Goal: Task Accomplishment & Management: Use online tool/utility

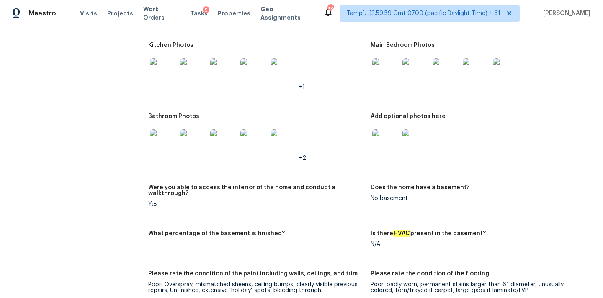
scroll to position [1410, 0]
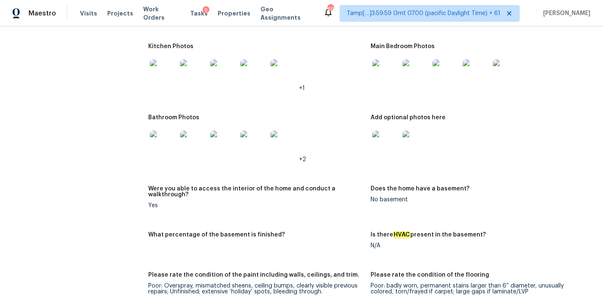
click at [229, 67] on img at bounding box center [223, 72] width 27 height 27
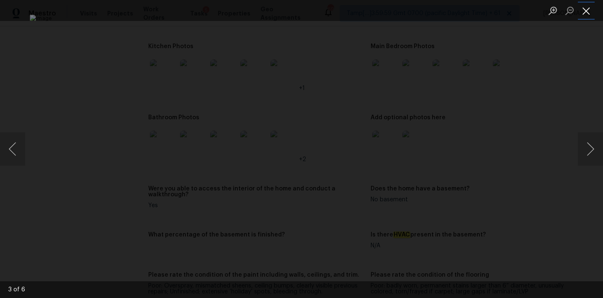
click at [591, 15] on button "Close lightbox" at bounding box center [586, 10] width 17 height 15
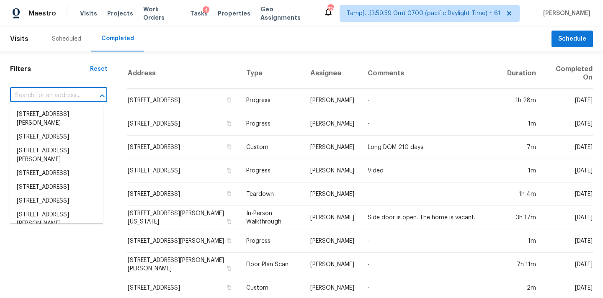
click at [31, 96] on input "text" at bounding box center [47, 95] width 74 height 13
paste input "10524 Broadford St, Indianapolis, IN 46239"
type input "10524 Broadford St, Indianapolis, IN 46239"
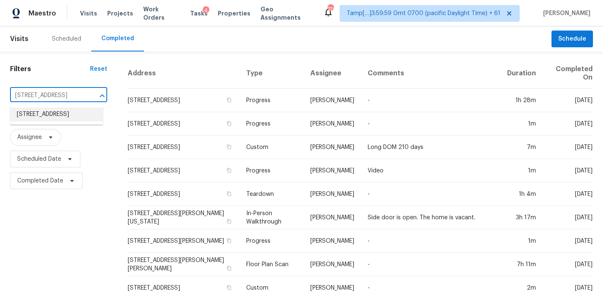
click at [52, 115] on li "10524 Broadford St, Indianapolis, IN 46239" at bounding box center [56, 115] width 93 height 14
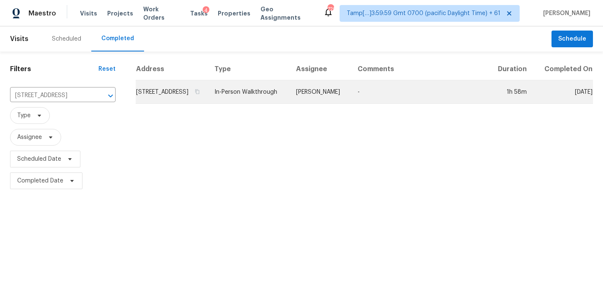
click at [289, 99] on td "In-Person Walkthrough" at bounding box center [249, 91] width 82 height 23
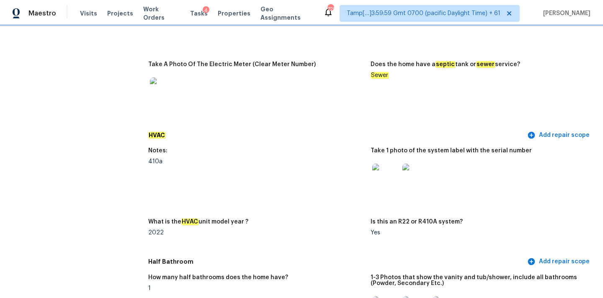
scroll to position [1011, 0]
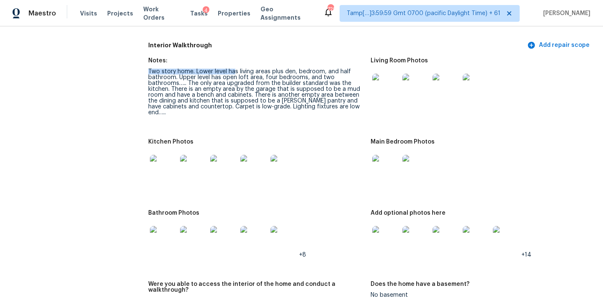
drag, startPoint x: 149, startPoint y: 66, endPoint x: 234, endPoint y: 64, distance: 85.8
click at [234, 69] on div "Two story home. Lower level has living areas plus den, bedroom, and half bathro…" at bounding box center [256, 92] width 216 height 47
click at [217, 69] on div "Two story home. Lower level has living areas plus den, bedroom, and half bathro…" at bounding box center [256, 92] width 216 height 47
drag, startPoint x: 196, startPoint y: 65, endPoint x: 293, endPoint y: 68, distance: 97.2
click at [293, 69] on div "Two story home. Lower level has living areas plus den, bedroom, and half bathro…" at bounding box center [256, 92] width 216 height 47
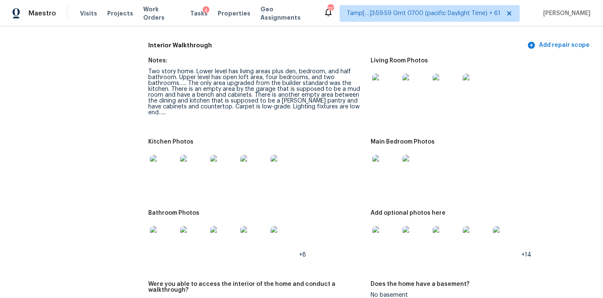
drag, startPoint x: 297, startPoint y: 67, endPoint x: 340, endPoint y: 67, distance: 42.7
click at [340, 69] on div "Two story home. Lower level has living areas plus den, bedroom, and half bathro…" at bounding box center [256, 92] width 216 height 47
drag, startPoint x: 179, startPoint y: 70, endPoint x: 258, endPoint y: 72, distance: 79.6
click at [258, 72] on div "Two story home. Lower level has living areas plus den, bedroom, and half bathro…" at bounding box center [256, 92] width 216 height 47
drag, startPoint x: 189, startPoint y: 78, endPoint x: 298, endPoint y: 77, distance: 108.8
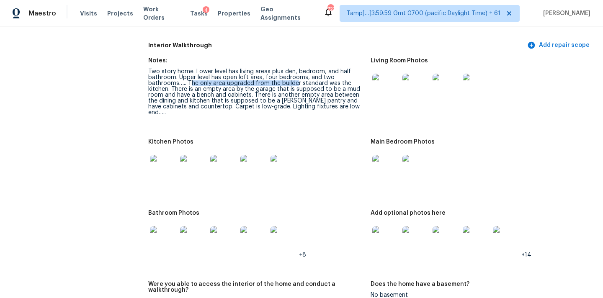
click at [298, 77] on div "Two story home. Lower level has living areas plus den, bedroom, and half bathro…" at bounding box center [256, 92] width 216 height 47
drag, startPoint x: 172, startPoint y: 82, endPoint x: 280, endPoint y: 83, distance: 107.2
click at [280, 83] on div "Two story home. Lower level has living areas plus den, bedroom, and half bathro…" at bounding box center [256, 92] width 216 height 47
drag, startPoint x: 222, startPoint y: 98, endPoint x: 287, endPoint y: 101, distance: 65.0
click at [287, 101] on div "Two story home. Lower level has living areas plus den, bedroom, and half bathro…" at bounding box center [256, 92] width 216 height 47
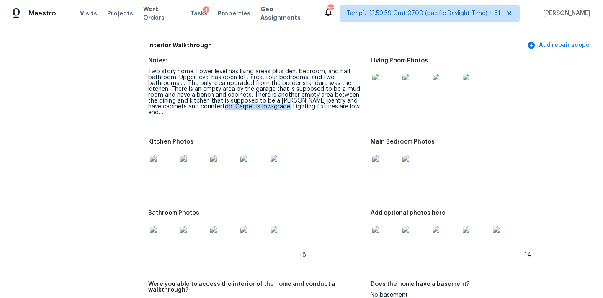
click at [283, 101] on div "Two story home. Lower level has living areas plus den, bedroom, and half bathro…" at bounding box center [256, 92] width 216 height 47
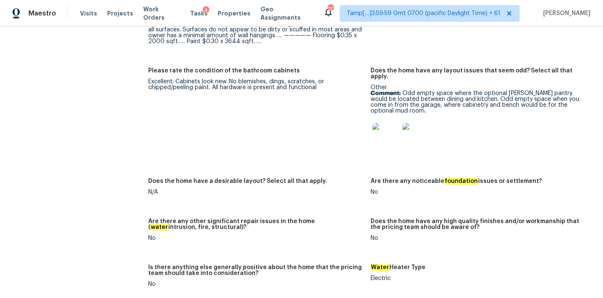
scroll to position [1412, 0]
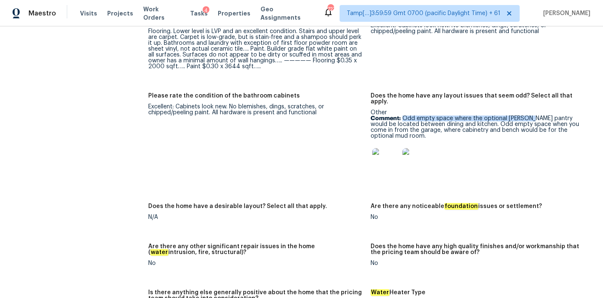
drag, startPoint x: 404, startPoint y: 96, endPoint x: 526, endPoint y: 97, distance: 122.2
click at [526, 116] on p "Comment: Odd empty space where the optional Butler’s pantry would be located be…" at bounding box center [478, 127] width 216 height 23
click at [375, 148] on img at bounding box center [385, 161] width 27 height 27
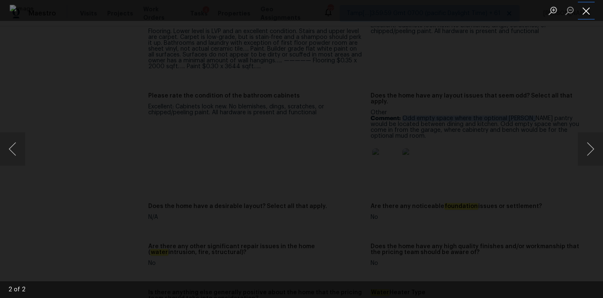
click at [588, 11] on button "Close lightbox" at bounding box center [586, 10] width 17 height 15
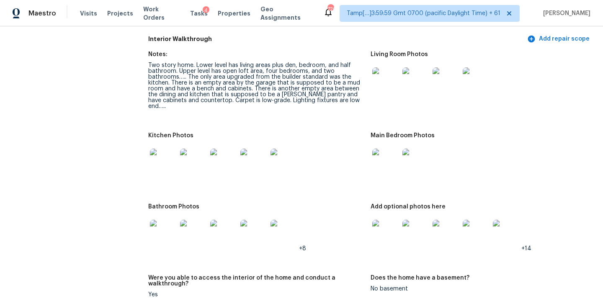
scroll to position [997, 0]
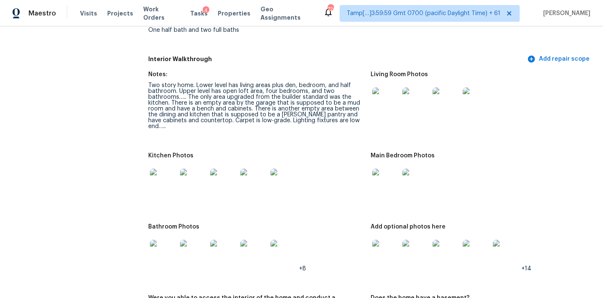
click at [381, 90] on img at bounding box center [385, 100] width 27 height 27
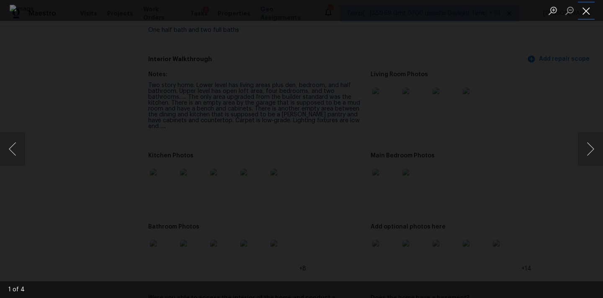
click at [582, 8] on button "Close lightbox" at bounding box center [586, 10] width 17 height 15
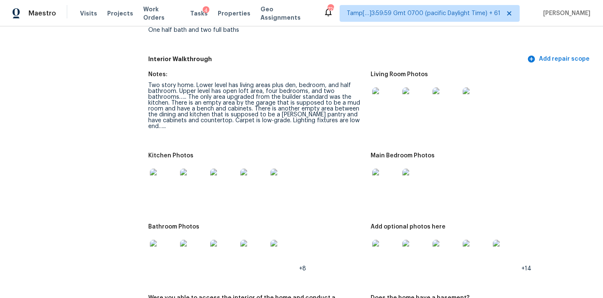
click at [388, 170] on img at bounding box center [385, 182] width 27 height 27
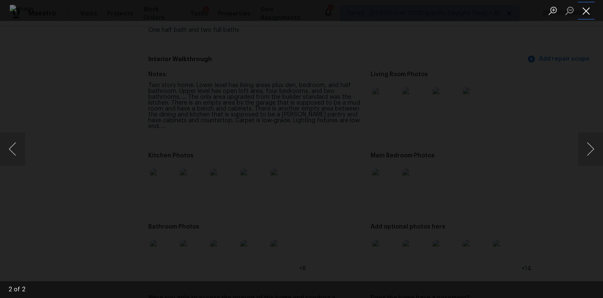
click at [589, 9] on button "Close lightbox" at bounding box center [586, 10] width 17 height 15
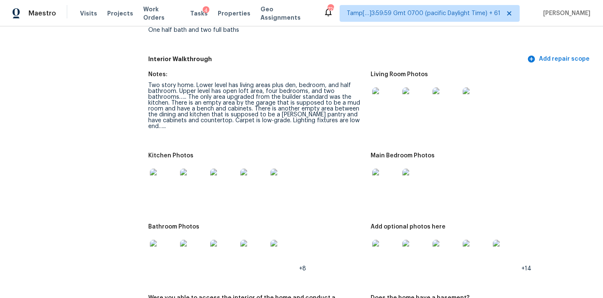
click at [165, 169] on img at bounding box center [163, 182] width 27 height 27
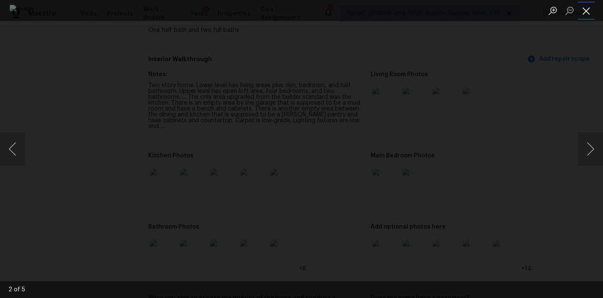
click at [587, 15] on button "Close lightbox" at bounding box center [586, 10] width 17 height 15
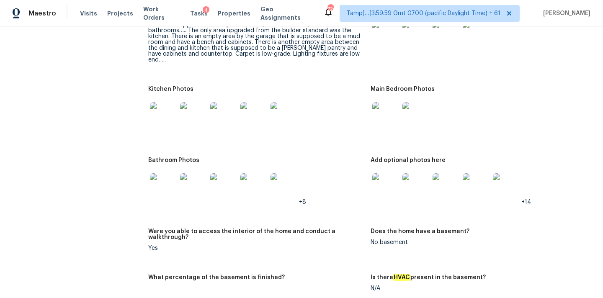
scroll to position [1086, 0]
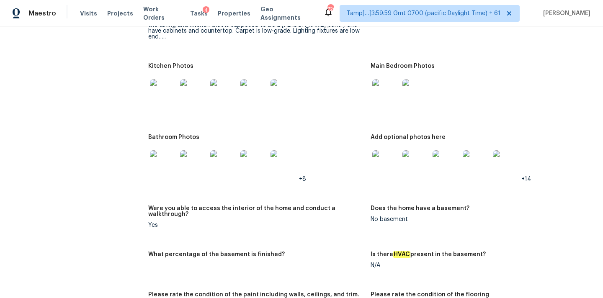
click at [171, 150] on img at bounding box center [163, 163] width 27 height 27
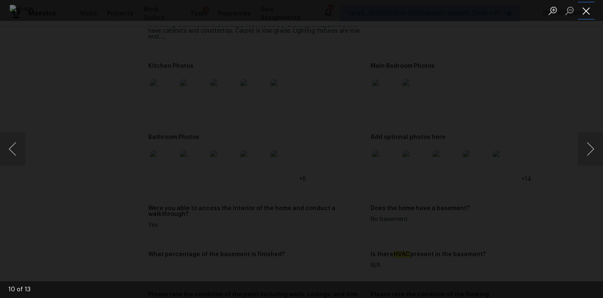
click at [587, 7] on button "Close lightbox" at bounding box center [586, 10] width 17 height 15
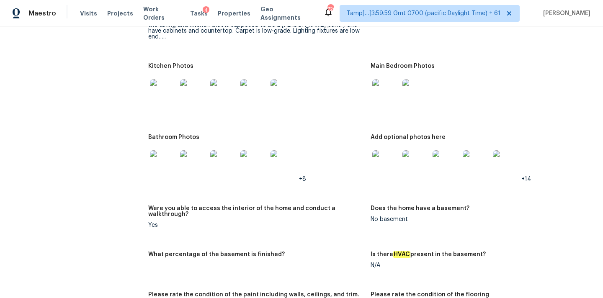
click at [387, 156] on img at bounding box center [385, 163] width 27 height 27
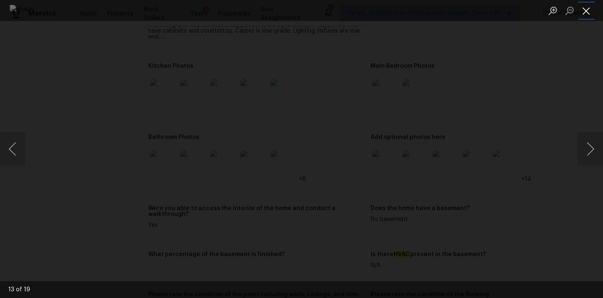
click at [584, 10] on button "Close lightbox" at bounding box center [586, 10] width 17 height 15
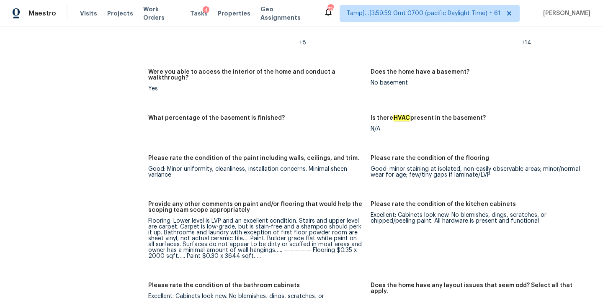
scroll to position [1250, 0]
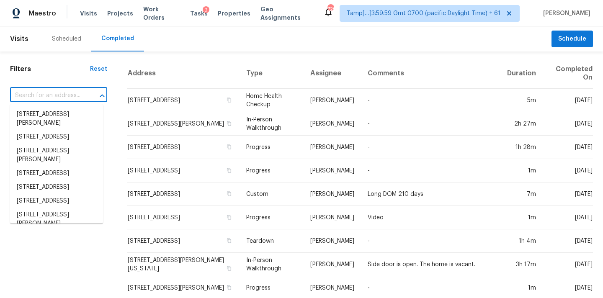
click at [28, 95] on input "text" at bounding box center [47, 95] width 74 height 13
paste input "12600 Cross St, Edmond, OK 73034"
type input "12600 Cross St, Edmond, OK 73034"
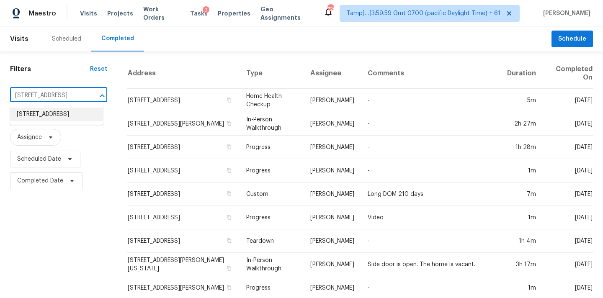
click at [41, 114] on li "12600 Cross St, Edmond, OK 73034" at bounding box center [56, 115] width 93 height 14
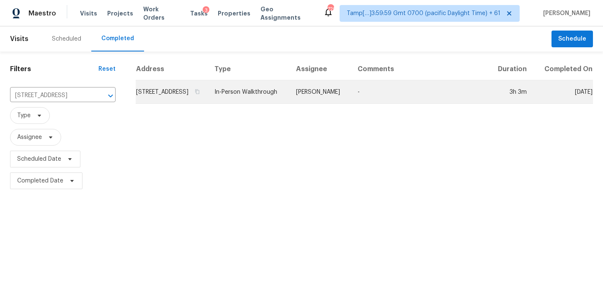
click at [289, 102] on td "In-Person Walkthrough" at bounding box center [249, 91] width 82 height 23
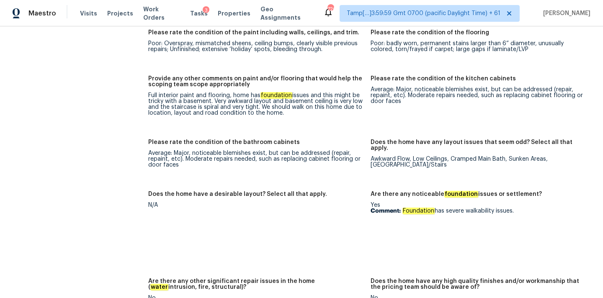
scroll to position [1235, 0]
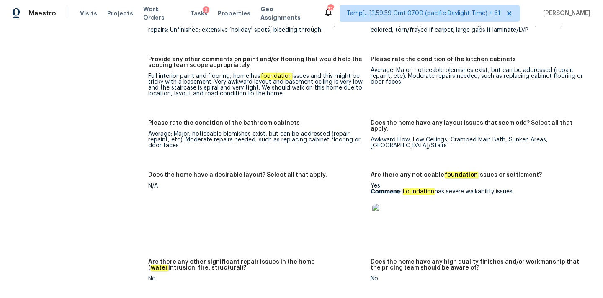
drag, startPoint x: 403, startPoint y: 185, endPoint x: 515, endPoint y: 187, distance: 111.8
click at [515, 189] on p "Comment: Foundation has severe walkability issues." at bounding box center [478, 192] width 216 height 6
copy p "Foundation has severe walkability issues."
click at [379, 209] on img at bounding box center [385, 217] width 27 height 27
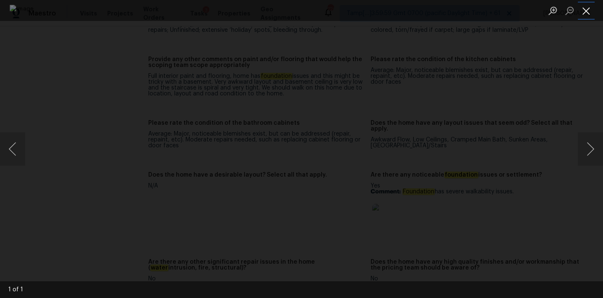
click at [587, 11] on button "Close lightbox" at bounding box center [586, 10] width 17 height 15
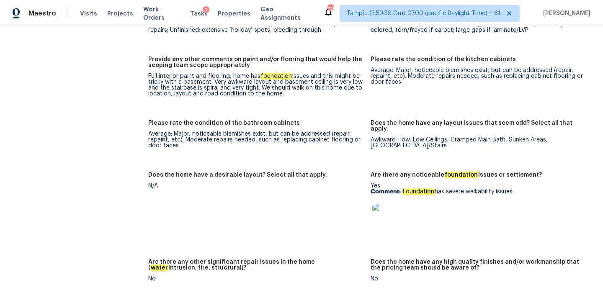
scroll to position [1787, 0]
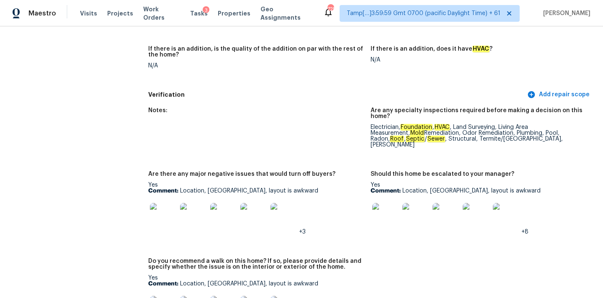
click at [383, 211] on img at bounding box center [385, 216] width 27 height 27
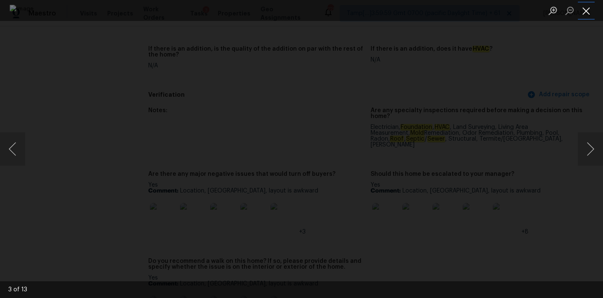
click at [585, 12] on button "Close lightbox" at bounding box center [586, 10] width 17 height 15
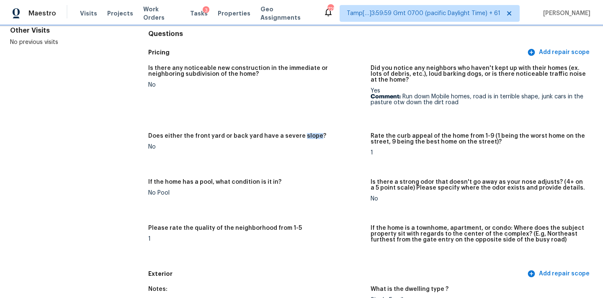
scroll to position [85, 0]
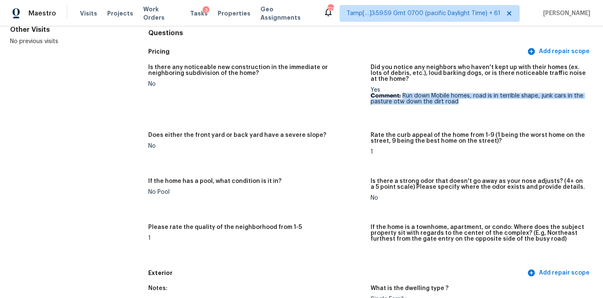
drag, startPoint x: 402, startPoint y: 96, endPoint x: 470, endPoint y: 102, distance: 68.1
click at [470, 102] on p "Comment: Run down Mobile homes, road is in terrible shape, junk cars in the pas…" at bounding box center [478, 99] width 216 height 12
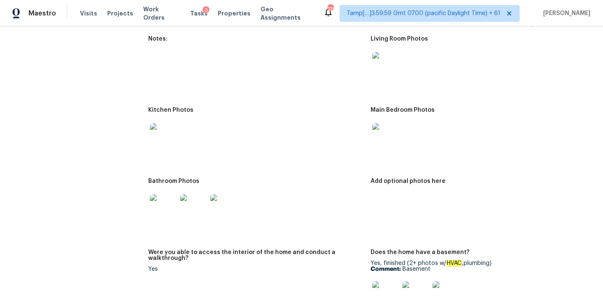
scroll to position [853, 0]
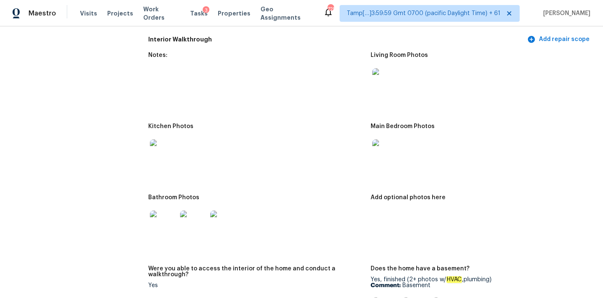
click at [386, 69] on img at bounding box center [385, 81] width 27 height 27
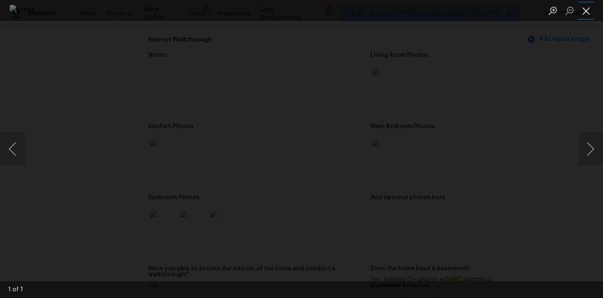
click at [586, 15] on button "Close lightbox" at bounding box center [586, 10] width 17 height 15
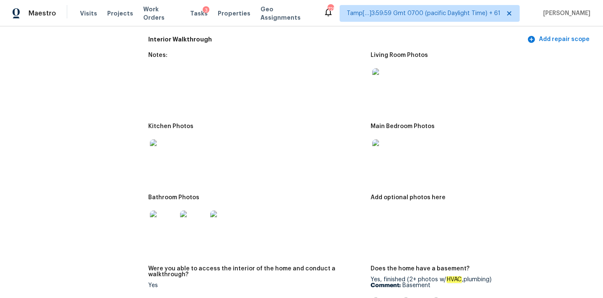
click at [378, 140] on img at bounding box center [385, 152] width 27 height 27
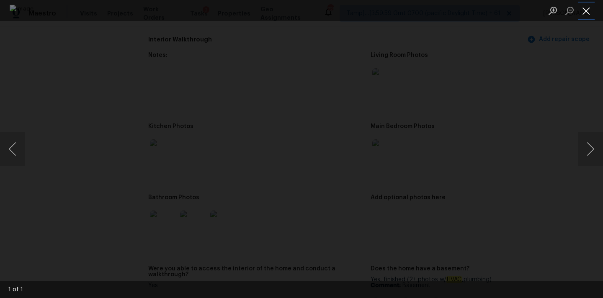
click at [584, 9] on button "Close lightbox" at bounding box center [586, 10] width 17 height 15
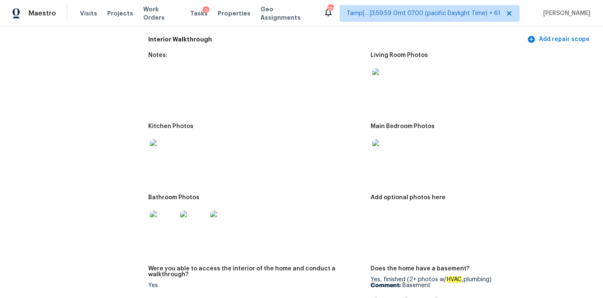
click at [161, 144] on img at bounding box center [163, 152] width 27 height 27
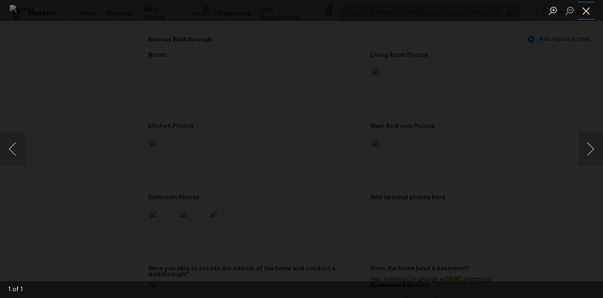
click at [587, 8] on button "Close lightbox" at bounding box center [586, 10] width 17 height 15
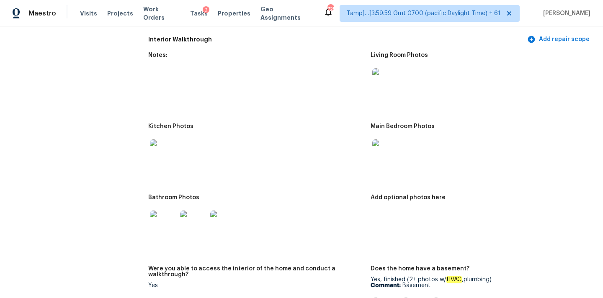
click at [158, 218] on img at bounding box center [163, 224] width 27 height 27
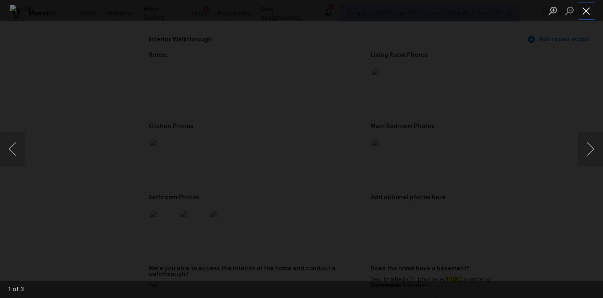
click at [586, 5] on button "Close lightbox" at bounding box center [586, 10] width 17 height 15
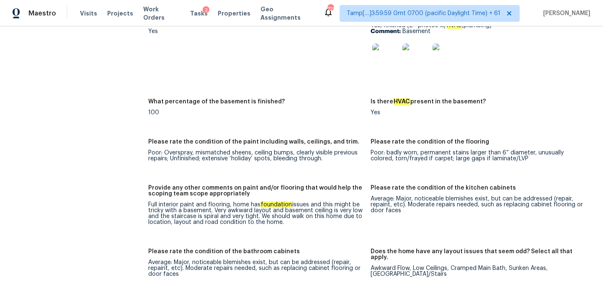
scroll to position [1169, 0]
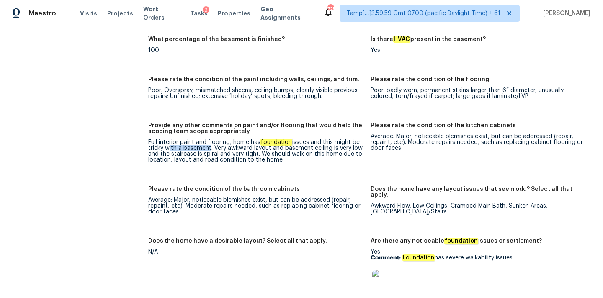
drag, startPoint x: 166, startPoint y: 143, endPoint x: 206, endPoint y: 143, distance: 40.6
click at [206, 143] on div "Full interior paint and flooring, home has foundation issues and this might be …" at bounding box center [256, 150] width 216 height 23
drag, startPoint x: 214, startPoint y: 141, endPoint x: 332, endPoint y: 145, distance: 118.5
click at [332, 145] on div "Full interior paint and flooring, home has foundation issues and this might be …" at bounding box center [256, 150] width 216 height 23
drag, startPoint x: 172, startPoint y: 155, endPoint x: 295, endPoint y: 156, distance: 123.5
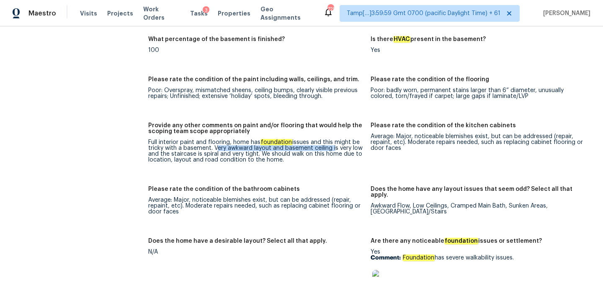
click at [295, 156] on div "Full interior paint and flooring, home has foundation issues and this might be …" at bounding box center [256, 150] width 216 height 23
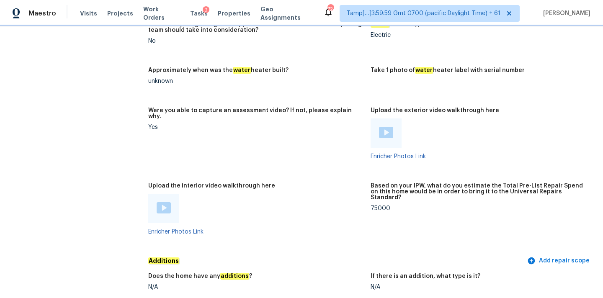
scroll to position [1470, 0]
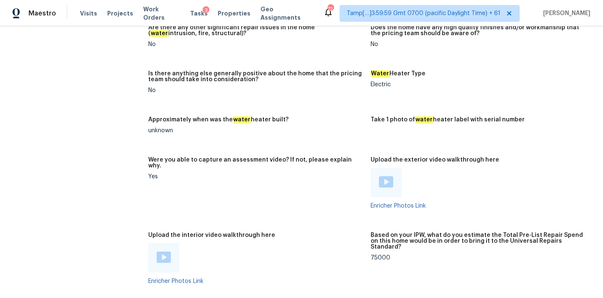
click at [164, 245] on div at bounding box center [163, 257] width 31 height 29
click at [164, 257] on img at bounding box center [164, 257] width 14 height 11
click at [384, 181] on img at bounding box center [386, 181] width 14 height 11
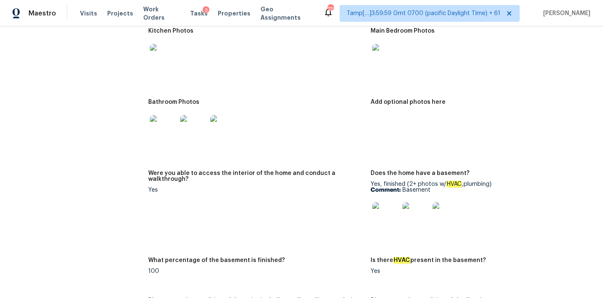
scroll to position [934, 0]
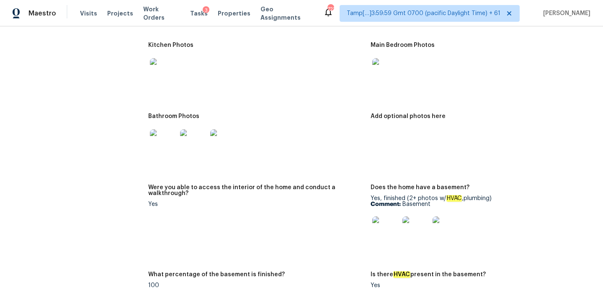
click at [170, 136] on img at bounding box center [163, 142] width 27 height 27
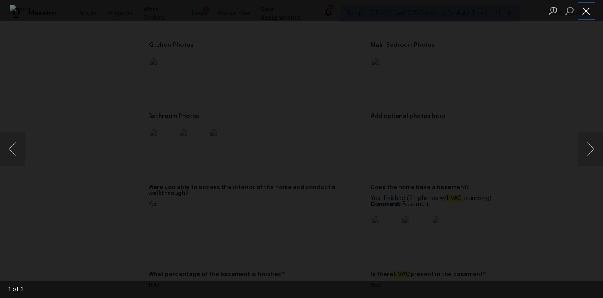
click at [587, 14] on button "Close lightbox" at bounding box center [586, 10] width 17 height 15
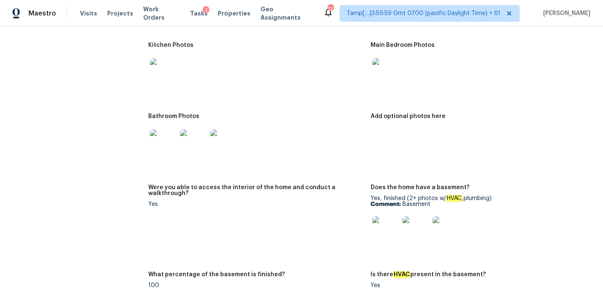
click at [171, 73] on img at bounding box center [163, 71] width 27 height 27
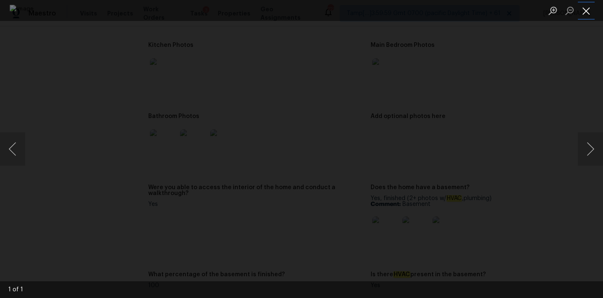
click at [589, 3] on button "Close lightbox" at bounding box center [586, 10] width 17 height 15
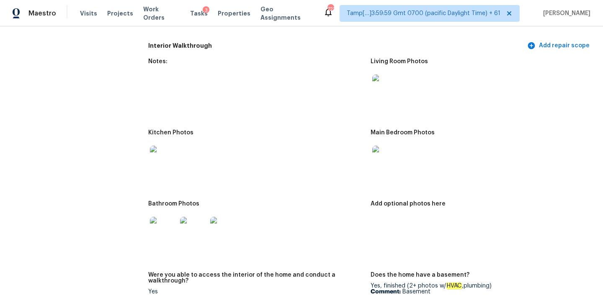
scroll to position [826, 0]
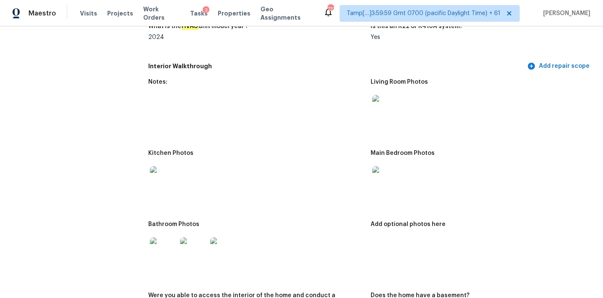
click at [378, 107] on img at bounding box center [385, 108] width 27 height 27
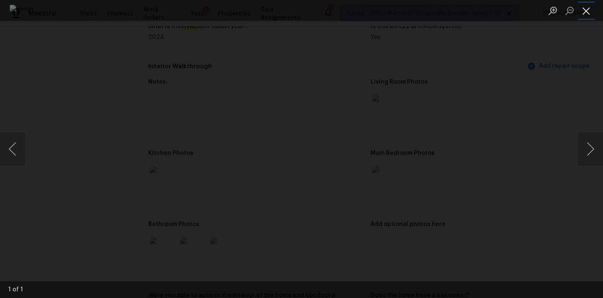
click at [585, 10] on button "Close lightbox" at bounding box center [586, 10] width 17 height 15
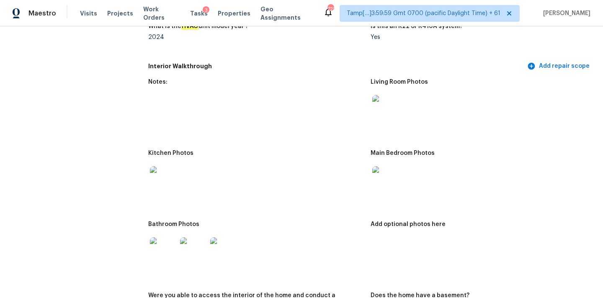
click at [389, 104] on img at bounding box center [385, 108] width 27 height 27
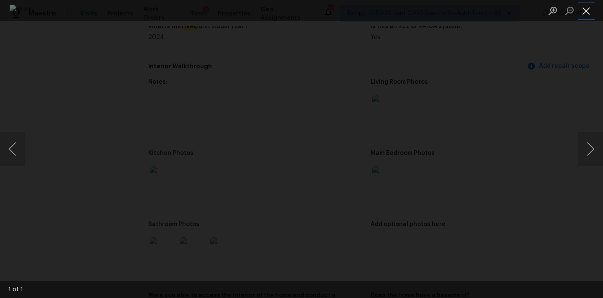
click at [584, 8] on button "Close lightbox" at bounding box center [586, 10] width 17 height 15
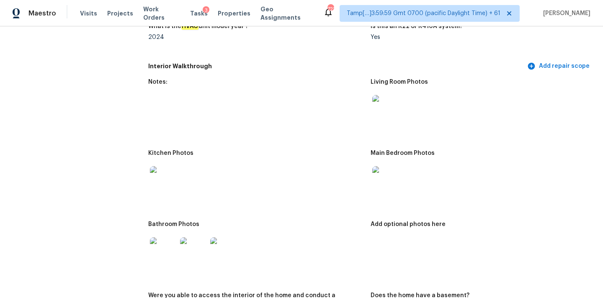
click at [398, 168] on img at bounding box center [385, 179] width 27 height 27
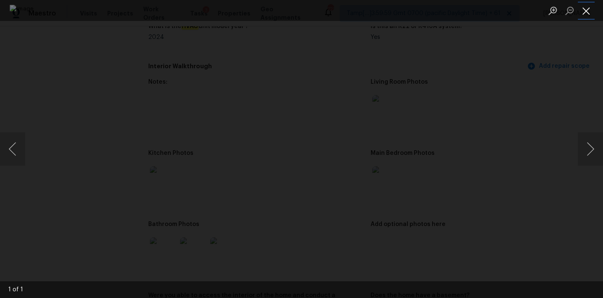
click at [585, 12] on button "Close lightbox" at bounding box center [586, 10] width 17 height 15
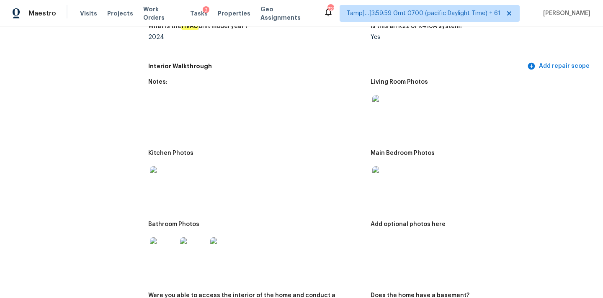
click at [164, 181] on img at bounding box center [163, 179] width 27 height 27
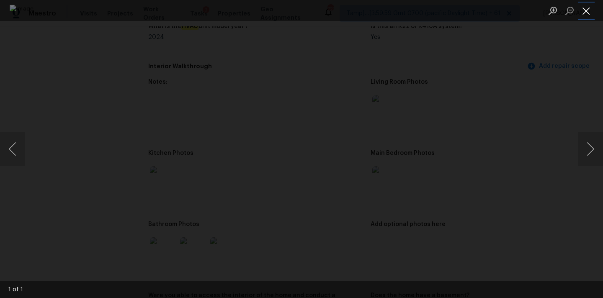
click at [585, 11] on button "Close lightbox" at bounding box center [586, 10] width 17 height 15
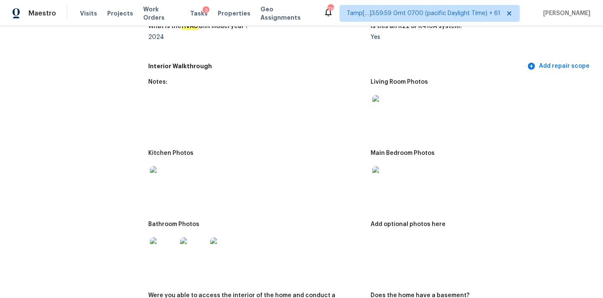
click at [191, 242] on img at bounding box center [193, 250] width 27 height 27
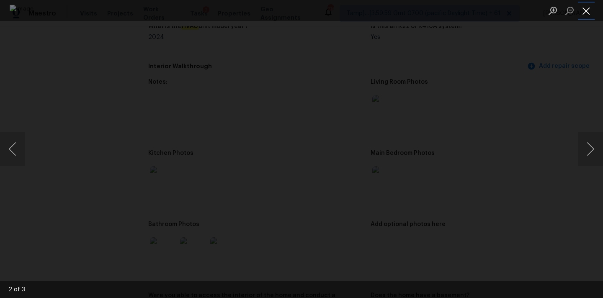
click at [587, 12] on button "Close lightbox" at bounding box center [586, 10] width 17 height 15
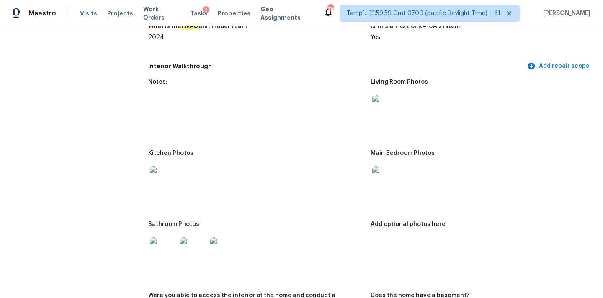
click at [160, 178] on img at bounding box center [163, 179] width 27 height 27
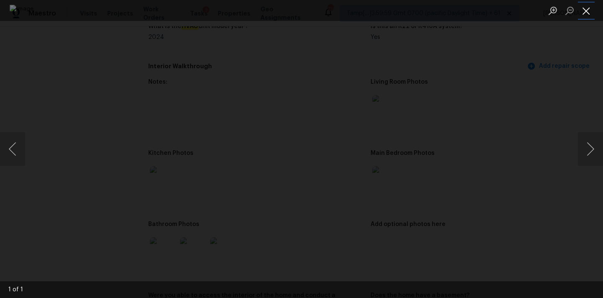
click at [589, 14] on button "Close lightbox" at bounding box center [586, 10] width 17 height 15
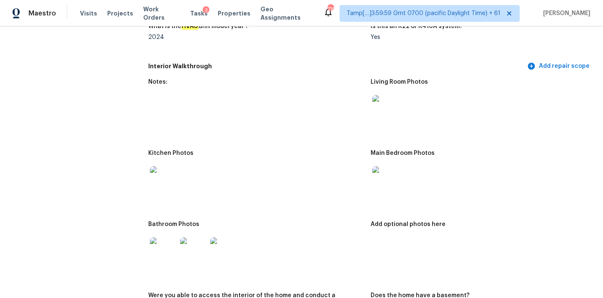
click at [379, 180] on img at bounding box center [385, 179] width 27 height 27
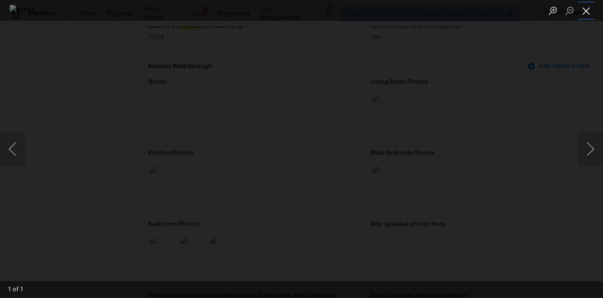
click at [585, 8] on button "Close lightbox" at bounding box center [586, 10] width 17 height 15
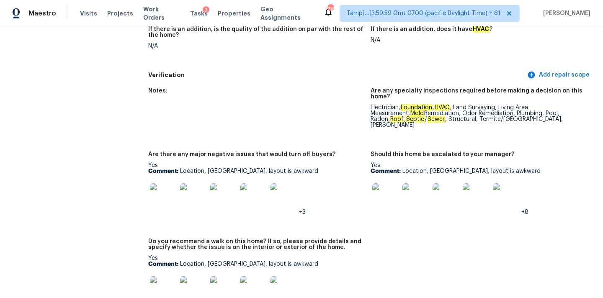
scroll to position [2082, 0]
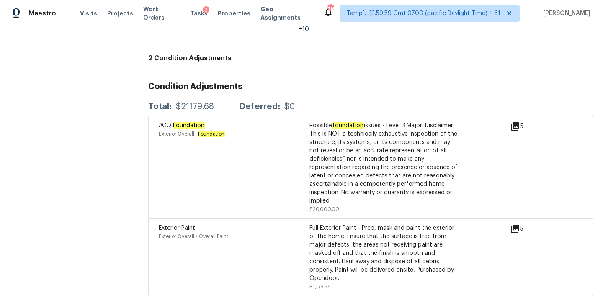
click at [516, 121] on icon at bounding box center [515, 126] width 10 height 10
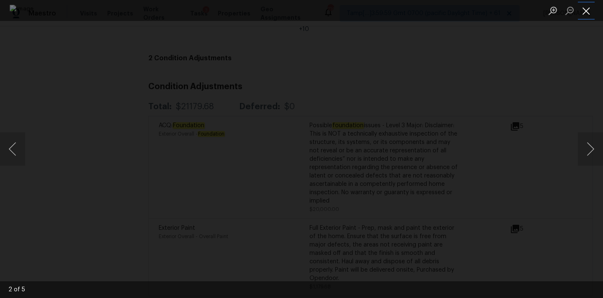
click at [582, 5] on button "Close lightbox" at bounding box center [586, 10] width 17 height 15
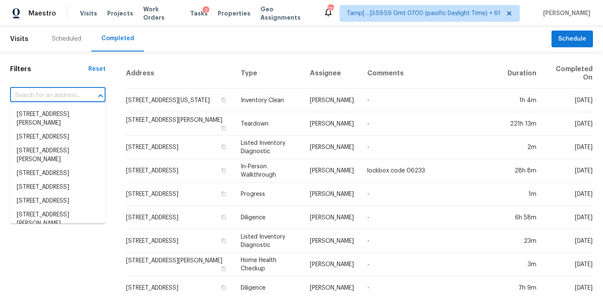
click at [36, 94] on input "text" at bounding box center [46, 95] width 72 height 13
paste input "2021 Apricot Dr, Deltona, FL 32725"
type input "2021 Apricot Dr, Deltona, FL 32725"
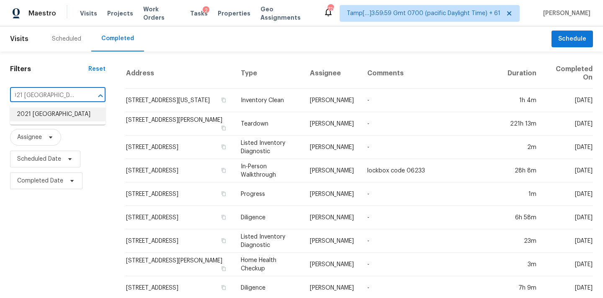
click at [42, 118] on li "2021 Apricot Dr, Deltona, FL 32725" at bounding box center [57, 115] width 95 height 14
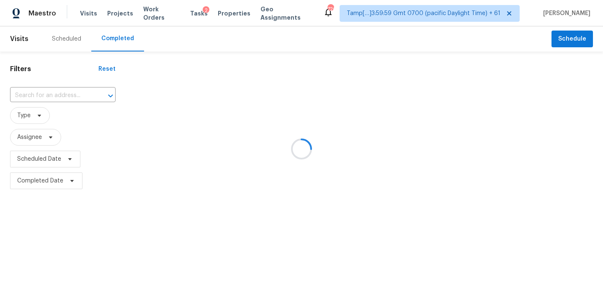
type input "2021 Apricot Dr, Deltona, FL 32725"
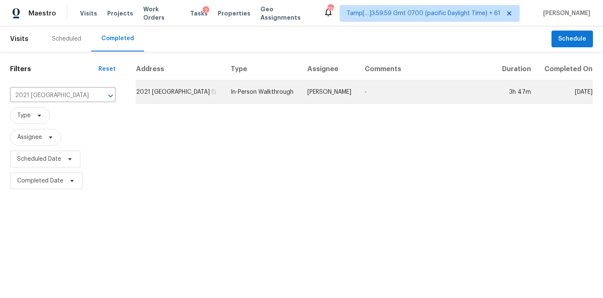
click at [334, 104] on td "Carl Biederman" at bounding box center [329, 91] width 57 height 23
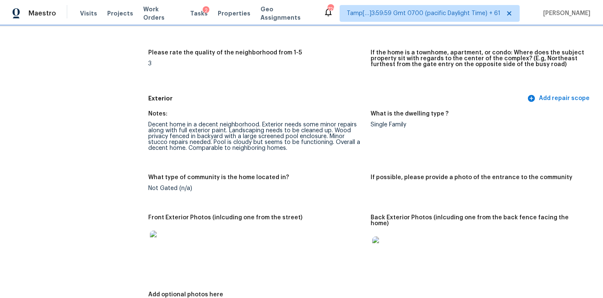
scroll to position [256, 0]
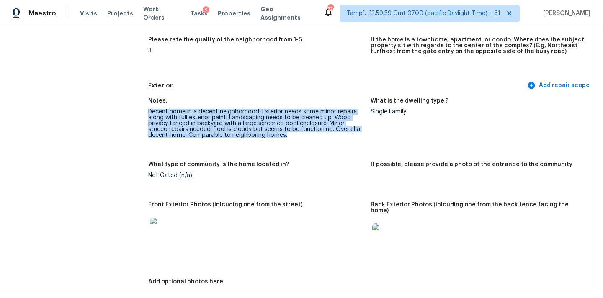
drag, startPoint x: 149, startPoint y: 111, endPoint x: 350, endPoint y: 159, distance: 206.5
click at [350, 159] on div "Notes: Decent home in a decent neighborhood. Exterior needs some minor repairs …" at bounding box center [370, 200] width 445 height 215
click at [310, 134] on div "Decent home in a decent neighborhood. Exterior needs some minor repairs along w…" at bounding box center [256, 123] width 216 height 29
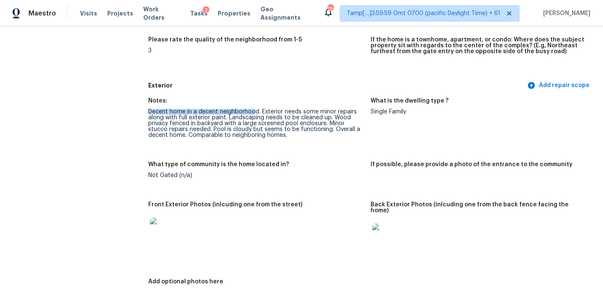
drag, startPoint x: 149, startPoint y: 112, endPoint x: 254, endPoint y: 112, distance: 105.1
click at [254, 112] on div "Decent home in a decent neighborhood. Exterior needs some minor repairs along w…" at bounding box center [256, 123] width 216 height 29
drag, startPoint x: 262, startPoint y: 112, endPoint x: 354, endPoint y: 113, distance: 92.1
click at [354, 113] on div "Decent home in a decent neighborhood. Exterior needs some minor repairs along w…" at bounding box center [256, 123] width 216 height 29
drag, startPoint x: 167, startPoint y: 119, endPoint x: 224, endPoint y: 119, distance: 57.4
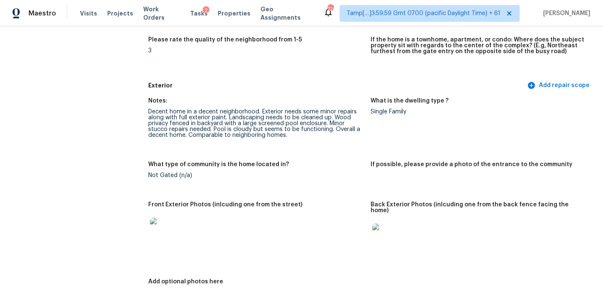
click at [224, 119] on div "Decent home in a decent neighborhood. Exterior needs some minor repairs along w…" at bounding box center [256, 123] width 216 height 29
drag, startPoint x: 188, startPoint y: 117, endPoint x: 224, endPoint y: 117, distance: 36.0
click at [224, 117] on div "Decent home in a decent neighborhood. Exterior needs some minor repairs along w…" at bounding box center [256, 123] width 216 height 29
copy div "exterior paint"
click at [240, 116] on div "Decent home in a decent neighborhood. Exterior needs some minor repairs along w…" at bounding box center [256, 123] width 216 height 29
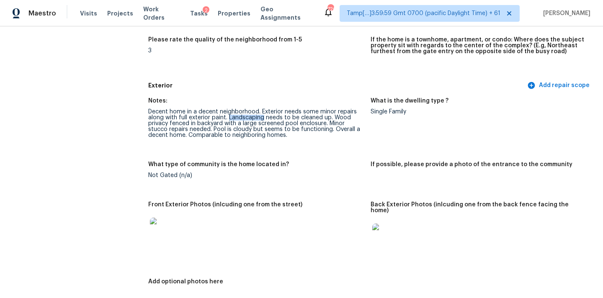
click at [240, 116] on div "Decent home in a decent neighborhood. Exterior needs some minor repairs along w…" at bounding box center [256, 123] width 216 height 29
copy div "Landscaping"
copy div "stucco repairs"
drag, startPoint x: 148, startPoint y: 129, endPoint x: 187, endPoint y: 130, distance: 39.0
click at [187, 130] on div "Decent home in a decent neighborhood. Exterior needs some minor repairs along w…" at bounding box center [256, 123] width 216 height 29
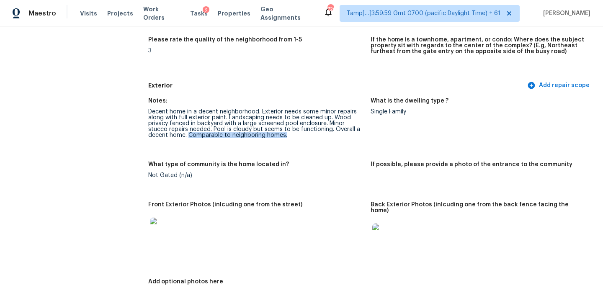
drag, startPoint x: 189, startPoint y: 136, endPoint x: 304, endPoint y: 139, distance: 114.7
click at [304, 139] on figure "Notes: Decent home in a decent neighborhood. Exterior needs some minor repairs …" at bounding box center [259, 125] width 222 height 54
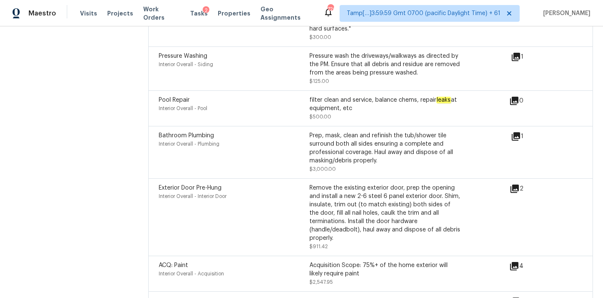
scroll to position [2292, 0]
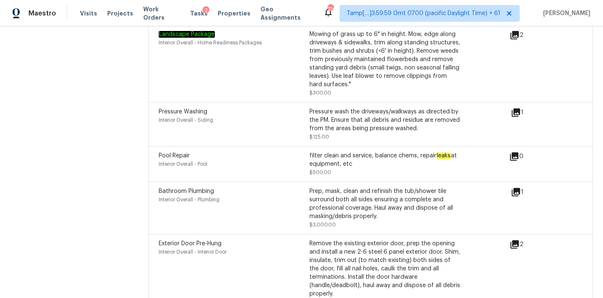
click at [516, 188] on icon at bounding box center [516, 192] width 8 height 8
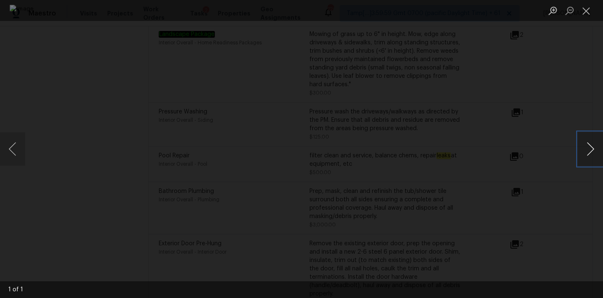
click at [588, 147] on button "Next image" at bounding box center [590, 148] width 25 height 33
click at [587, 12] on button "Close lightbox" at bounding box center [586, 10] width 17 height 15
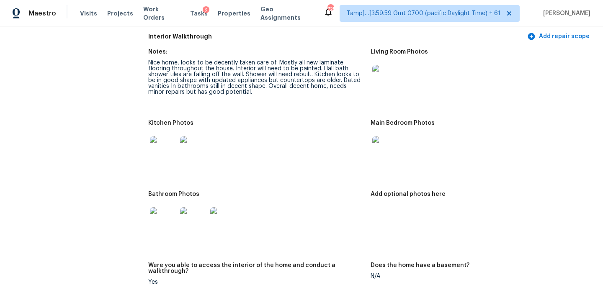
scroll to position [998, 0]
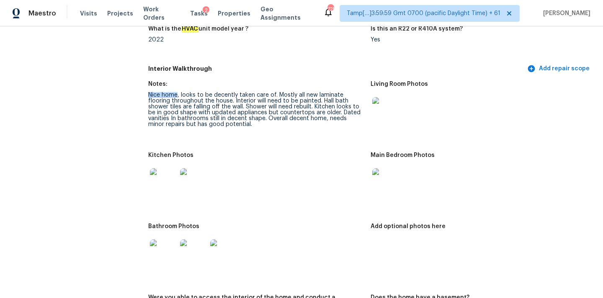
drag, startPoint x: 149, startPoint y: 89, endPoint x: 178, endPoint y: 89, distance: 28.9
click at [178, 92] on div "Nice home, looks to be decently taken care of. Mostly all new laminate flooring…" at bounding box center [256, 109] width 216 height 35
drag, startPoint x: 182, startPoint y: 89, endPoint x: 274, endPoint y: 89, distance: 92.1
click at [274, 92] on div "Nice home, looks to be decently taken care of. Mostly all new laminate flooring…" at bounding box center [256, 109] width 216 height 35
click at [280, 92] on div "Nice home, looks to be decently taken care of. Mostly all new laminate flooring…" at bounding box center [256, 109] width 216 height 35
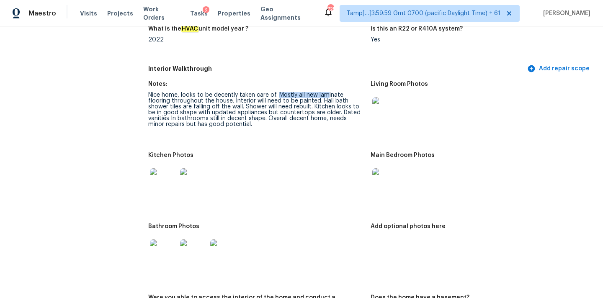
drag, startPoint x: 278, startPoint y: 90, endPoint x: 327, endPoint y: 90, distance: 48.6
click at [327, 92] on div "Nice home, looks to be decently taken care of. Mostly all new laminate flooring…" at bounding box center [256, 109] width 216 height 35
drag, startPoint x: 210, startPoint y: 94, endPoint x: 296, endPoint y: 96, distance: 85.8
click at [296, 96] on div "Nice home, looks to be decently taken care of. Mostly all new laminate flooring…" at bounding box center [256, 109] width 216 height 35
drag, startPoint x: 299, startPoint y: 93, endPoint x: 362, endPoint y: 94, distance: 63.2
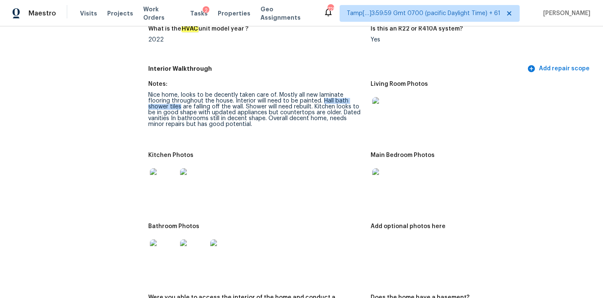
click at [362, 94] on div "Nice home, looks to be decently taken care of. Mostly all new laminate flooring…" at bounding box center [256, 109] width 216 height 35
click at [307, 105] on div "Nice home, looks to be decently taken care of. Mostly all new laminate flooring…" at bounding box center [256, 109] width 216 height 35
copy div "Hall bath shower tiles are falling off the wall."
drag, startPoint x: 299, startPoint y: 94, endPoint x: 210, endPoint y: 101, distance: 89.5
click at [210, 101] on div "Nice home, looks to be decently taken care of. Mostly all new laminate flooring…" at bounding box center [256, 109] width 216 height 35
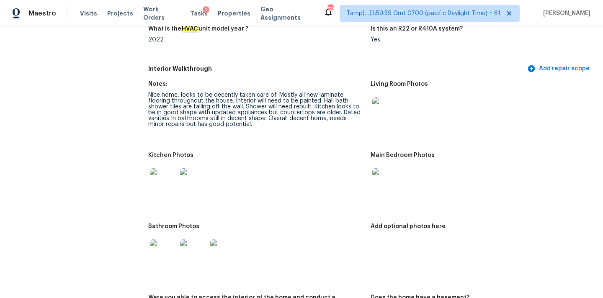
click at [215, 103] on div "Nice home, looks to be decently taken care of. Mostly all new laminate flooring…" at bounding box center [256, 109] width 216 height 35
copy div "Shower will need rebuilt."
drag, startPoint x: 211, startPoint y: 101, endPoint x: 278, endPoint y: 101, distance: 67.0
click at [278, 101] on div "Nice home, looks to be decently taken care of. Mostly all new laminate flooring…" at bounding box center [256, 109] width 216 height 35
drag, startPoint x: 279, startPoint y: 100, endPoint x: 166, endPoint y: 107, distance: 112.8
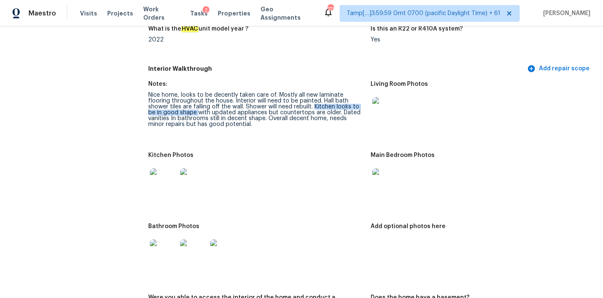
click at [166, 107] on div "Nice home, looks to be decently taken care of. Mostly all new laminate flooring…" at bounding box center [256, 109] width 216 height 35
copy div "countertops are older"
drag, startPoint x: 247, startPoint y: 108, endPoint x: 305, endPoint y: 107, distance: 58.6
click at [305, 107] on div "Nice home, looks to be decently taken care of. Mostly all new laminate flooring…" at bounding box center [256, 109] width 216 height 35
drag, startPoint x: 309, startPoint y: 107, endPoint x: 178, endPoint y: 114, distance: 131.2
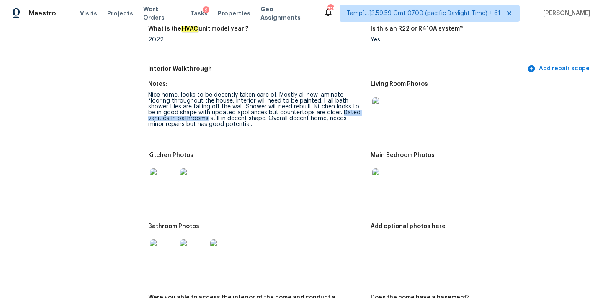
click at [178, 114] on div "Nice home, looks to be decently taken care of. Mostly all new laminate flooring…" at bounding box center [256, 109] width 216 height 35
click at [391, 97] on img at bounding box center [385, 110] width 27 height 27
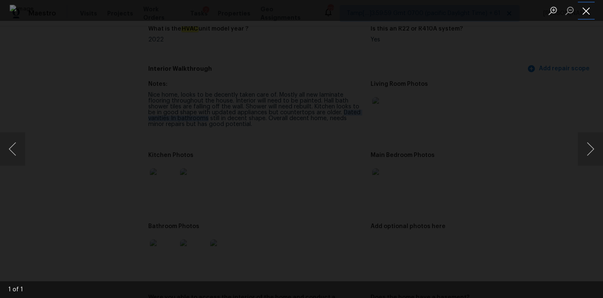
click at [587, 14] on button "Close lightbox" at bounding box center [586, 10] width 17 height 15
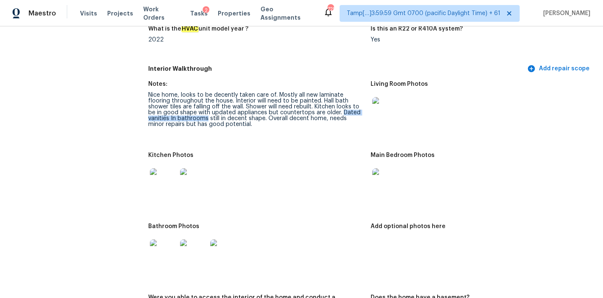
click at [382, 179] on img at bounding box center [385, 181] width 27 height 27
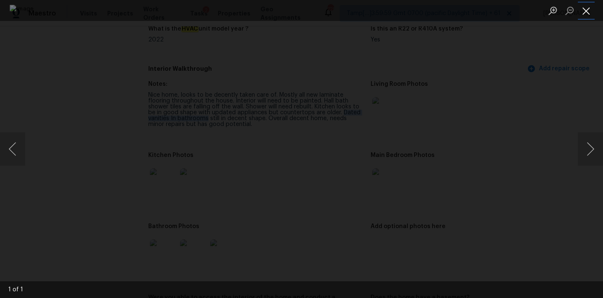
click at [589, 11] on button "Close lightbox" at bounding box center [586, 10] width 17 height 15
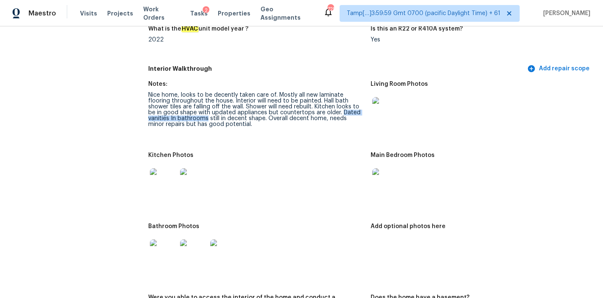
click at [170, 171] on img at bounding box center [163, 181] width 27 height 27
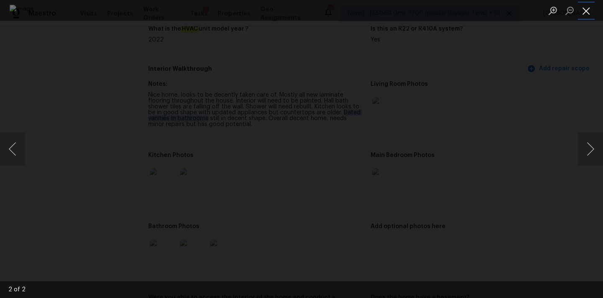
click at [590, 11] on button "Close lightbox" at bounding box center [586, 10] width 17 height 15
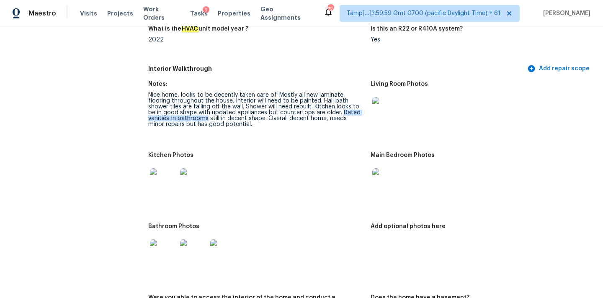
click at [168, 249] on img at bounding box center [163, 252] width 27 height 27
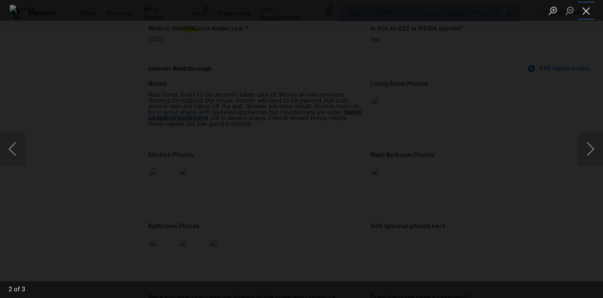
click at [592, 9] on button "Close lightbox" at bounding box center [586, 10] width 17 height 15
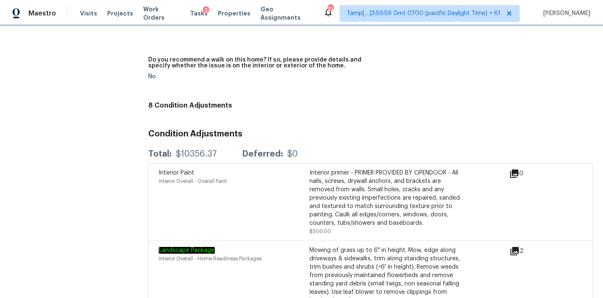
scroll to position [2387, 0]
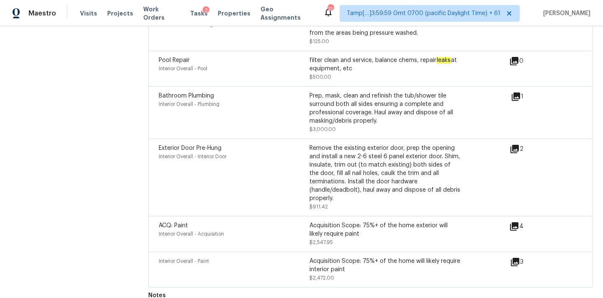
click at [517, 258] on icon at bounding box center [515, 262] width 8 height 8
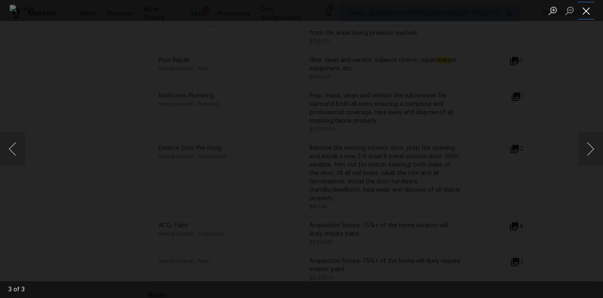
click at [584, 15] on button "Close lightbox" at bounding box center [586, 10] width 17 height 15
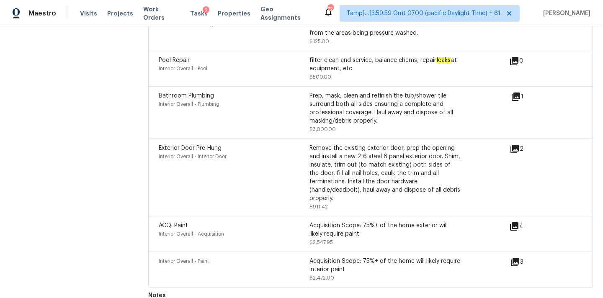
click at [514, 222] on icon at bounding box center [514, 226] width 8 height 8
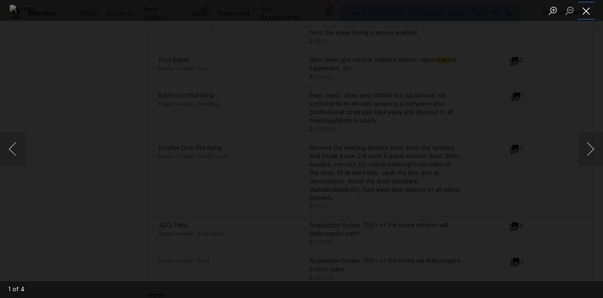
click at [590, 9] on button "Close lightbox" at bounding box center [586, 10] width 17 height 15
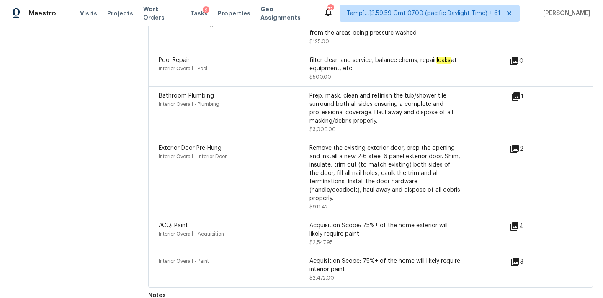
click at [518, 257] on icon at bounding box center [515, 262] width 10 height 10
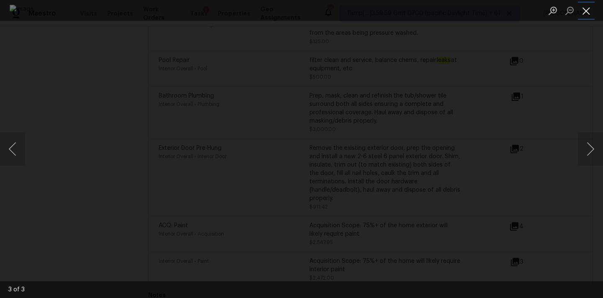
click at [584, 14] on button "Close lightbox" at bounding box center [586, 10] width 17 height 15
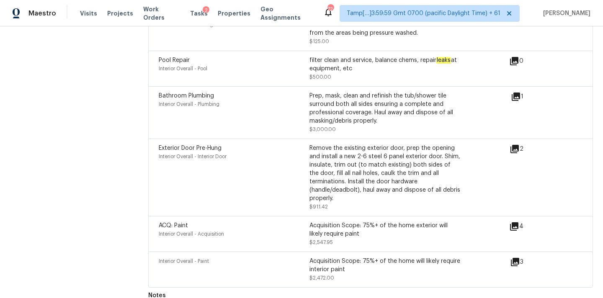
click at [514, 216] on div "ACQ: Paint Interior Overall - Acquisition Acquisition Scope: 75%+ of the home e…" at bounding box center [370, 234] width 445 height 36
click at [517, 222] on icon at bounding box center [514, 226] width 8 height 8
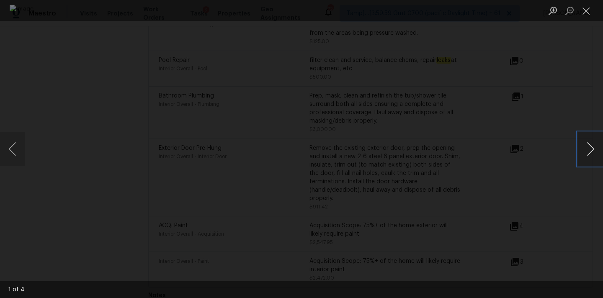
click at [583, 146] on button "Next image" at bounding box center [590, 148] width 25 height 33
click at [589, 8] on button "Close lightbox" at bounding box center [586, 10] width 17 height 15
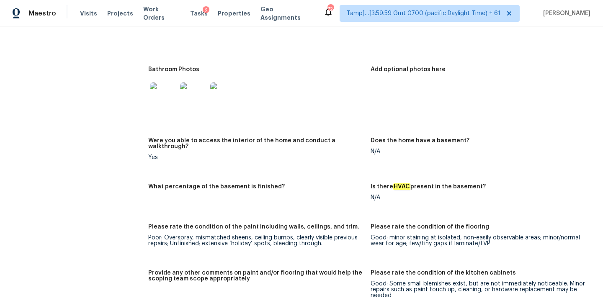
scroll to position [1090, 0]
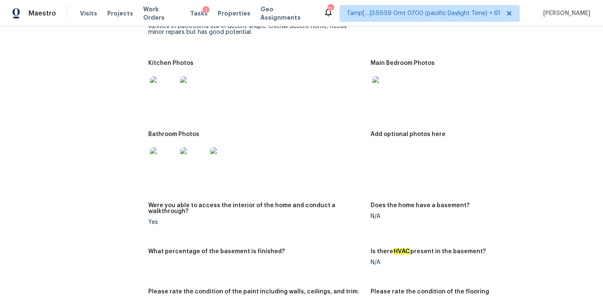
click at [165, 153] on img at bounding box center [163, 160] width 27 height 27
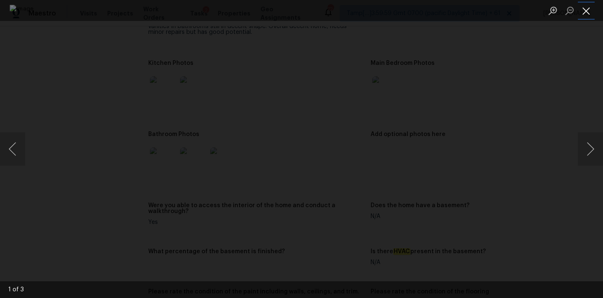
click at [584, 8] on button "Close lightbox" at bounding box center [586, 10] width 17 height 15
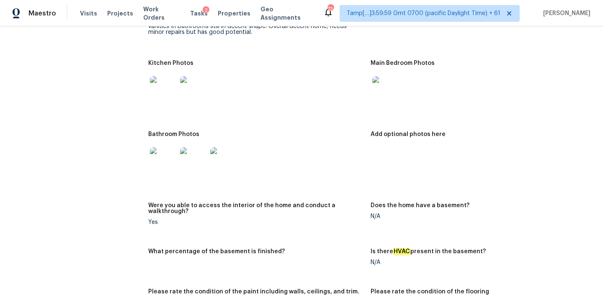
click at [198, 90] on img at bounding box center [193, 89] width 27 height 27
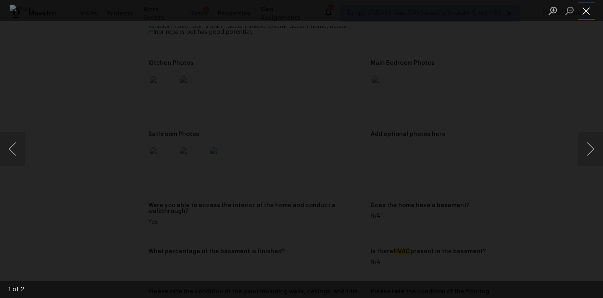
click at [585, 11] on button "Close lightbox" at bounding box center [586, 10] width 17 height 15
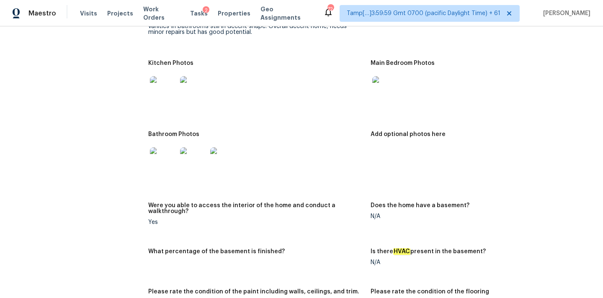
click at [379, 78] on img at bounding box center [385, 89] width 27 height 27
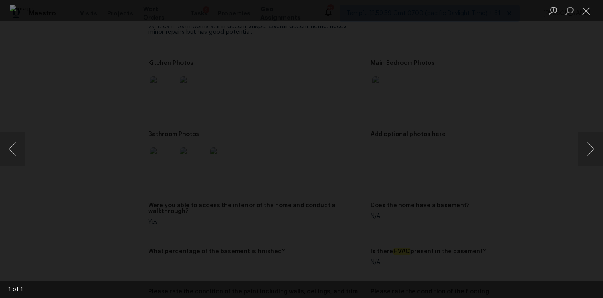
click at [588, 19] on li "Lightbox" at bounding box center [586, 10] width 17 height 21
click at [588, 7] on button "Close lightbox" at bounding box center [586, 10] width 17 height 15
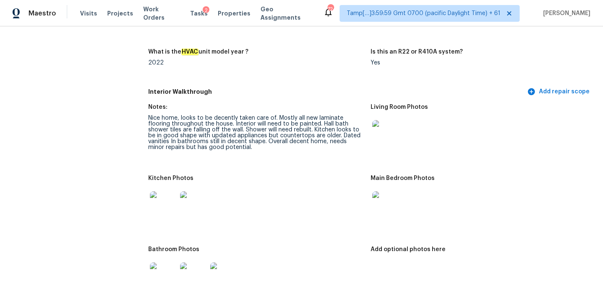
scroll to position [951, 0]
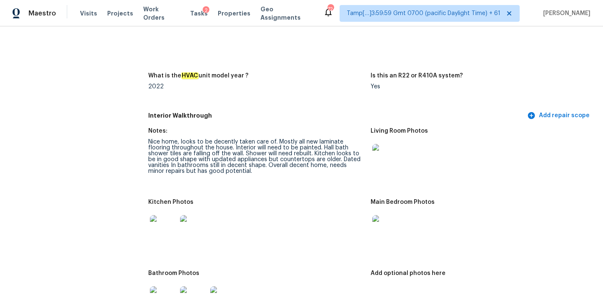
click at [386, 146] on img at bounding box center [385, 157] width 27 height 27
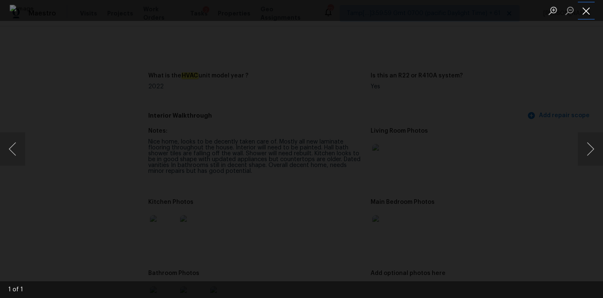
click at [586, 12] on button "Close lightbox" at bounding box center [586, 10] width 17 height 15
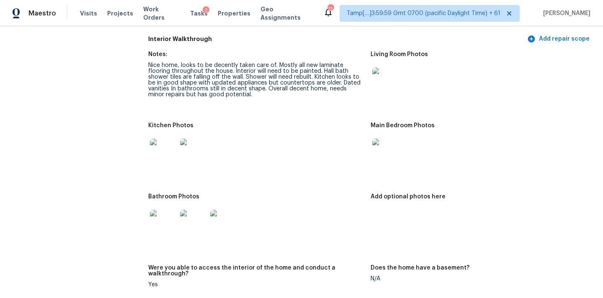
scroll to position [1011, 0]
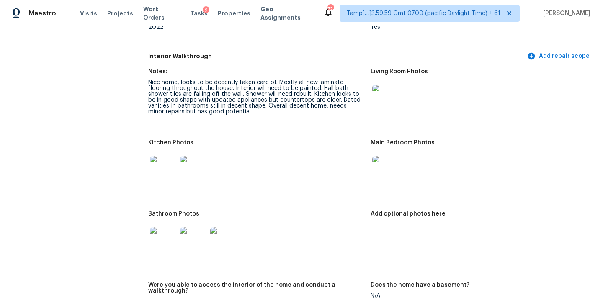
click at [394, 97] on img at bounding box center [385, 98] width 27 height 27
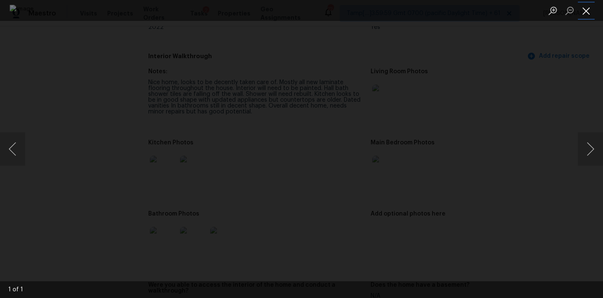
click at [588, 5] on button "Close lightbox" at bounding box center [586, 10] width 17 height 15
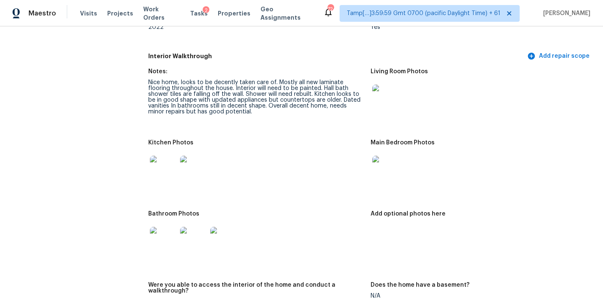
click at [387, 170] on img at bounding box center [385, 169] width 27 height 27
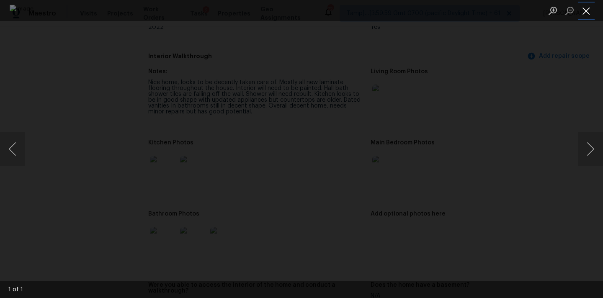
click at [590, 13] on button "Close lightbox" at bounding box center [586, 10] width 17 height 15
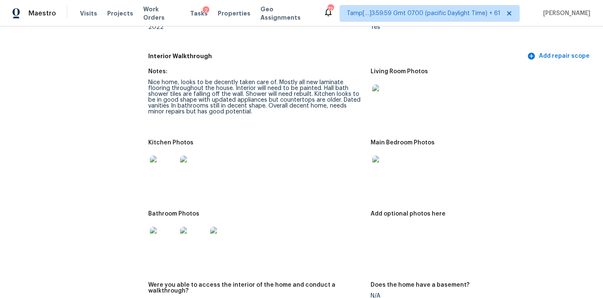
click at [163, 157] on img at bounding box center [163, 169] width 27 height 27
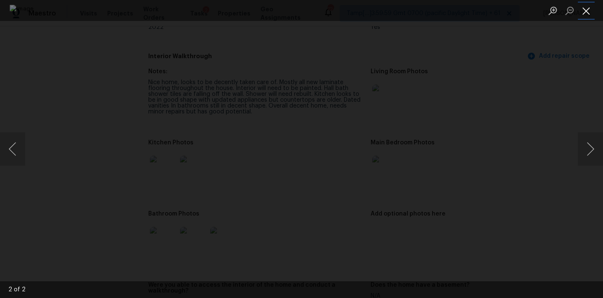
click at [589, 11] on button "Close lightbox" at bounding box center [586, 10] width 17 height 15
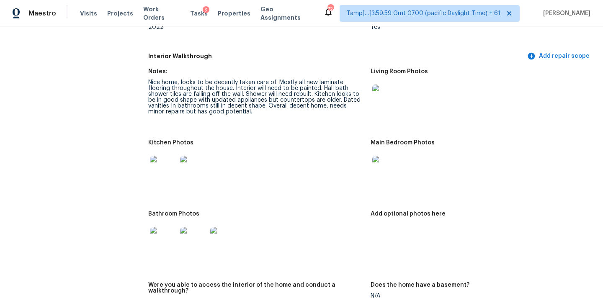
click at [170, 243] on img at bounding box center [163, 240] width 27 height 27
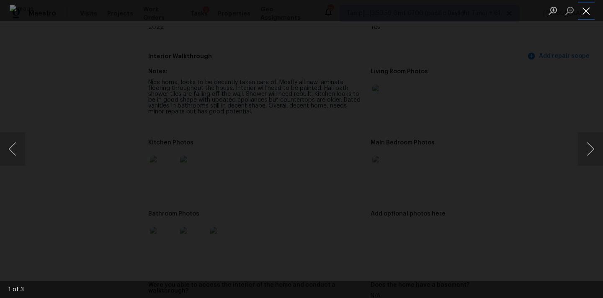
click at [586, 7] on button "Close lightbox" at bounding box center [586, 10] width 17 height 15
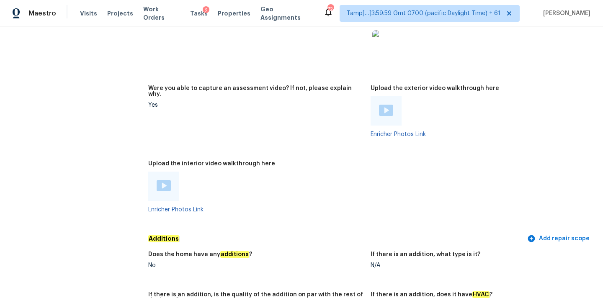
scroll to position [1654, 0]
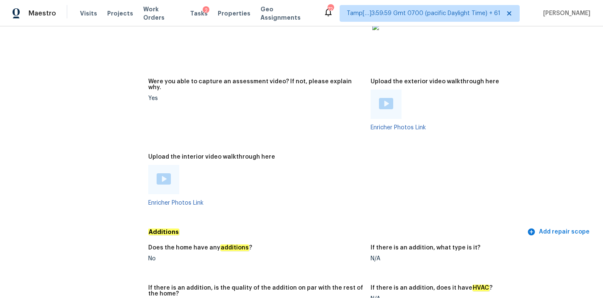
click at [166, 165] on div at bounding box center [163, 179] width 31 height 29
click at [164, 173] on img at bounding box center [164, 178] width 14 height 11
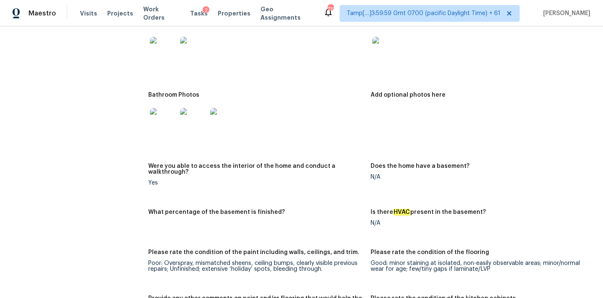
scroll to position [981, 0]
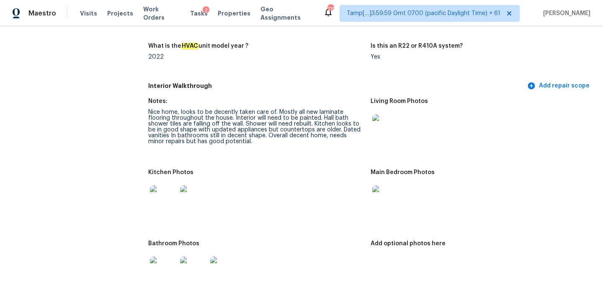
click at [388, 195] on img at bounding box center [385, 198] width 27 height 27
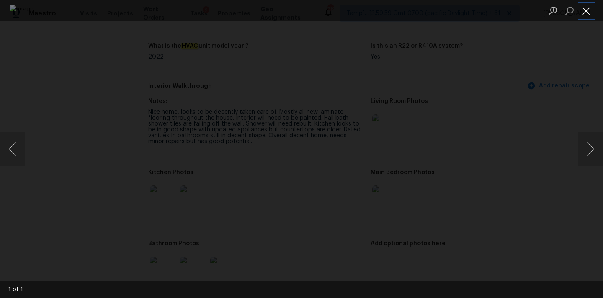
click at [589, 7] on button "Close lightbox" at bounding box center [586, 10] width 17 height 15
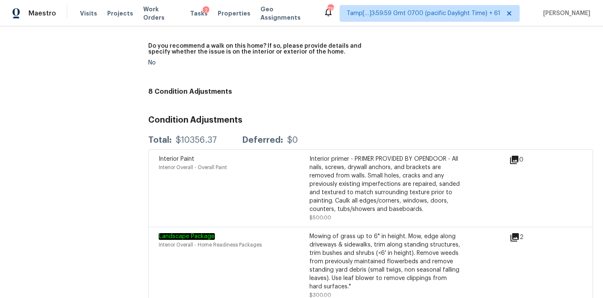
scroll to position [2083, 0]
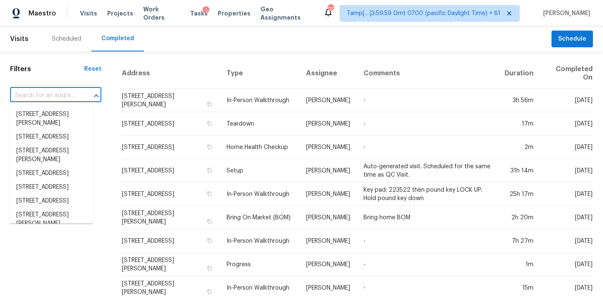
click at [21, 96] on input "text" at bounding box center [44, 95] width 68 height 13
paste input "[STREET_ADDRESS]"
type input "[STREET_ADDRESS]"
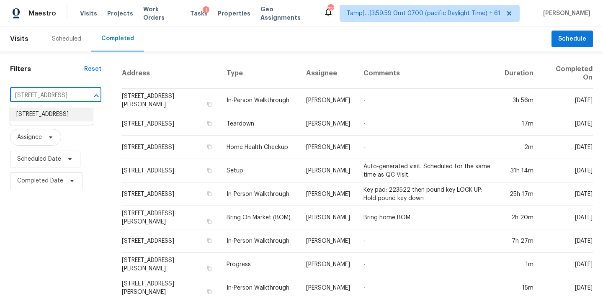
click at [38, 116] on li "[STREET_ADDRESS]" at bounding box center [51, 115] width 83 height 14
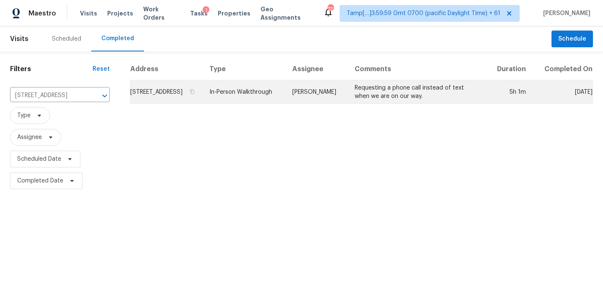
click at [286, 100] on td "In-Person Walkthrough" at bounding box center [244, 91] width 83 height 23
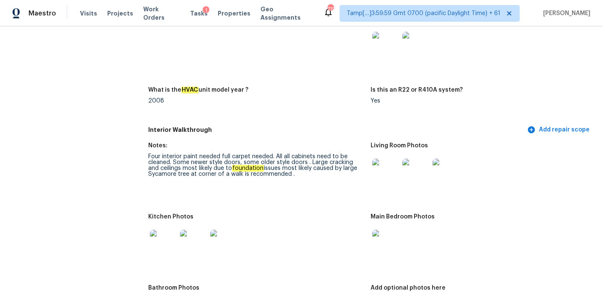
scroll to position [1276, 0]
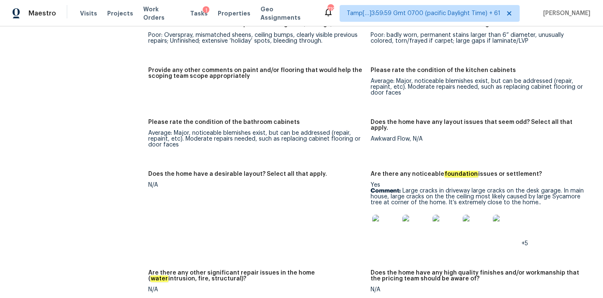
click at [389, 219] on img at bounding box center [385, 228] width 27 height 27
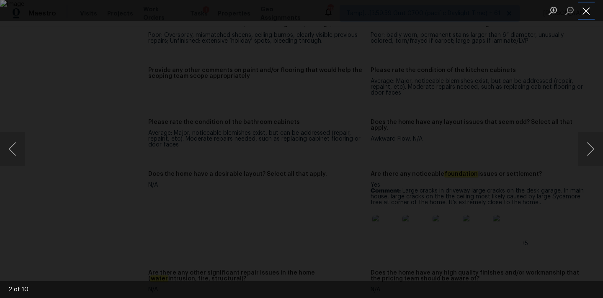
click at [586, 9] on button "Close lightbox" at bounding box center [586, 10] width 17 height 15
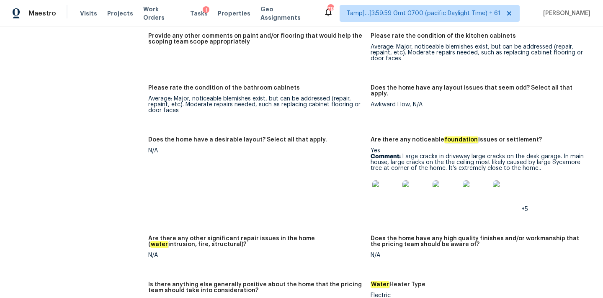
scroll to position [1315, 0]
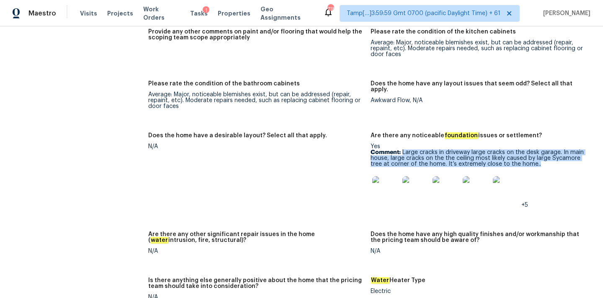
drag, startPoint x: 403, startPoint y: 141, endPoint x: 536, endPoint y: 152, distance: 133.6
click at [536, 152] on p "Comment: Large cracks in driveway large cracks on the desk garage. In main hous…" at bounding box center [478, 158] width 216 height 18
copy p "Large cracks in driveway large cracks on the desk garage. In main house, large …"
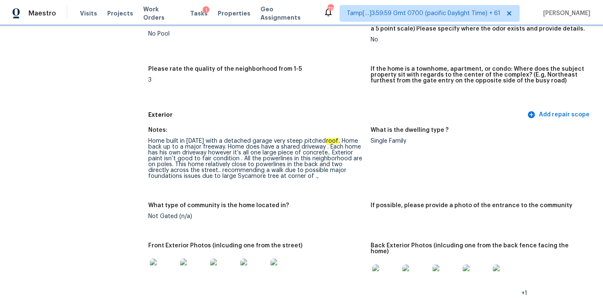
scroll to position [227, 0]
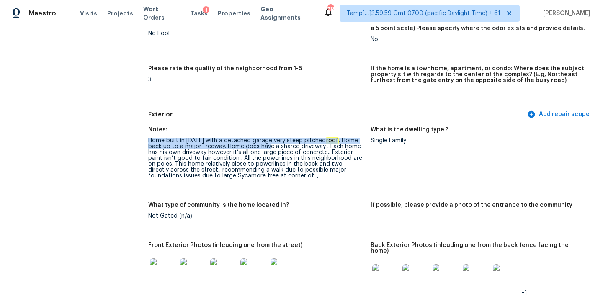
drag, startPoint x: 148, startPoint y: 141, endPoint x: 269, endPoint y: 144, distance: 121.0
click at [269, 144] on div "Home built in [DATE] with a detached garage very steep pitched roof . Home back…" at bounding box center [256, 158] width 216 height 41
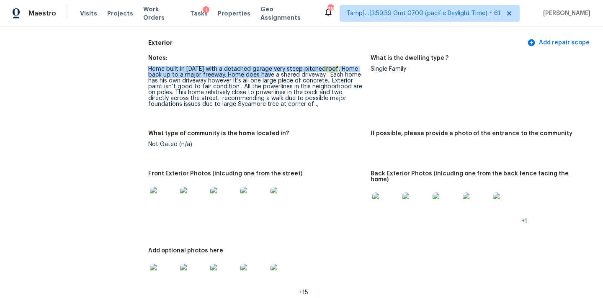
click at [222, 75] on div "Home built in [DATE] with a detached garage very steep pitched roof . Home back…" at bounding box center [256, 86] width 216 height 41
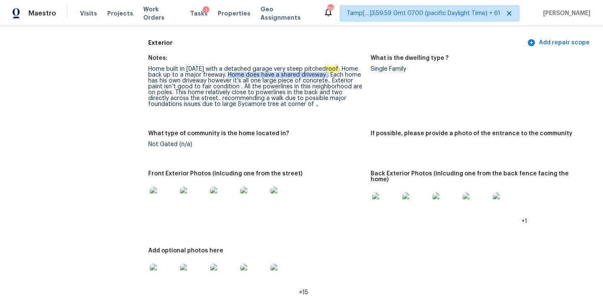
drag, startPoint x: 225, startPoint y: 75, endPoint x: 326, endPoint y: 75, distance: 100.9
click at [326, 75] on div "Home built in [DATE] with a detached garage very steep pitched roof . Home back…" at bounding box center [256, 86] width 216 height 41
drag, startPoint x: 264, startPoint y: 80, endPoint x: 325, endPoint y: 81, distance: 61.5
click at [325, 81] on div "Home built in [DATE] with a detached garage very steep pitched roof . Home back…" at bounding box center [256, 86] width 216 height 41
drag, startPoint x: 179, startPoint y: 88, endPoint x: 212, endPoint y: 88, distance: 33.1
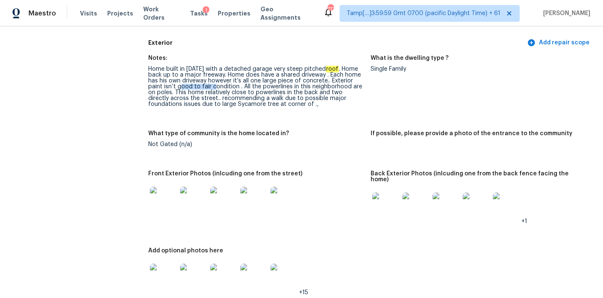
click at [212, 88] on div "Home built in [DATE] with a detached garage very steep pitched roof . Home back…" at bounding box center [256, 86] width 216 height 41
click at [175, 86] on div "Home built in [DATE] with a detached garage very steep pitched roof . Home back…" at bounding box center [256, 86] width 216 height 41
copy div "Exterior paint"
drag, startPoint x: 331, startPoint y: 80, endPoint x: 164, endPoint y: 86, distance: 167.6
click at [164, 86] on div "Home built in [DATE] with a detached garage very steep pitched roof . Home back…" at bounding box center [256, 86] width 216 height 41
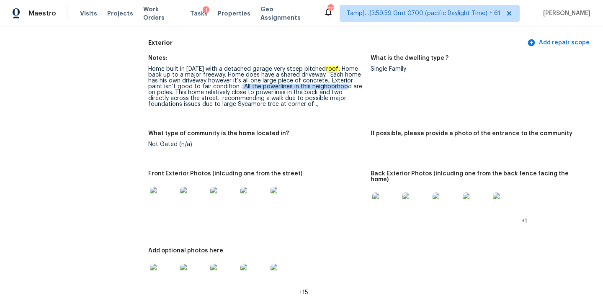
drag, startPoint x: 240, startPoint y: 86, endPoint x: 343, endPoint y: 87, distance: 103.4
click at [343, 87] on div "Home built in [DATE] with a detached garage very steep pitched roof . Home back…" at bounding box center [256, 86] width 216 height 41
click at [175, 94] on div "Home built in [DATE] with a detached garage very steep pitched roof . Home back…" at bounding box center [256, 86] width 216 height 41
drag, startPoint x: 175, startPoint y: 93, endPoint x: 284, endPoint y: 93, distance: 109.3
click at [284, 93] on div "Home built in [DATE] with a detached garage very steep pitched roof . Home back…" at bounding box center [256, 86] width 216 height 41
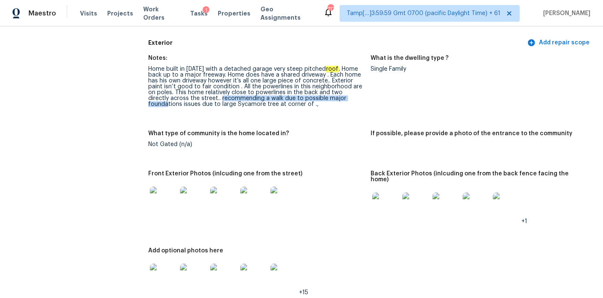
drag, startPoint x: 199, startPoint y: 98, endPoint x: 342, endPoint y: 97, distance: 142.8
click at [342, 97] on div "Home built in [DATE] with a detached garage very steep pitched roof . Home back…" at bounding box center [256, 86] width 216 height 41
click at [210, 105] on div "Home built in 1958 with a detached garage very steep pitched roof . Home back u…" at bounding box center [256, 86] width 216 height 41
copy div "Sycamore"
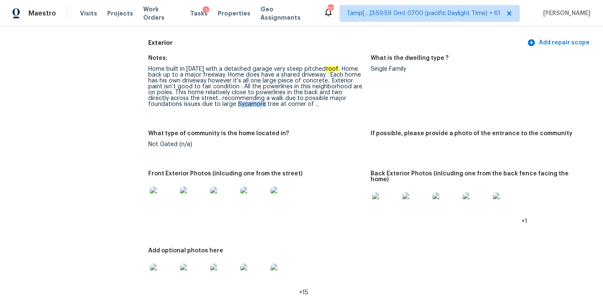
scroll to position [376, 0]
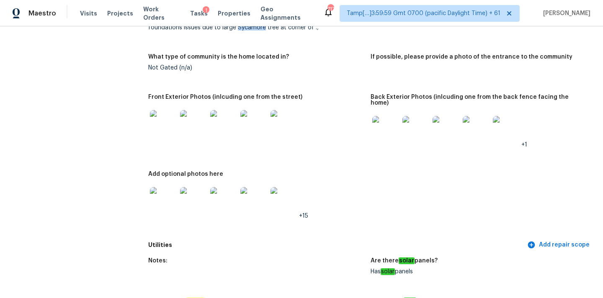
click at [221, 126] on img at bounding box center [223, 123] width 27 height 27
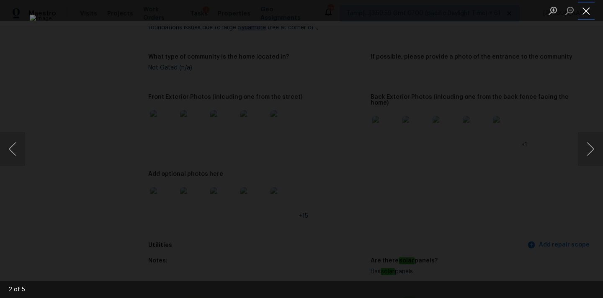
click at [591, 10] on button "Close lightbox" at bounding box center [586, 10] width 17 height 15
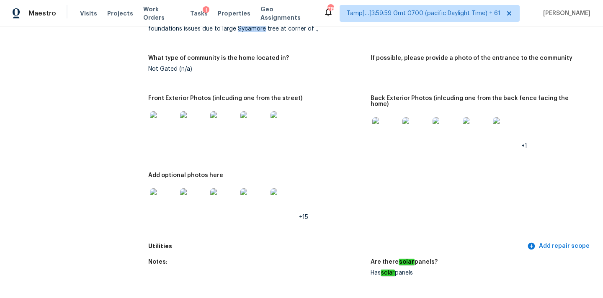
scroll to position [331, 0]
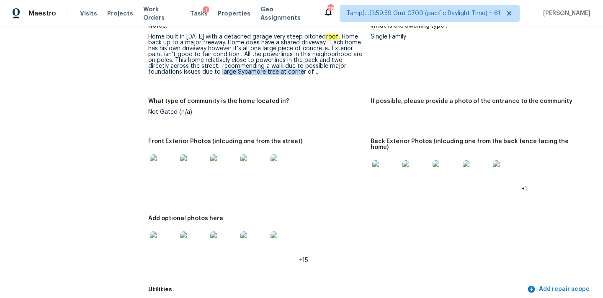
copy div "large Sycamore tree at corne"
drag, startPoint x: 185, startPoint y: 72, endPoint x: 267, endPoint y: 70, distance: 81.7
click at [267, 70] on div "Home built in 1958 with a detached garage very steep pitched roof . Home back u…" at bounding box center [256, 54] width 216 height 41
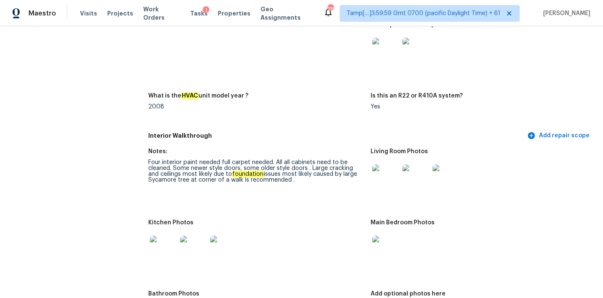
scroll to position [890, 0]
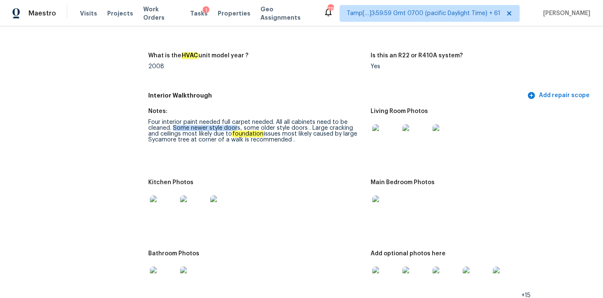
drag, startPoint x: 173, startPoint y: 122, endPoint x: 236, endPoint y: 121, distance: 62.8
click at [236, 121] on div "Four interior paint needed full carpet needed. All all cabinets need to be clea…" at bounding box center [256, 130] width 216 height 23
copy div "Large cracking and ceilings most likely due to foundation issues most likely ca…"
drag, startPoint x: 310, startPoint y: 122, endPoint x: 310, endPoint y: 133, distance: 10.9
click at [310, 133] on div "Four interior paint needed full carpet needed. All all cabinets need to be clea…" at bounding box center [256, 130] width 216 height 23
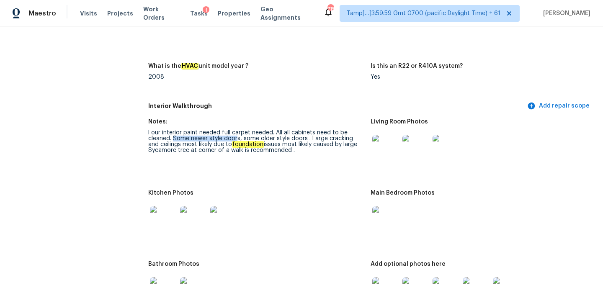
scroll to position [902, 0]
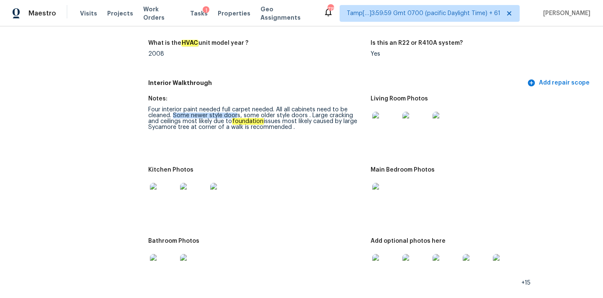
click at [390, 116] on img at bounding box center [385, 125] width 27 height 27
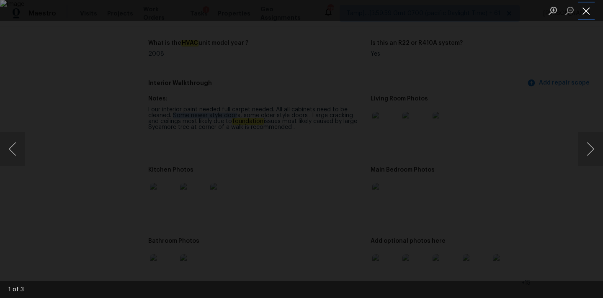
click at [588, 14] on button "Close lightbox" at bounding box center [586, 10] width 17 height 15
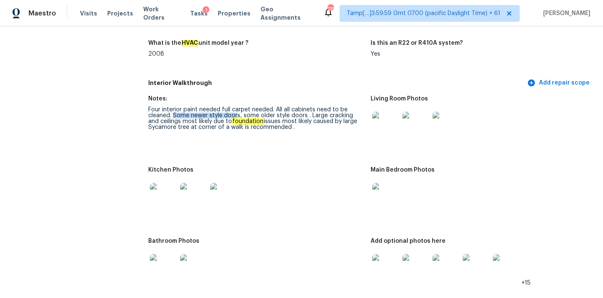
click at [382, 126] on img at bounding box center [385, 125] width 27 height 27
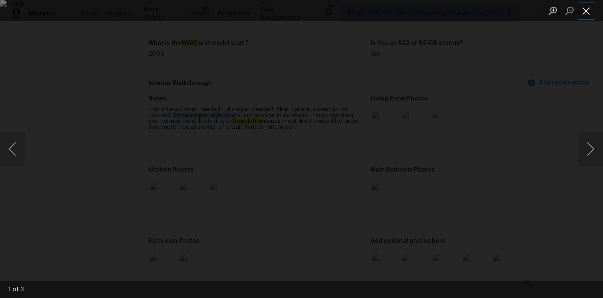
click at [587, 8] on button "Close lightbox" at bounding box center [586, 10] width 17 height 15
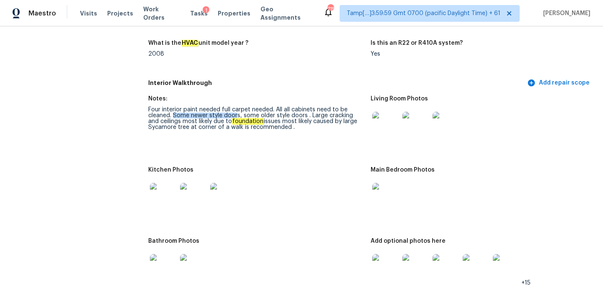
click at [388, 188] on img at bounding box center [385, 196] width 27 height 27
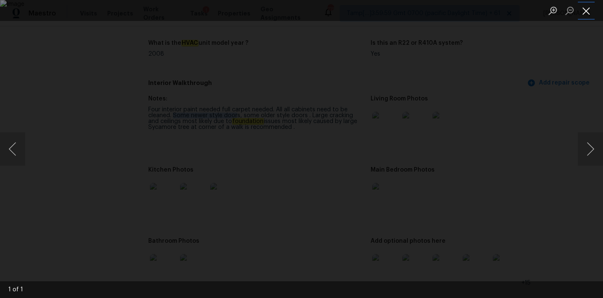
click at [584, 10] on button "Close lightbox" at bounding box center [586, 10] width 17 height 15
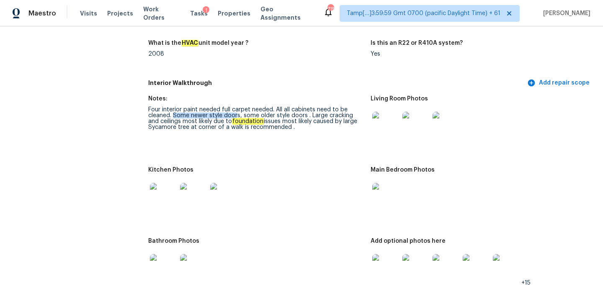
scroll to position [1008, 0]
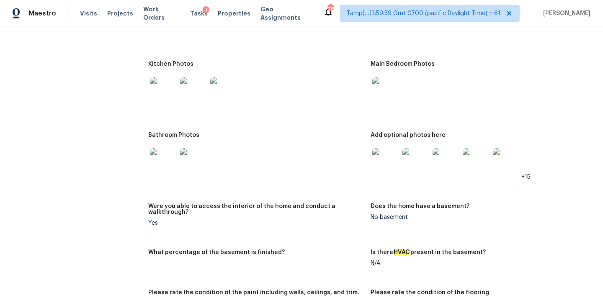
click at [390, 154] on img at bounding box center [385, 161] width 27 height 27
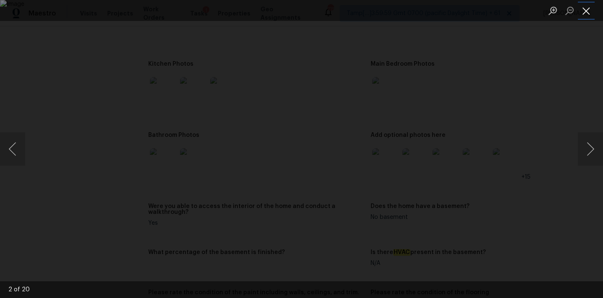
click at [592, 8] on button "Close lightbox" at bounding box center [586, 10] width 17 height 15
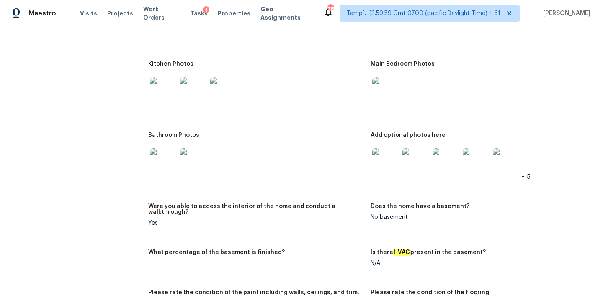
scroll to position [987, 0]
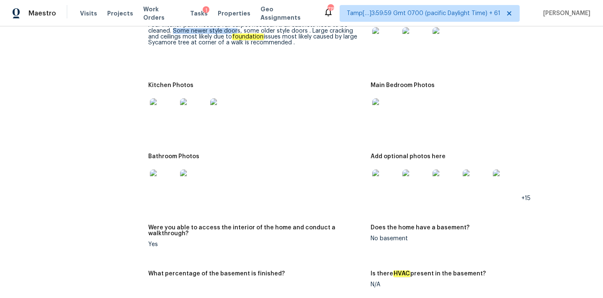
click at [383, 170] on img at bounding box center [385, 183] width 27 height 27
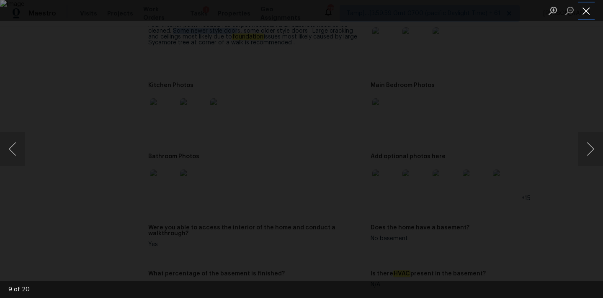
click at [590, 4] on button "Close lightbox" at bounding box center [586, 10] width 17 height 15
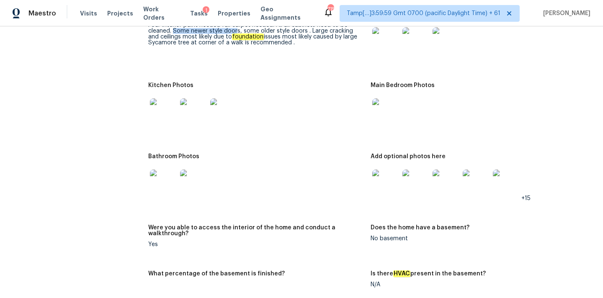
click at [160, 177] on img at bounding box center [163, 183] width 27 height 27
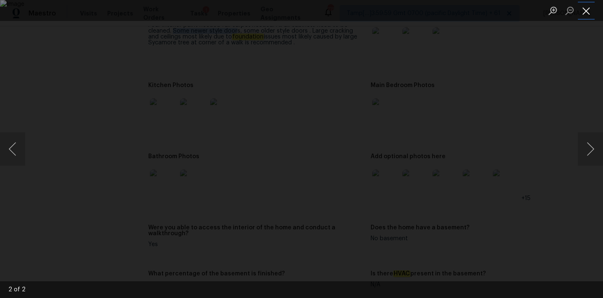
click at [588, 8] on button "Close lightbox" at bounding box center [586, 10] width 17 height 15
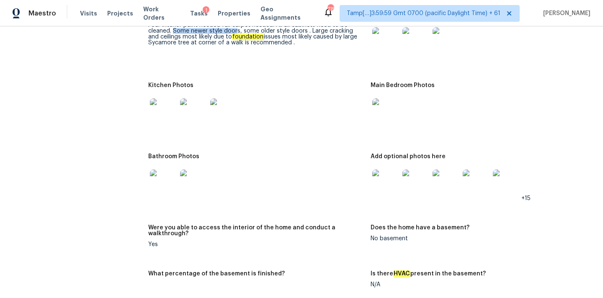
click at [169, 103] on img at bounding box center [163, 111] width 27 height 27
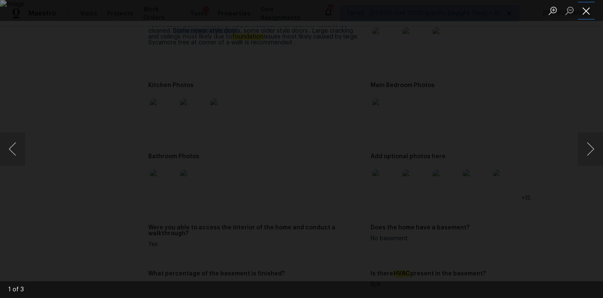
click at [587, 12] on button "Close lightbox" at bounding box center [586, 10] width 17 height 15
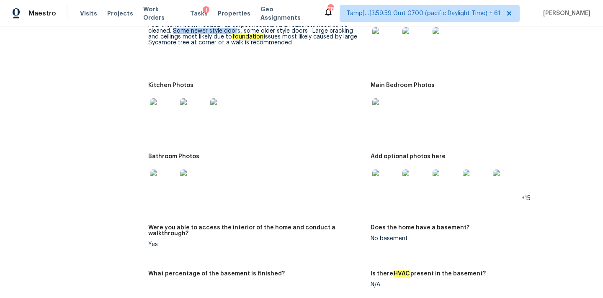
scroll to position [907, 0]
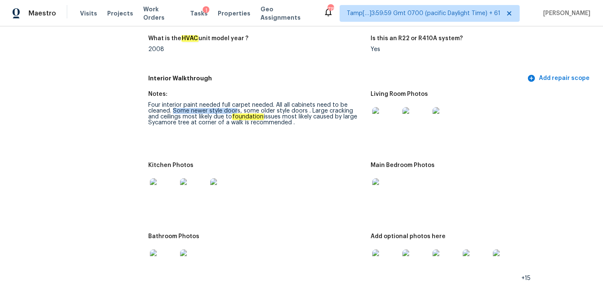
click at [378, 110] on img at bounding box center [385, 120] width 27 height 27
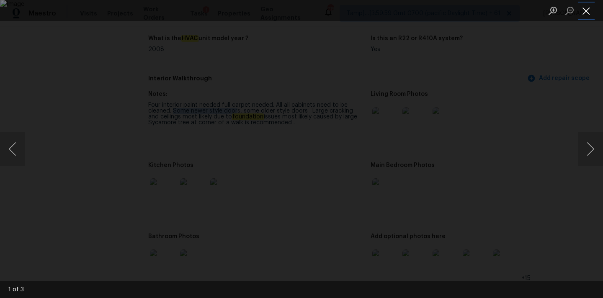
click at [586, 9] on button "Close lightbox" at bounding box center [586, 10] width 17 height 15
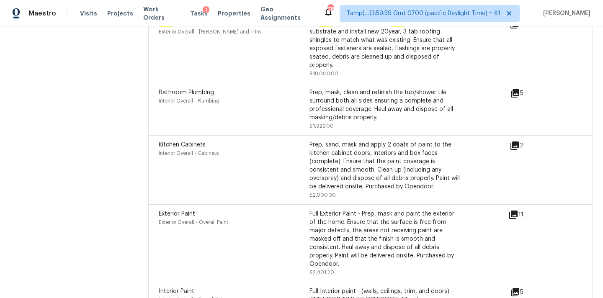
scroll to position [2238, 0]
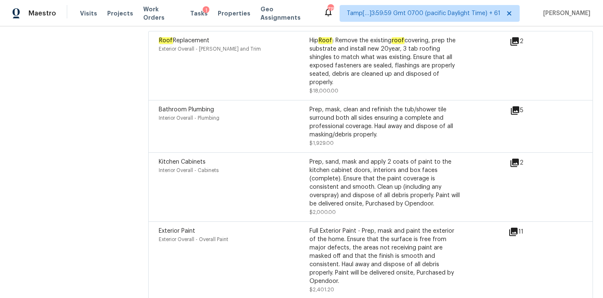
click at [515, 105] on icon at bounding box center [515, 110] width 10 height 10
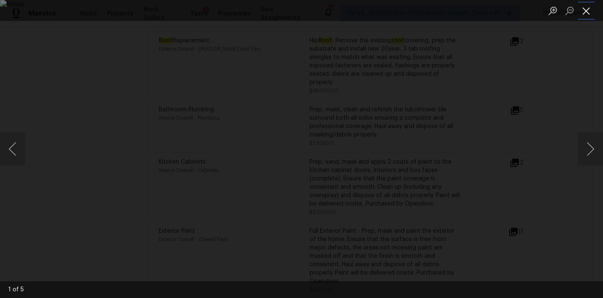
click at [581, 4] on button "Close lightbox" at bounding box center [586, 10] width 17 height 15
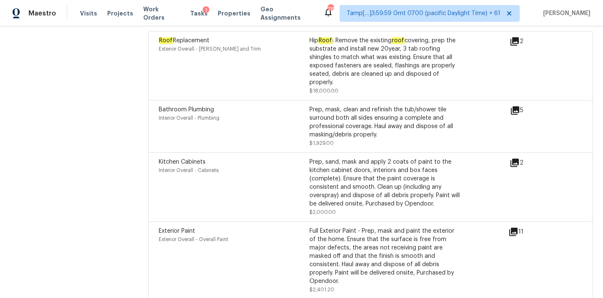
click at [514, 158] on icon at bounding box center [514, 163] width 10 height 10
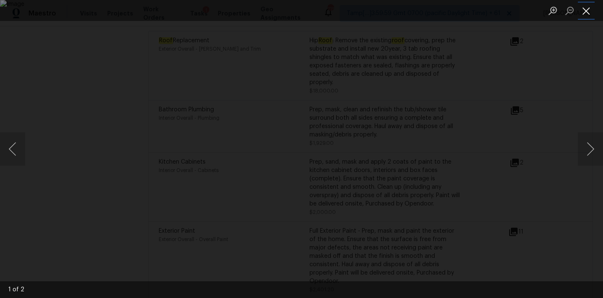
click at [581, 13] on button "Close lightbox" at bounding box center [586, 10] width 17 height 15
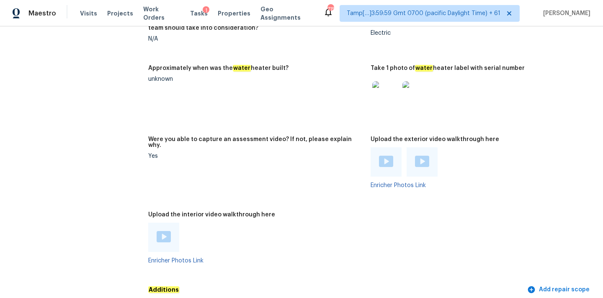
scroll to position [1584, 0]
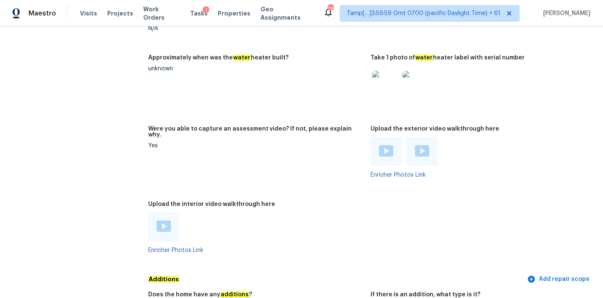
click at [165, 212] on div at bounding box center [163, 226] width 31 height 29
click at [163, 222] on div at bounding box center [163, 226] width 31 height 29
click at [165, 221] on img at bounding box center [164, 226] width 14 height 11
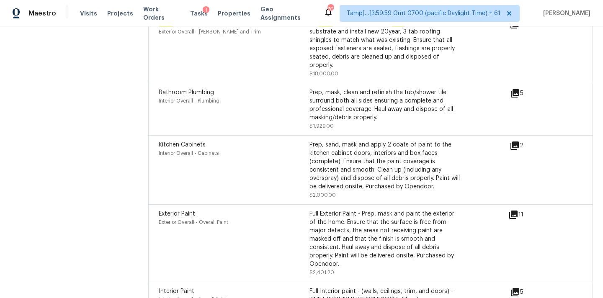
scroll to position [2156, 0]
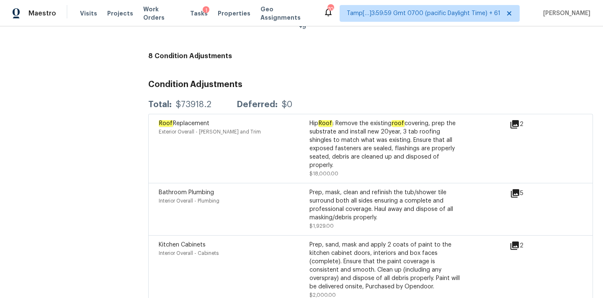
click at [517, 188] on icon at bounding box center [515, 193] width 10 height 10
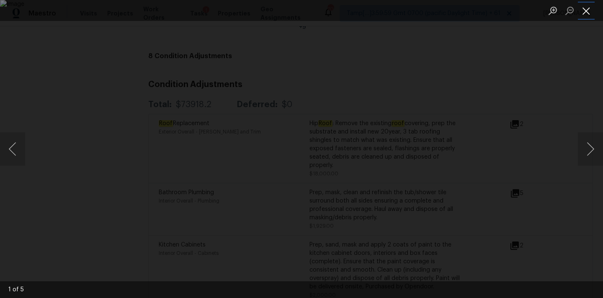
click at [587, 12] on button "Close lightbox" at bounding box center [586, 10] width 17 height 15
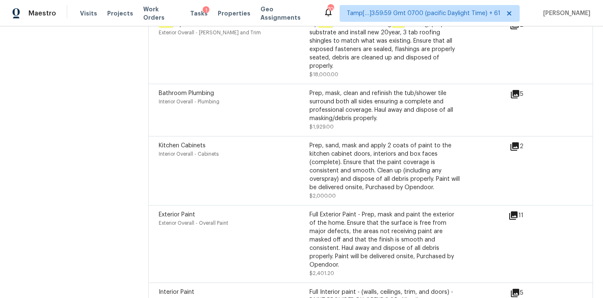
scroll to position [2197, 0]
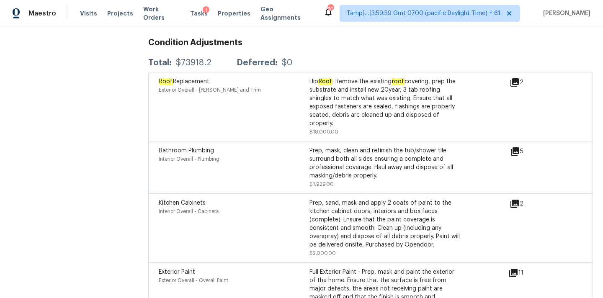
click at [516, 147] on icon at bounding box center [515, 151] width 8 height 8
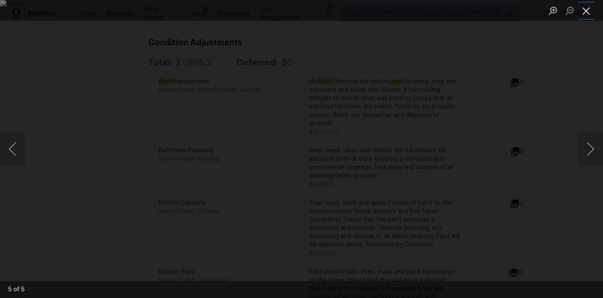
click at [581, 9] on button "Close lightbox" at bounding box center [586, 10] width 17 height 15
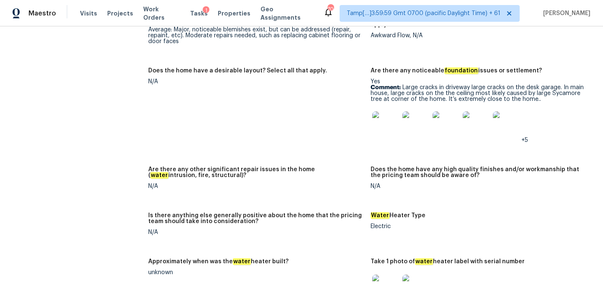
scroll to position [1004, 0]
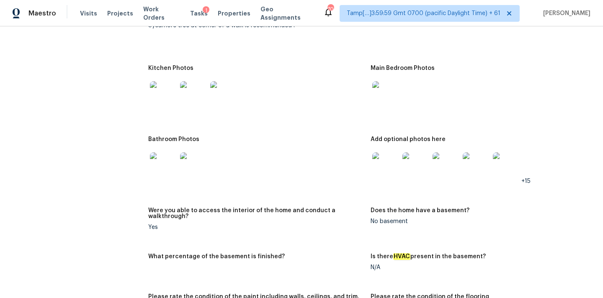
click at [184, 81] on img at bounding box center [193, 94] width 27 height 27
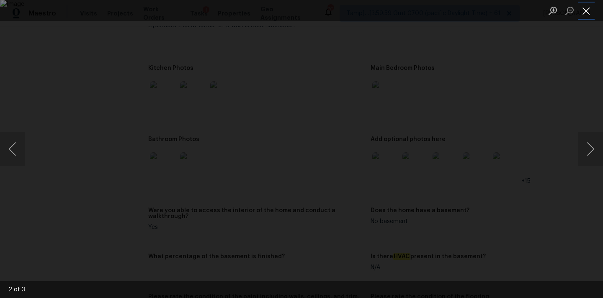
click at [589, 12] on button "Close lightbox" at bounding box center [586, 10] width 17 height 15
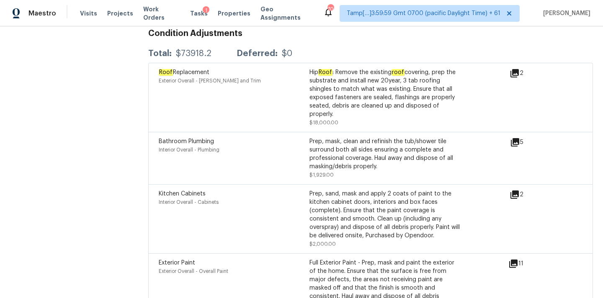
scroll to position [2194, 0]
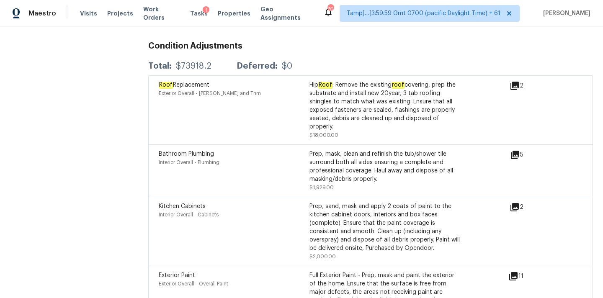
click at [514, 202] on icon at bounding box center [514, 207] width 10 height 10
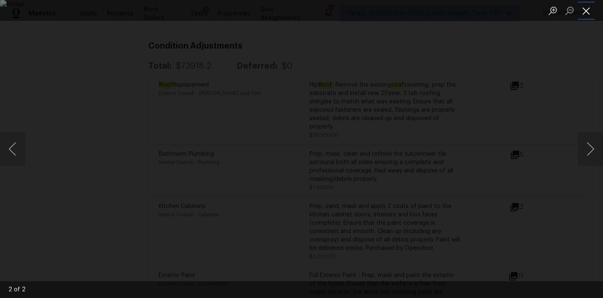
click at [584, 12] on button "Close lightbox" at bounding box center [586, 10] width 17 height 15
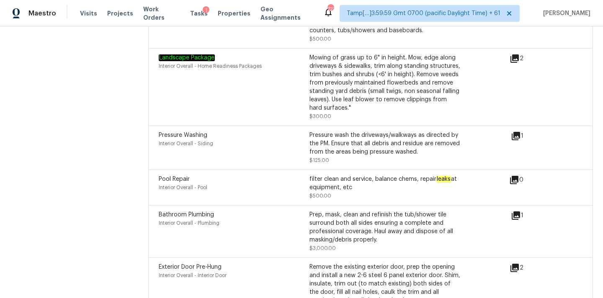
scroll to position [2175, 0]
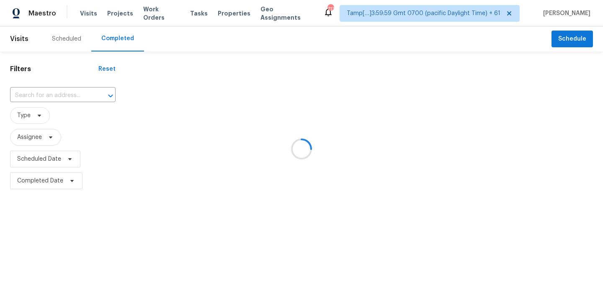
click at [54, 95] on div at bounding box center [301, 149] width 603 height 298
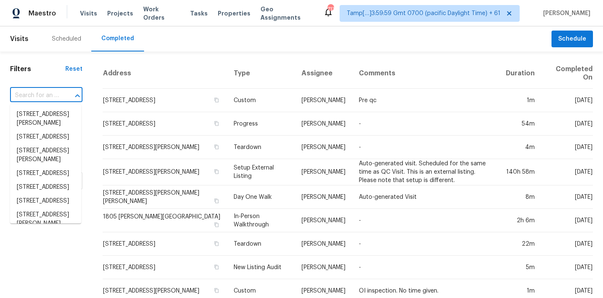
click at [54, 95] on input "text" at bounding box center [34, 95] width 49 height 13
paste input "[STREET_ADDRESS]"
type input "[STREET_ADDRESS]"
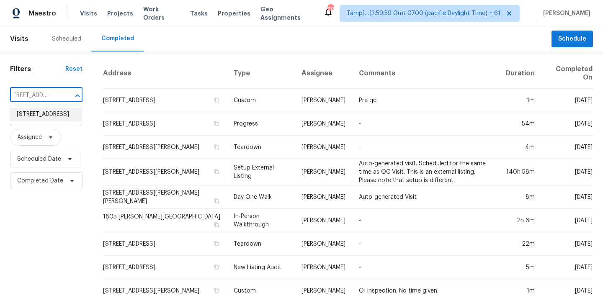
click at [46, 116] on li "[STREET_ADDRESS]" at bounding box center [45, 115] width 71 height 14
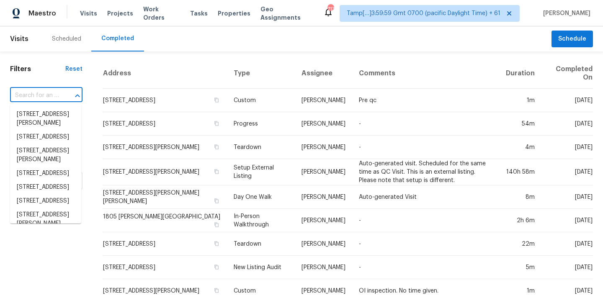
click at [36, 95] on input "text" at bounding box center [34, 95] width 49 height 13
paste input "[STREET_ADDRESS]"
type input "[STREET_ADDRESS]"
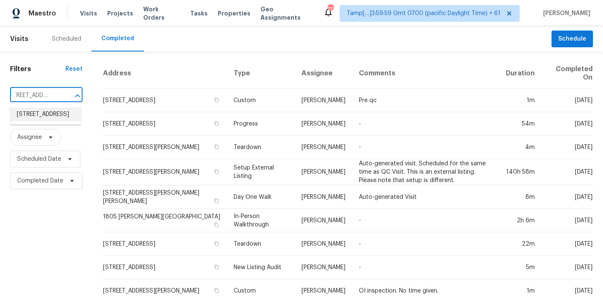
click at [36, 118] on li "[STREET_ADDRESS]" at bounding box center [45, 115] width 71 height 14
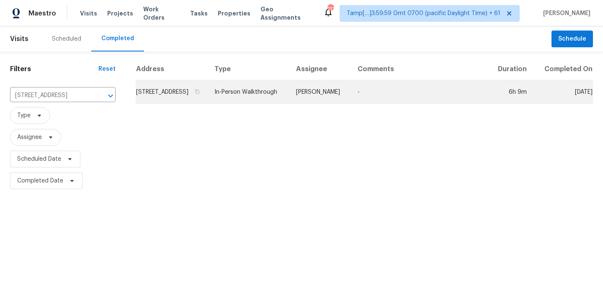
click at [304, 104] on td "[PERSON_NAME]" at bounding box center [320, 91] width 62 height 23
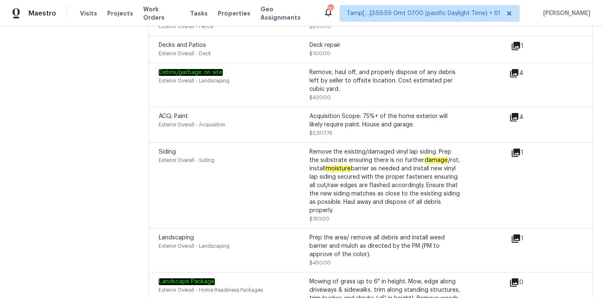
scroll to position [2314, 0]
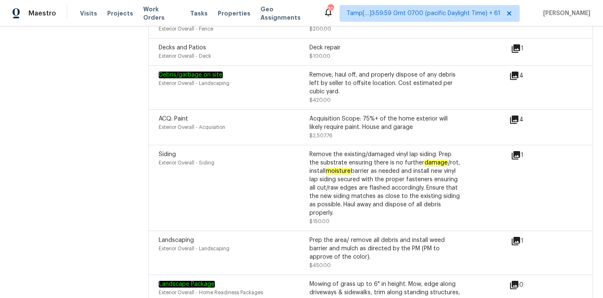
click at [514, 115] on icon at bounding box center [514, 120] width 10 height 10
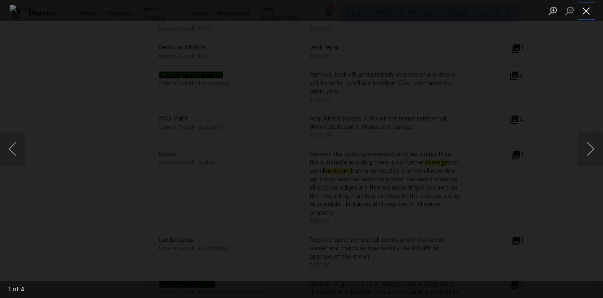
click at [589, 16] on button "Close lightbox" at bounding box center [586, 10] width 17 height 15
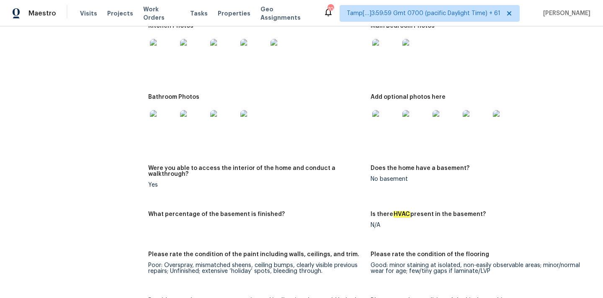
scroll to position [1568, 0]
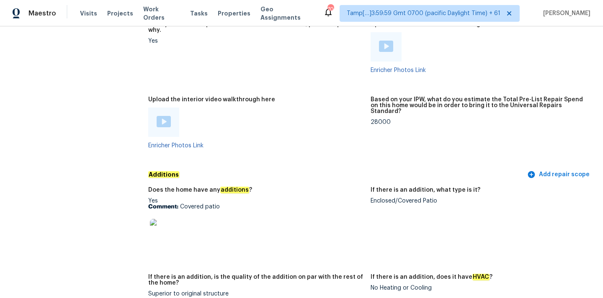
click at [375, 198] on div "Enclosed/Covered Patio" at bounding box center [478, 201] width 216 height 6
click at [170, 219] on img at bounding box center [163, 232] width 27 height 27
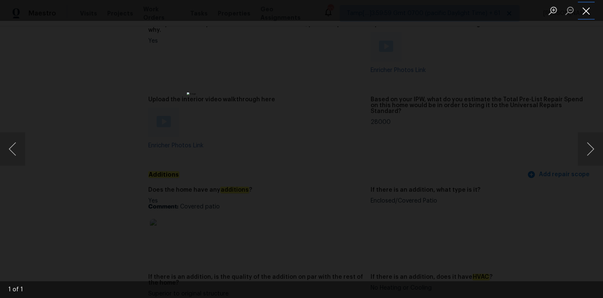
click at [587, 12] on button "Close lightbox" at bounding box center [586, 10] width 17 height 15
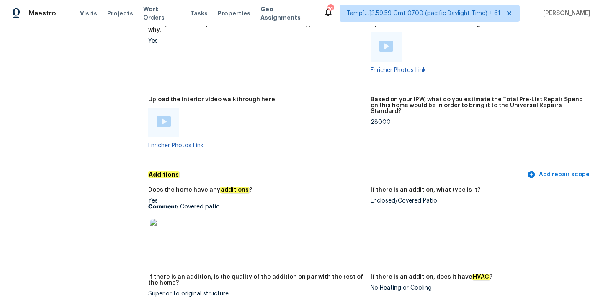
scroll to position [1204, 0]
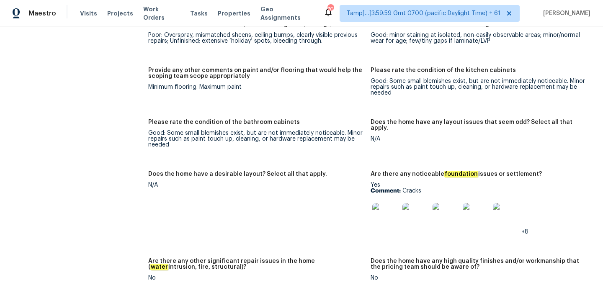
click at [386, 206] on img at bounding box center [385, 216] width 27 height 27
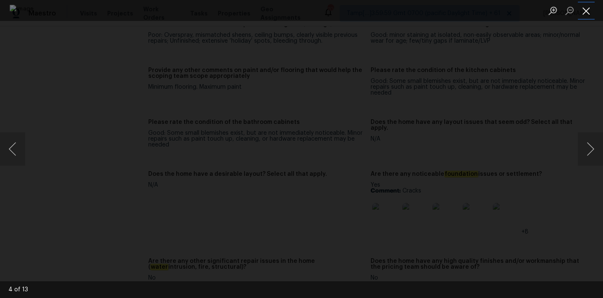
click at [584, 13] on button "Close lightbox" at bounding box center [586, 10] width 17 height 15
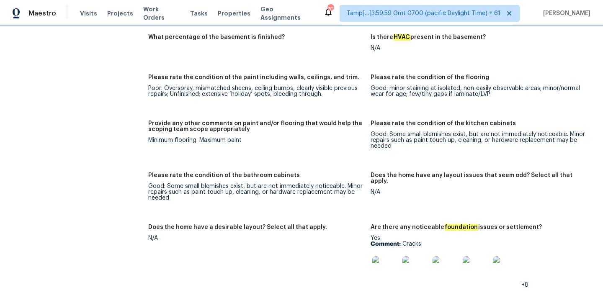
scroll to position [904, 0]
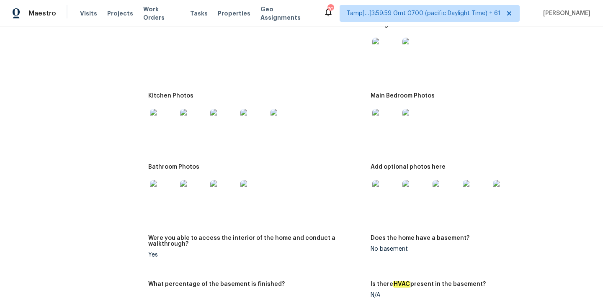
click at [379, 42] on img at bounding box center [385, 51] width 27 height 27
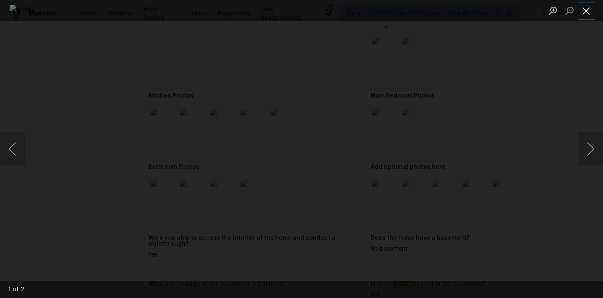
click at [586, 10] on button "Close lightbox" at bounding box center [586, 10] width 17 height 15
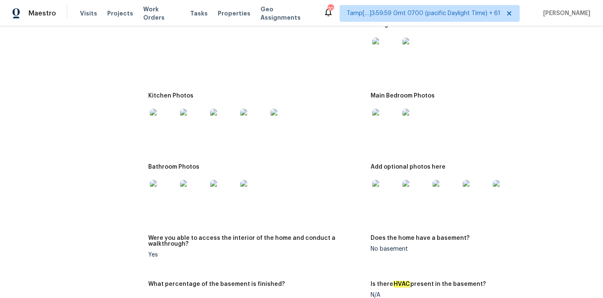
click at [384, 120] on img at bounding box center [385, 122] width 27 height 27
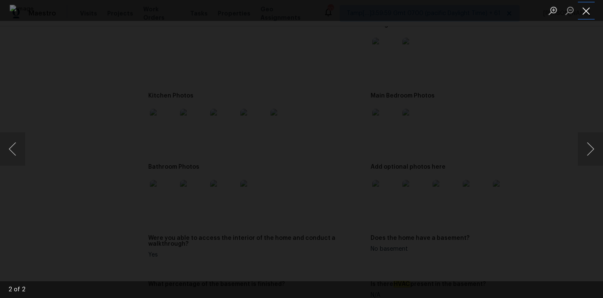
click at [589, 5] on button "Close lightbox" at bounding box center [586, 10] width 17 height 15
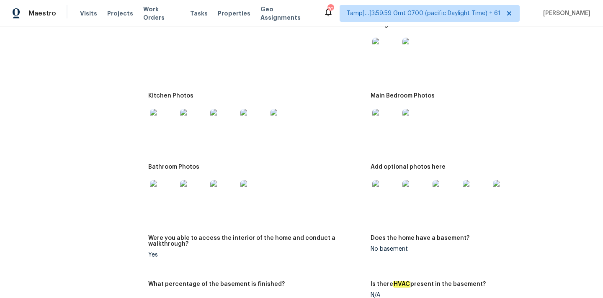
click at [388, 180] on img at bounding box center [385, 193] width 27 height 27
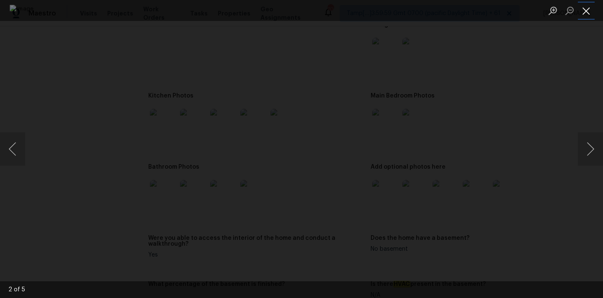
click at [590, 12] on button "Close lightbox" at bounding box center [586, 10] width 17 height 15
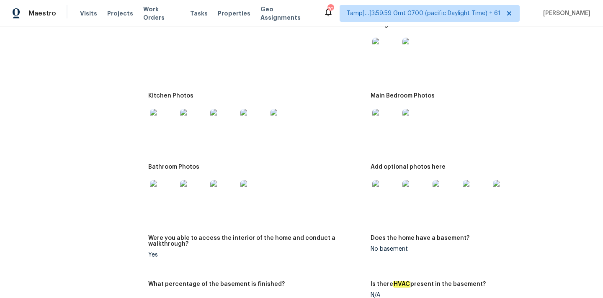
click at [158, 116] on img at bounding box center [163, 122] width 27 height 27
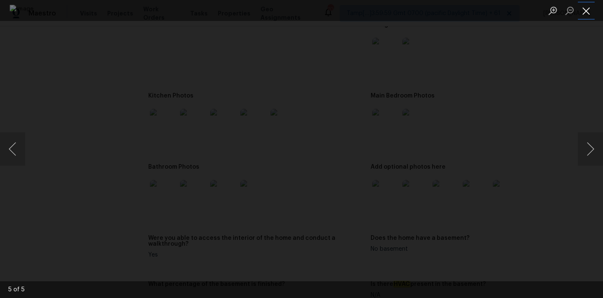
click at [584, 7] on button "Close lightbox" at bounding box center [586, 10] width 17 height 15
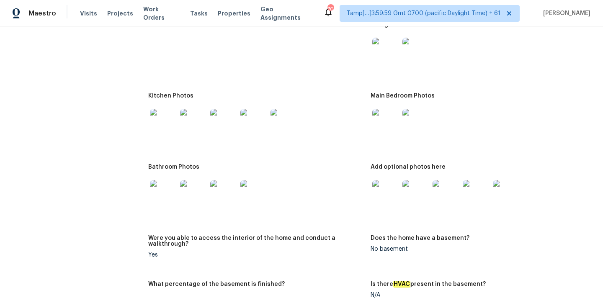
click at [167, 185] on img at bounding box center [163, 193] width 27 height 27
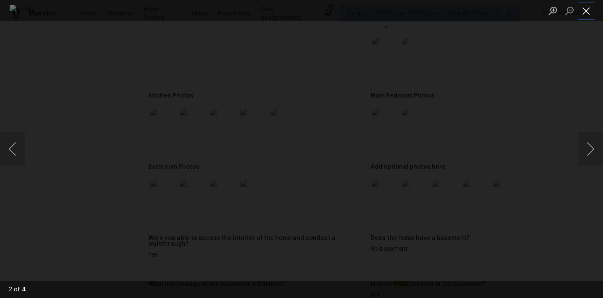
click at [587, 4] on button "Close lightbox" at bounding box center [586, 10] width 17 height 15
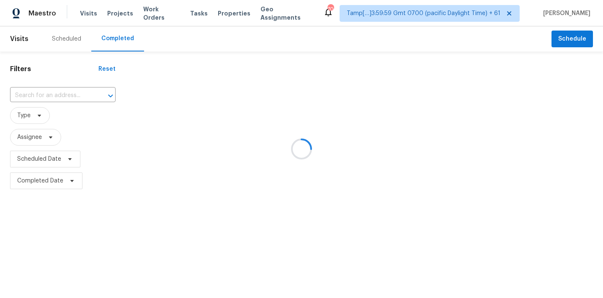
click at [57, 93] on div at bounding box center [301, 149] width 603 height 298
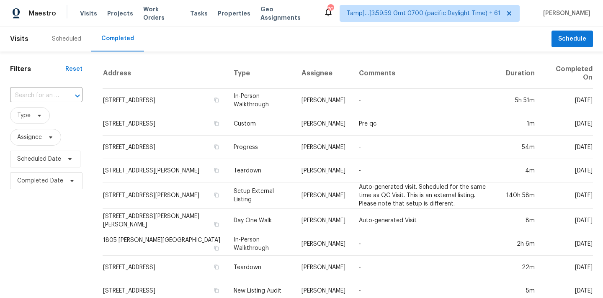
click at [57, 93] on input "text" at bounding box center [34, 95] width 49 height 13
paste input "[STREET_ADDRESS][PERSON_NAME]"
type input "[STREET_ADDRESS][PERSON_NAME]"
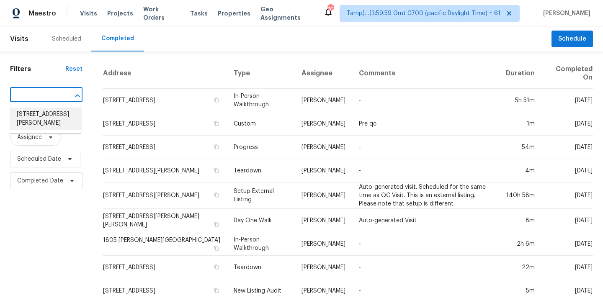
click at [51, 117] on li "[STREET_ADDRESS][PERSON_NAME]" at bounding box center [45, 119] width 71 height 23
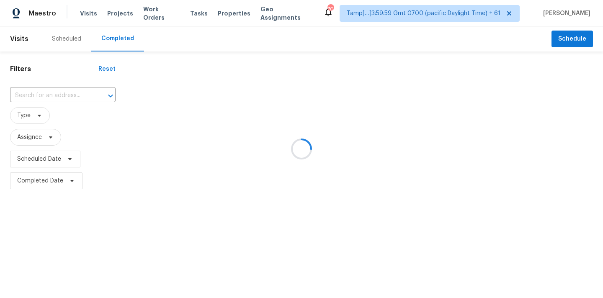
click at [293, 100] on div at bounding box center [301, 149] width 603 height 298
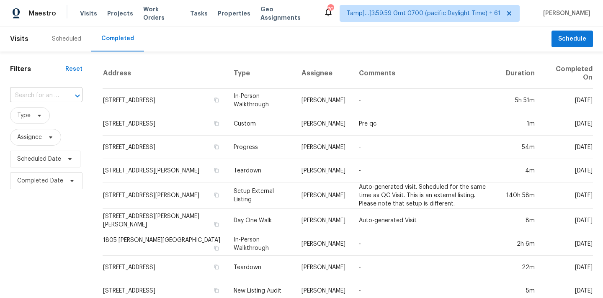
click at [29, 98] on input "text" at bounding box center [34, 95] width 49 height 13
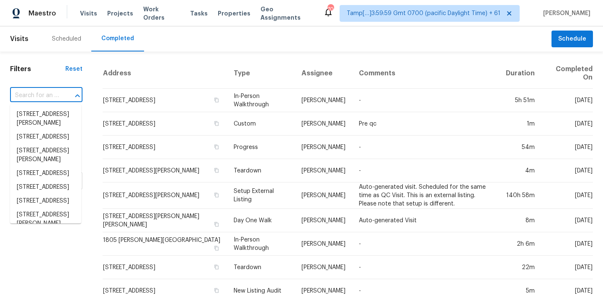
paste input "[STREET_ADDRESS][PERSON_NAME]"
type input "[STREET_ADDRESS][PERSON_NAME]"
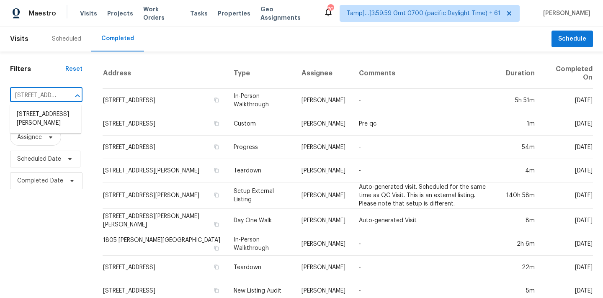
scroll to position [0, 53]
click at [33, 117] on li "[STREET_ADDRESS][PERSON_NAME]" at bounding box center [45, 119] width 71 height 23
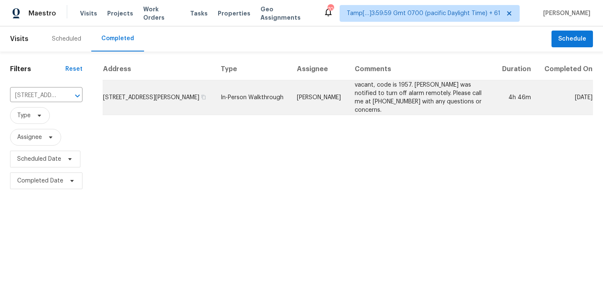
click at [305, 102] on td "[PERSON_NAME]" at bounding box center [318, 97] width 57 height 35
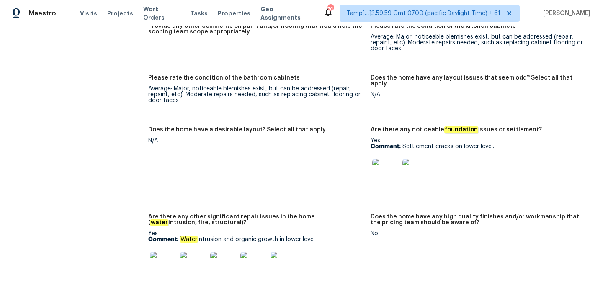
scroll to position [1506, 0]
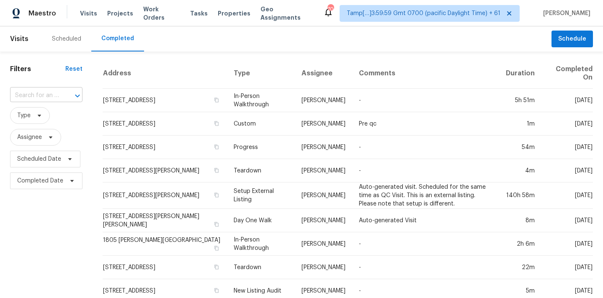
click at [21, 97] on input "text" at bounding box center [34, 95] width 49 height 13
click at [33, 98] on input "text" at bounding box center [34, 95] width 49 height 13
paste input "[STREET_ADDRESS][PERSON_NAME]"
type input "4135 Brenda Dr, Decatur, GA 30035"
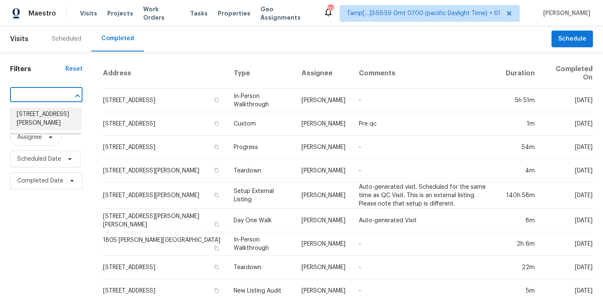
click at [41, 123] on li "4135 Brenda Dr, Decatur, GA 30035" at bounding box center [45, 119] width 71 height 23
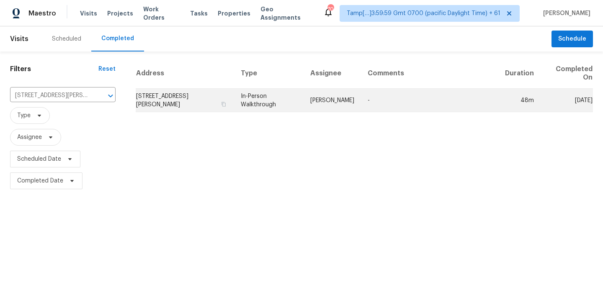
click at [304, 111] on td "In-Person Walkthrough" at bounding box center [268, 100] width 69 height 23
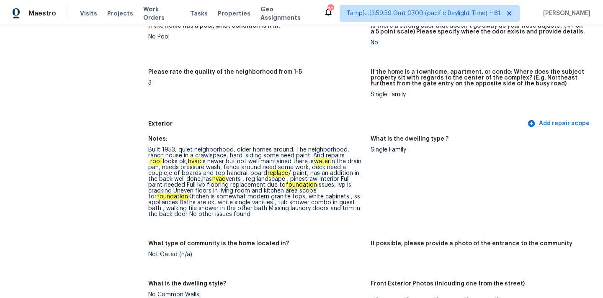
scroll to position [217, 0]
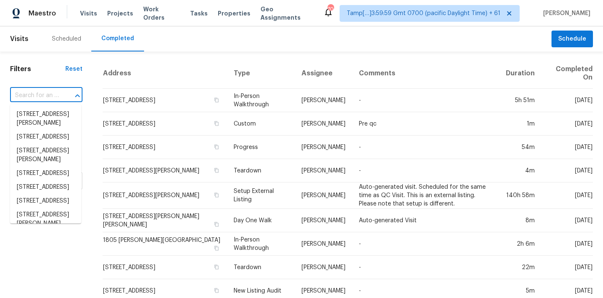
click at [40, 98] on input "text" at bounding box center [34, 95] width 49 height 13
paste input "[STREET_ADDRESS][PERSON_NAME]"
type input "[STREET_ADDRESS][PERSON_NAME]"
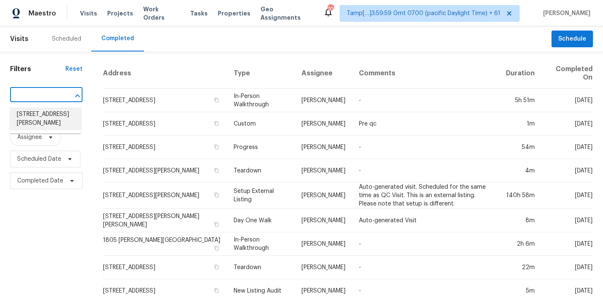
click at [41, 119] on li "[STREET_ADDRESS][PERSON_NAME]" at bounding box center [45, 119] width 71 height 23
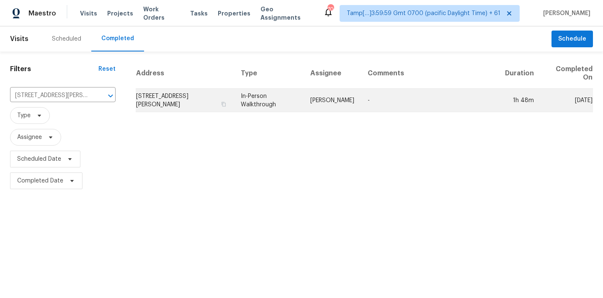
click at [273, 108] on td "In-Person Walkthrough" at bounding box center [268, 100] width 69 height 23
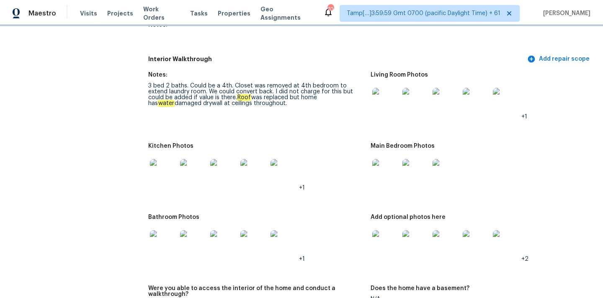
scroll to position [1104, 0]
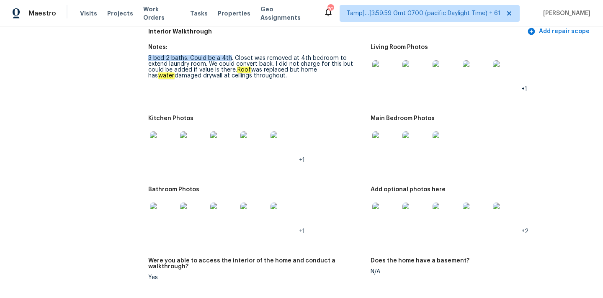
drag, startPoint x: 147, startPoint y: 52, endPoint x: 228, endPoint y: 53, distance: 81.2
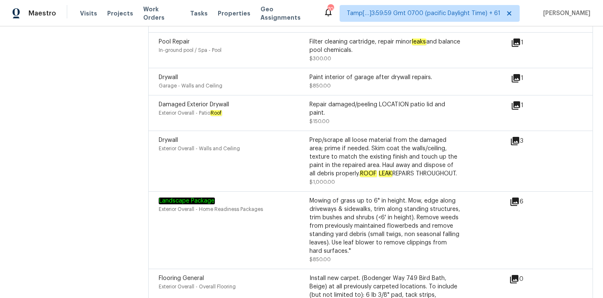
scroll to position [2380, 0]
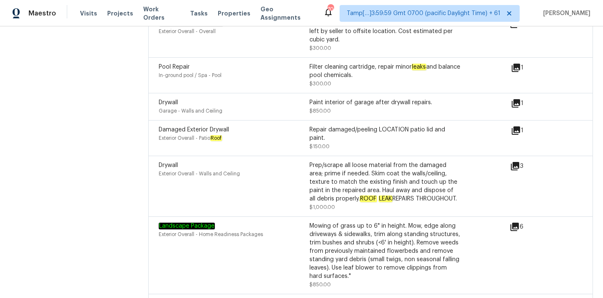
click at [515, 162] on icon at bounding box center [515, 166] width 8 height 8
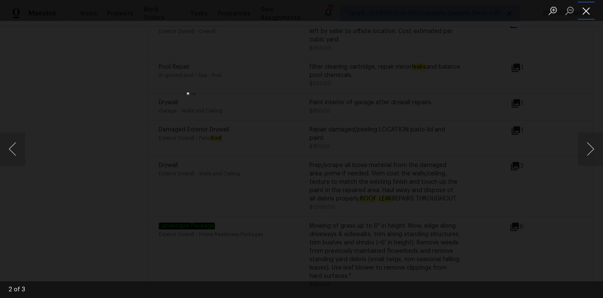
click at [580, 8] on button "Close lightbox" at bounding box center [586, 10] width 17 height 15
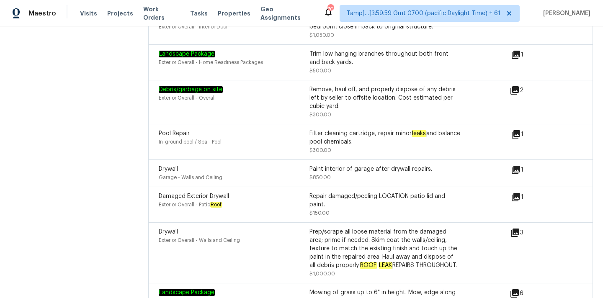
scroll to position [2309, 0]
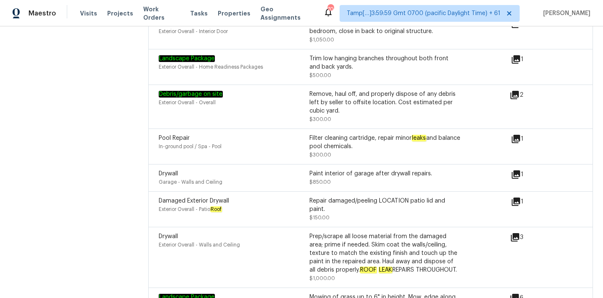
click at [525, 170] on div "1" at bounding box center [530, 175] width 39 height 10
click at [520, 170] on icon at bounding box center [516, 174] width 8 height 8
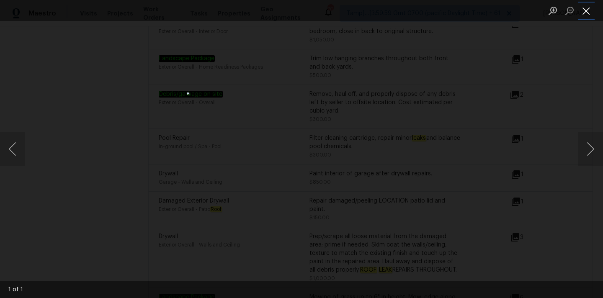
click at [587, 8] on button "Close lightbox" at bounding box center [586, 10] width 17 height 15
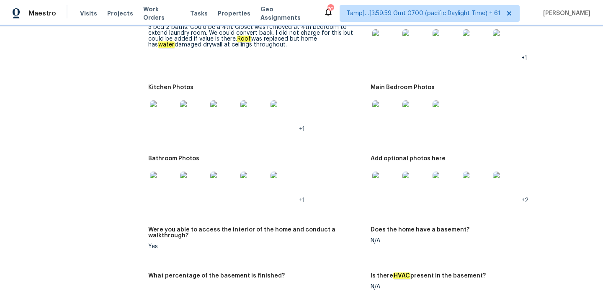
scroll to position [1103, 0]
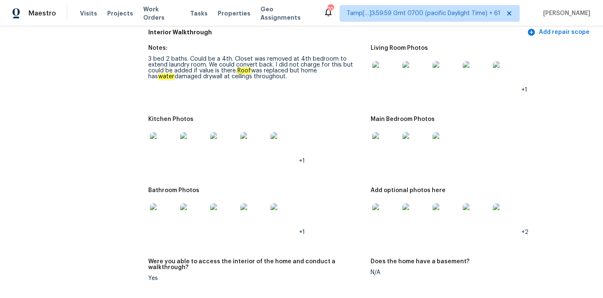
click at [373, 62] on img at bounding box center [385, 74] width 27 height 27
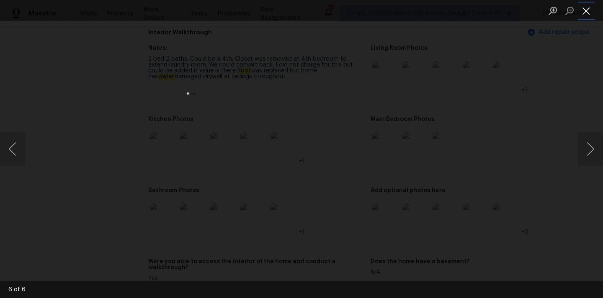
click at [589, 12] on button "Close lightbox" at bounding box center [586, 10] width 17 height 15
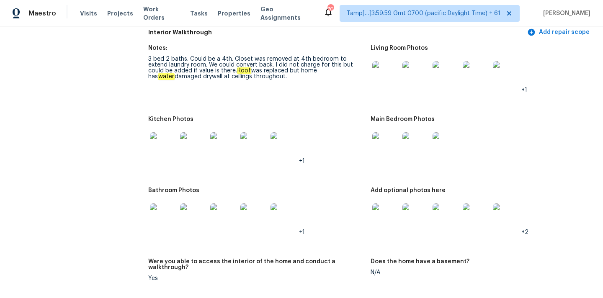
click at [379, 145] on img at bounding box center [385, 145] width 27 height 27
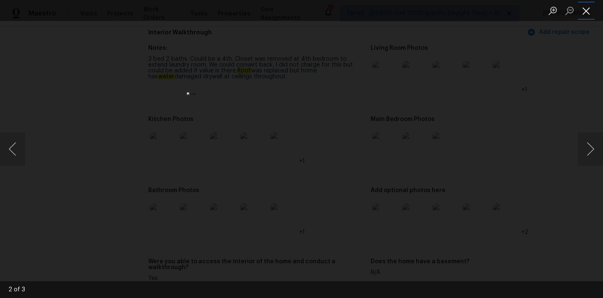
click at [588, 7] on button "Close lightbox" at bounding box center [586, 10] width 17 height 15
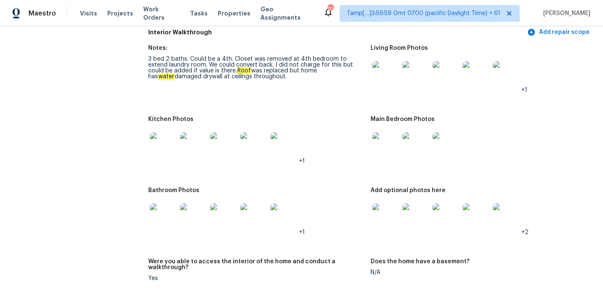
click at [165, 136] on img at bounding box center [163, 145] width 27 height 27
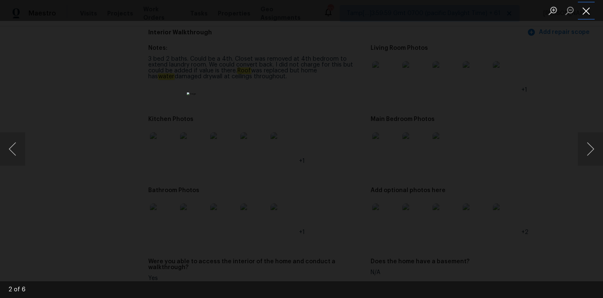
click at [585, 18] on button "Close lightbox" at bounding box center [586, 10] width 17 height 15
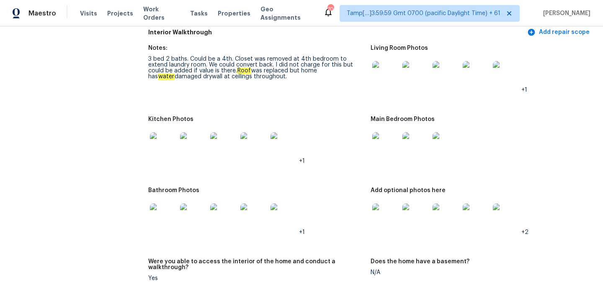
click at [161, 212] on img at bounding box center [163, 216] width 27 height 27
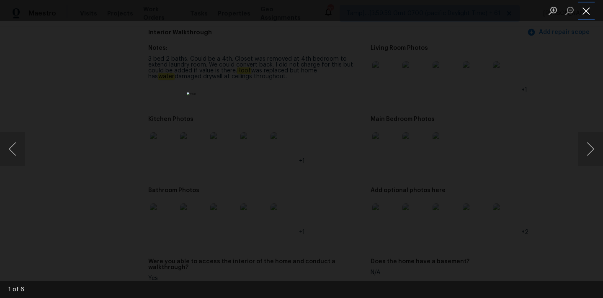
click at [586, 17] on button "Close lightbox" at bounding box center [586, 10] width 17 height 15
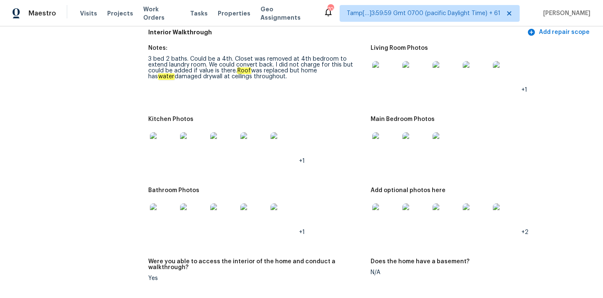
click at [374, 221] on img at bounding box center [385, 216] width 27 height 27
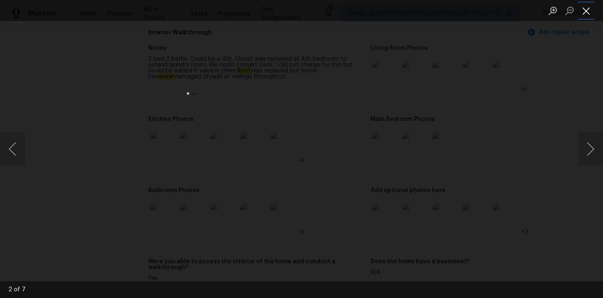
click at [588, 10] on button "Close lightbox" at bounding box center [586, 10] width 17 height 15
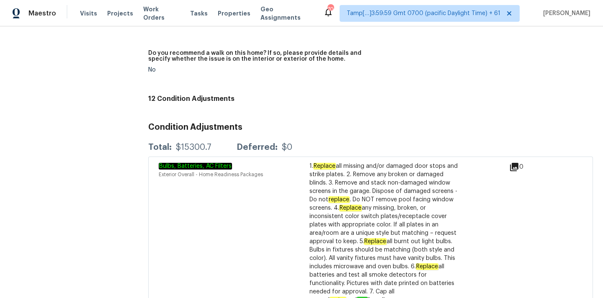
scroll to position [1976, 0]
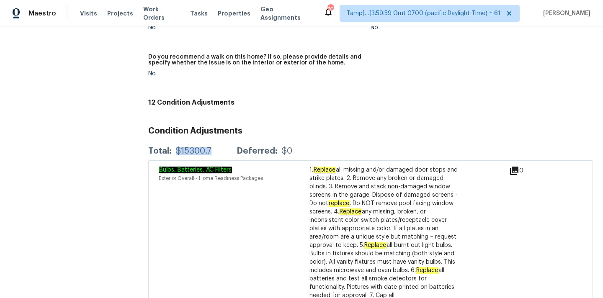
drag, startPoint x: 175, startPoint y: 133, endPoint x: 219, endPoint y: 133, distance: 44.4
click at [219, 147] on div "Total: $15300.7 Deferred: $0" at bounding box center [220, 151] width 144 height 8
copy div "$15300.7"
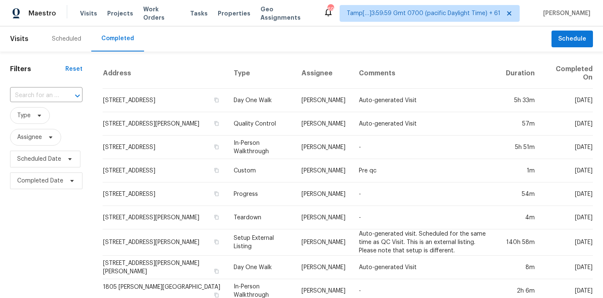
click at [45, 95] on input "text" at bounding box center [34, 95] width 49 height 13
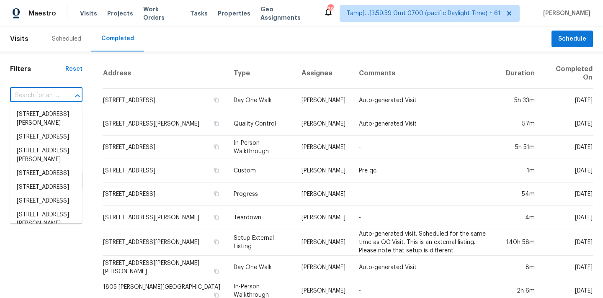
paste input "[STREET_ADDRESS]"
type input "[STREET_ADDRESS]"
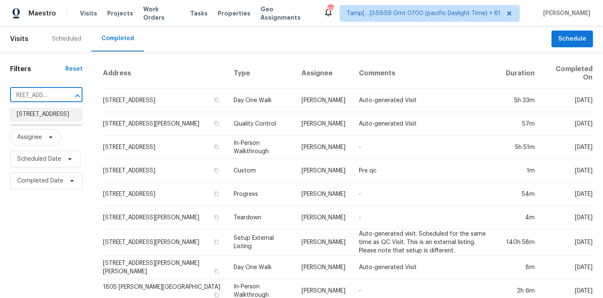
click at [43, 116] on li "[STREET_ADDRESS]" at bounding box center [46, 115] width 72 height 14
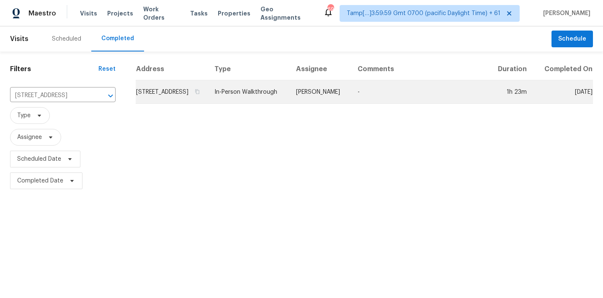
click at [208, 104] on td "[STREET_ADDRESS]" at bounding box center [172, 91] width 72 height 23
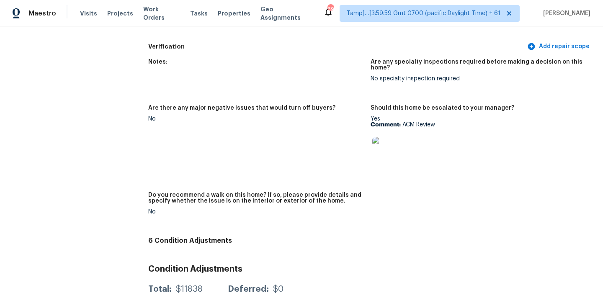
scroll to position [1896, 0]
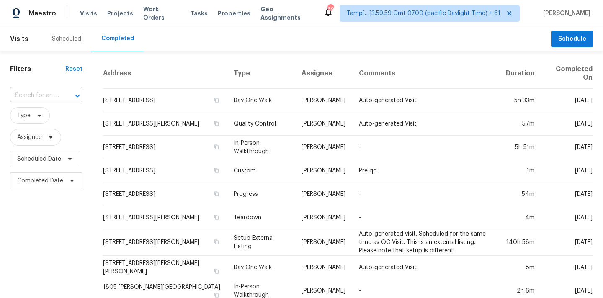
click at [29, 90] on input "text" at bounding box center [34, 95] width 49 height 13
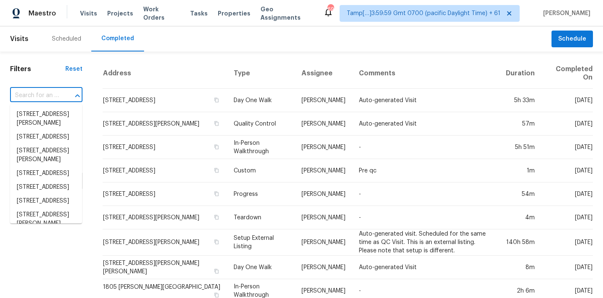
paste input "[STREET_ADDRESS]"
type input "[STREET_ADDRESS]"
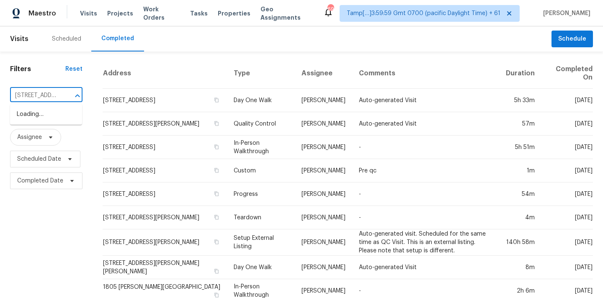
scroll to position [0, 69]
click at [32, 113] on li "[STREET_ADDRESS]" at bounding box center [46, 115] width 72 height 14
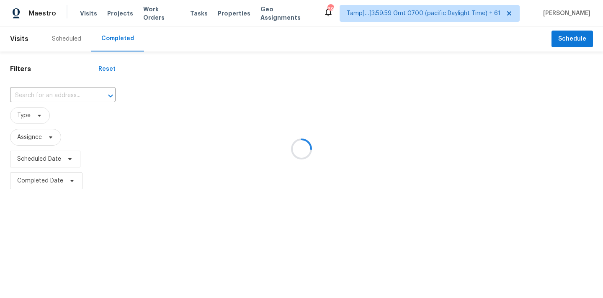
click at [262, 102] on div at bounding box center [301, 149] width 603 height 298
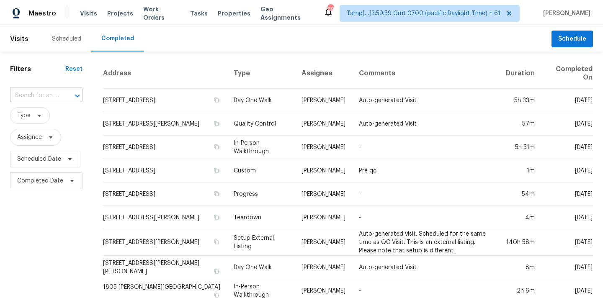
click at [52, 93] on input "text" at bounding box center [34, 95] width 49 height 13
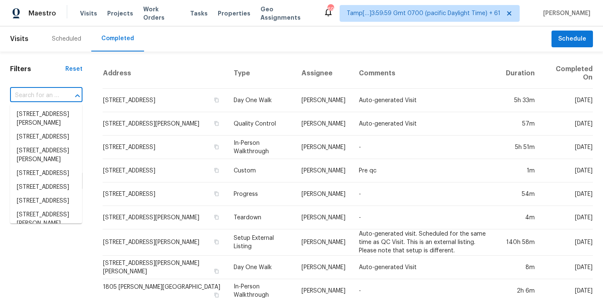
paste input "[STREET_ADDRESS]"
type input "[STREET_ADDRESS]"
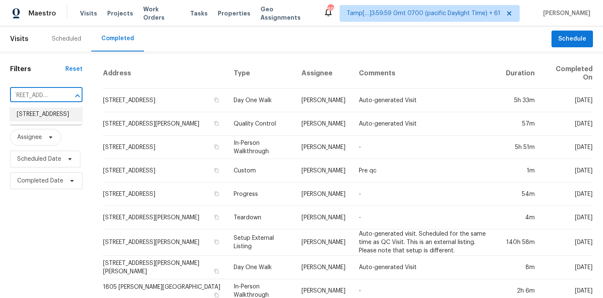
click at [51, 112] on li "15100 Glastonbury Ave, Detroit, MI 48223" at bounding box center [46, 115] width 72 height 14
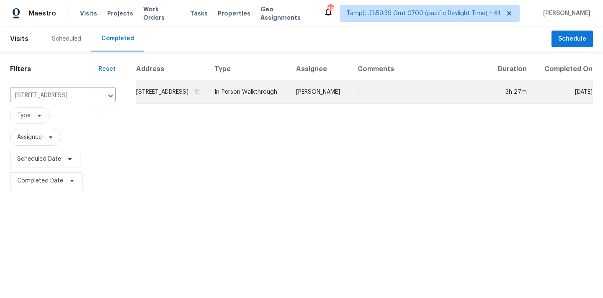
click at [273, 100] on td "In-Person Walkthrough" at bounding box center [249, 91] width 82 height 23
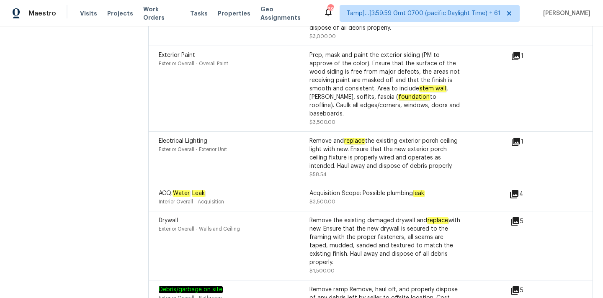
scroll to position [2727, 0]
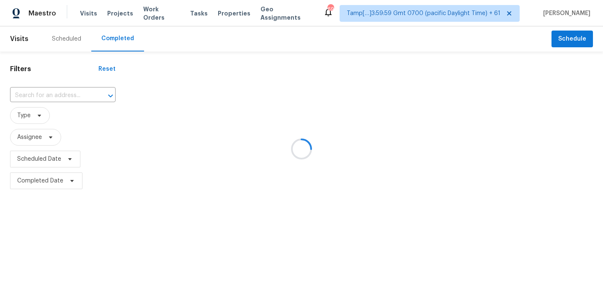
click at [33, 93] on div at bounding box center [301, 149] width 603 height 298
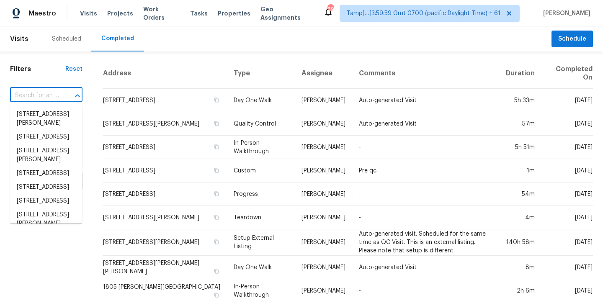
click at [33, 93] on input "text" at bounding box center [34, 95] width 49 height 13
paste input "[STREET_ADDRESS]"
type input "[STREET_ADDRESS]"
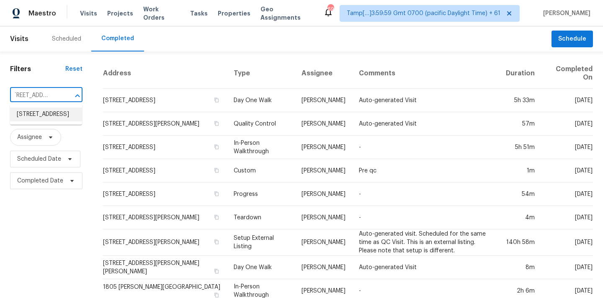
click at [33, 117] on li "365 Royal Garden Dr, Murfreesboro, TN 37130" at bounding box center [46, 115] width 72 height 14
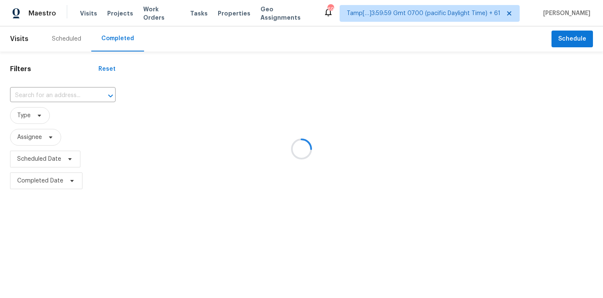
click at [261, 104] on div at bounding box center [301, 149] width 603 height 298
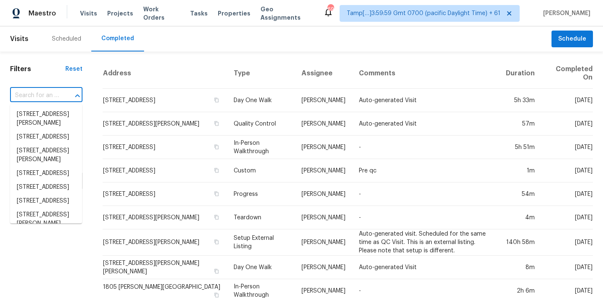
click at [38, 95] on input "text" at bounding box center [34, 95] width 49 height 13
paste input "365 Royal Garden Dr, Murfreesboro, TN 37130"
type input "365 Royal Garden Dr, Murfreesboro, TN 37130"
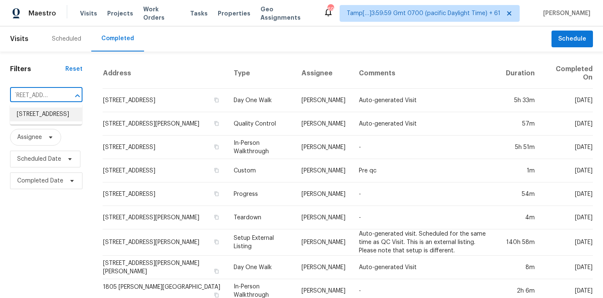
click at [39, 113] on li "365 Royal Garden Dr, Murfreesboro, TN 37130" at bounding box center [46, 115] width 72 height 14
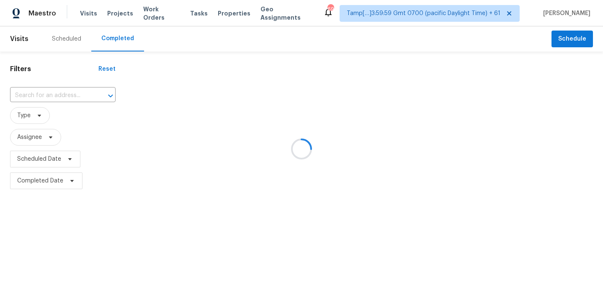
type input "365 Royal Garden Dr, Murfreesboro, TN 37130"
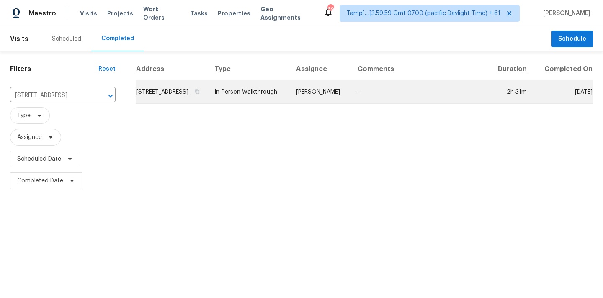
click at [289, 100] on td "In-Person Walkthrough" at bounding box center [249, 91] width 82 height 23
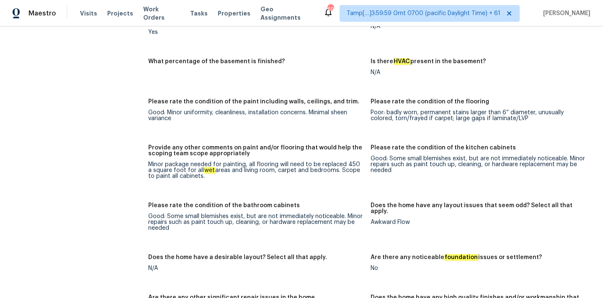
scroll to position [1127, 0]
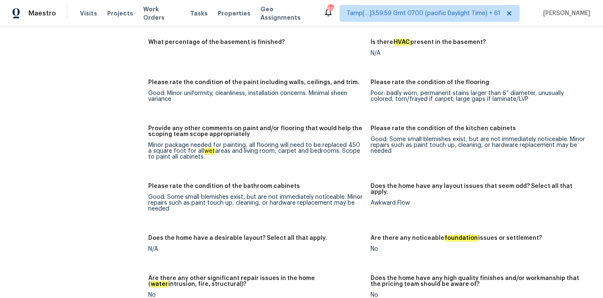
drag, startPoint x: 149, startPoint y: 133, endPoint x: 201, endPoint y: 148, distance: 54.3
click at [201, 148] on figure "Provide any other comments on paint and/or flooring that would help the scoping…" at bounding box center [259, 150] width 222 height 48
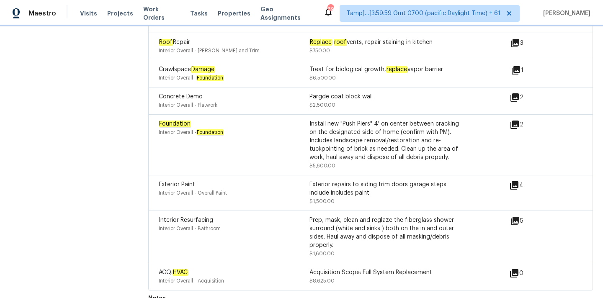
scroll to position [2036, 0]
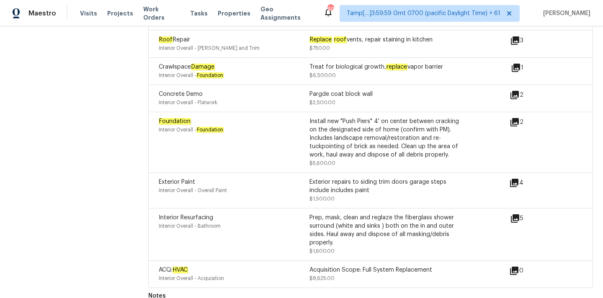
click at [516, 118] on icon at bounding box center [514, 122] width 8 height 8
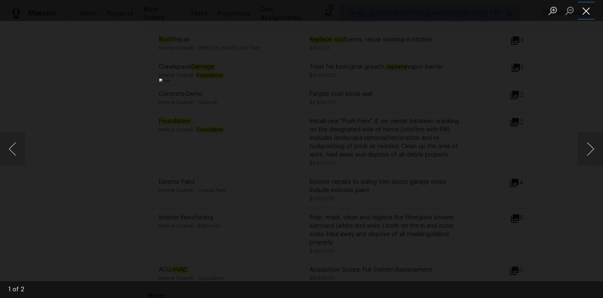
click at [587, 11] on button "Close lightbox" at bounding box center [586, 10] width 17 height 15
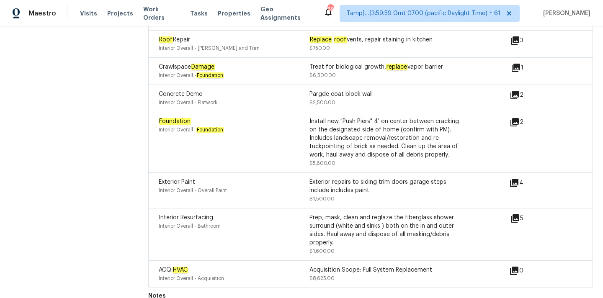
click at [512, 214] on icon at bounding box center [515, 219] width 10 height 10
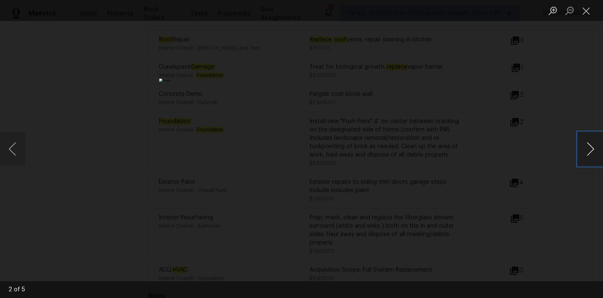
click at [583, 148] on button "Next image" at bounding box center [590, 148] width 25 height 33
click at [584, 15] on button "Close lightbox" at bounding box center [586, 10] width 17 height 15
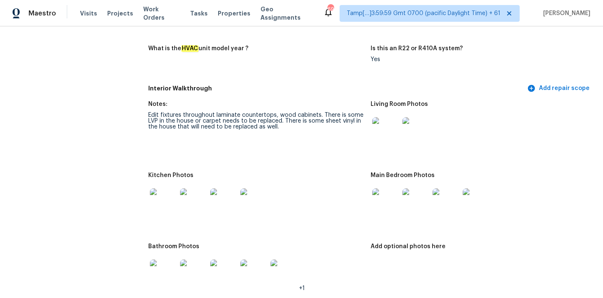
scroll to position [819, 0]
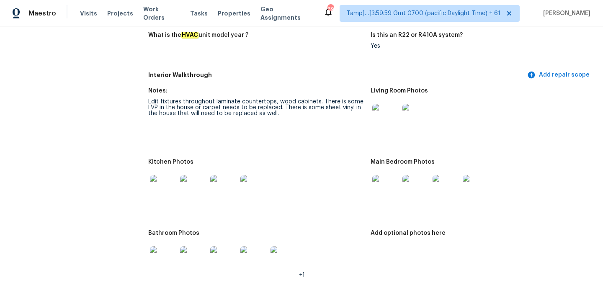
click at [382, 121] on img at bounding box center [385, 117] width 27 height 27
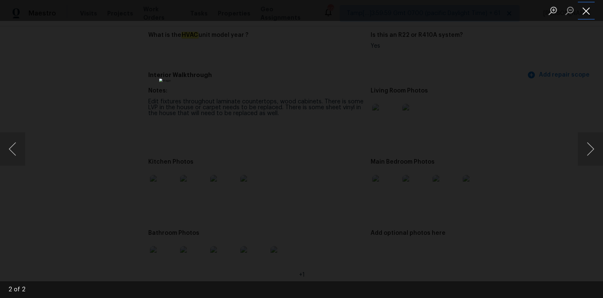
click at [589, 12] on button "Close lightbox" at bounding box center [586, 10] width 17 height 15
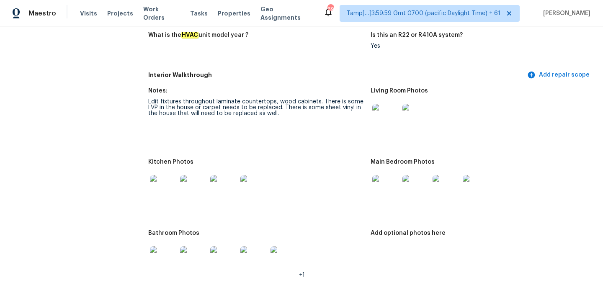
click at [383, 184] on img at bounding box center [385, 188] width 27 height 27
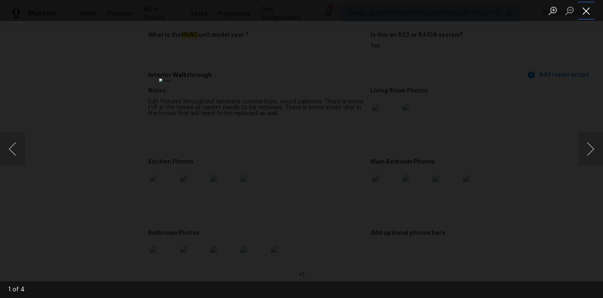
click at [581, 15] on button "Close lightbox" at bounding box center [586, 10] width 17 height 15
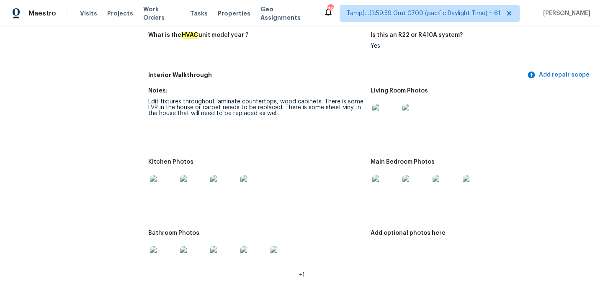
click at [164, 175] on img at bounding box center [163, 188] width 27 height 27
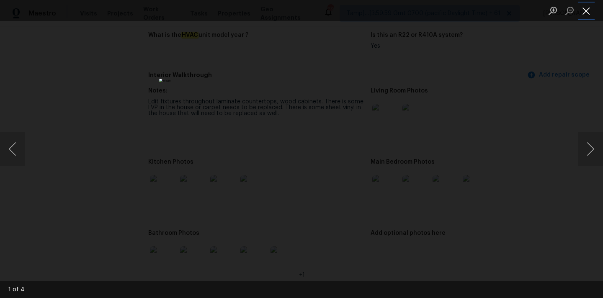
click at [586, 13] on button "Close lightbox" at bounding box center [586, 10] width 17 height 15
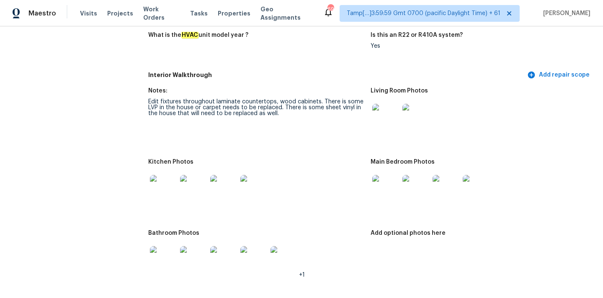
click at [168, 252] on img at bounding box center [163, 259] width 27 height 27
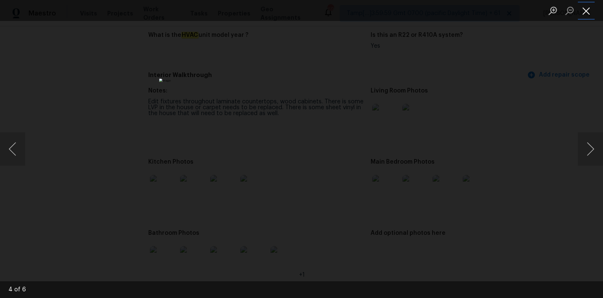
click at [582, 9] on button "Close lightbox" at bounding box center [586, 10] width 17 height 15
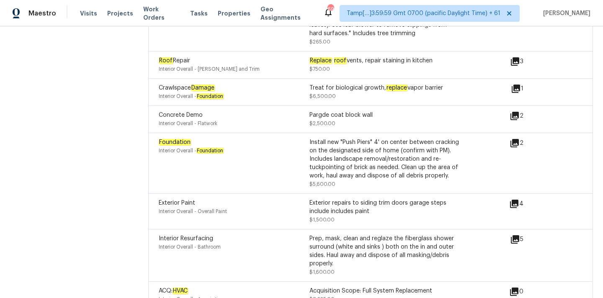
scroll to position [2036, 0]
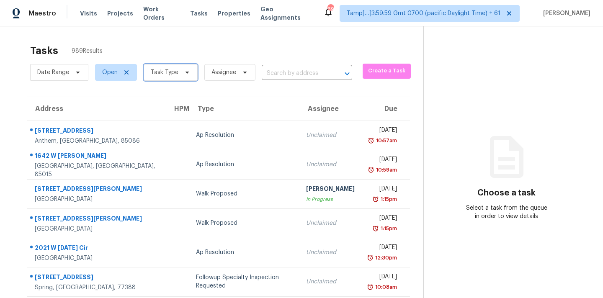
click at [174, 72] on span "Task Type" at bounding box center [165, 72] width 28 height 8
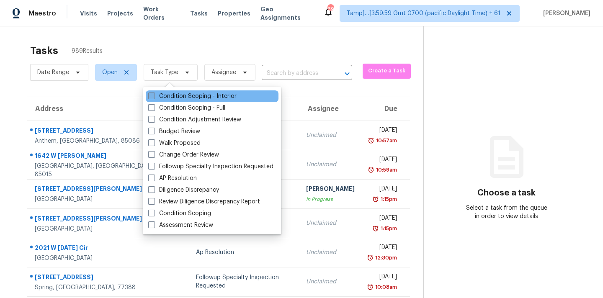
click at [189, 97] on label "Condition Scoping - Interior" at bounding box center [192, 96] width 88 height 8
click at [154, 97] on input "Condition Scoping - Interior" at bounding box center [150, 94] width 5 height 5
checkbox input "true"
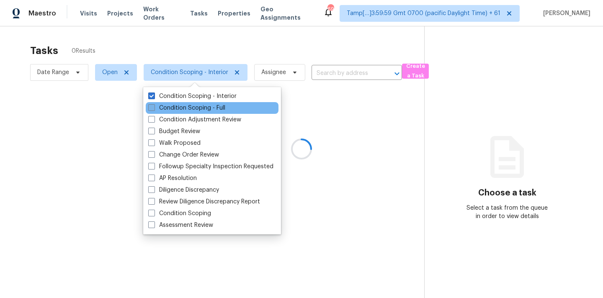
click at [193, 109] on label "Condition Scoping - Full" at bounding box center [186, 108] width 77 height 8
click at [154, 109] on input "Condition Scoping - Full" at bounding box center [150, 106] width 5 height 5
checkbox input "true"
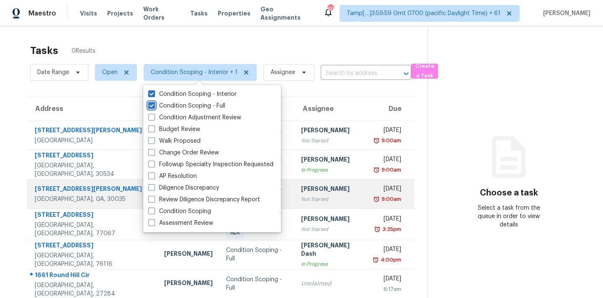
scroll to position [122, 0]
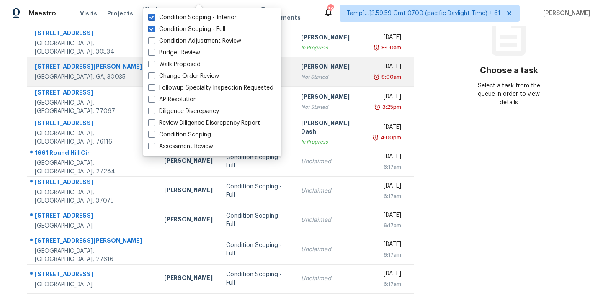
click at [294, 207] on td "Unclaimed" at bounding box center [330, 220] width 73 height 29
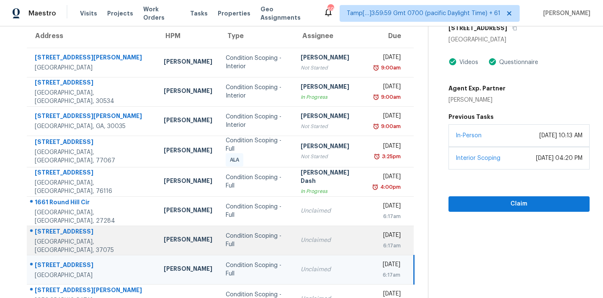
scroll to position [0, 0]
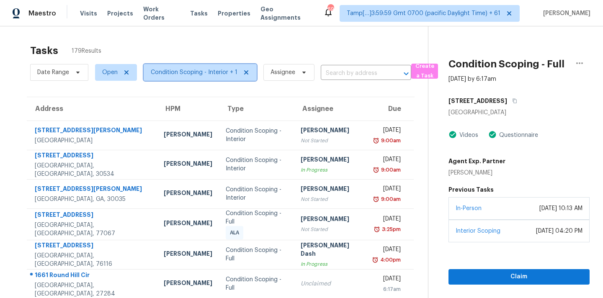
click at [194, 75] on span "Condition Scoping - Interior + 1" at bounding box center [194, 72] width 87 height 8
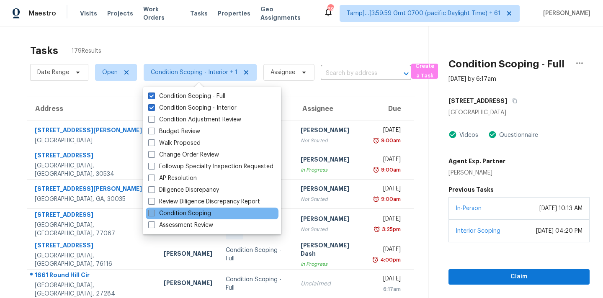
click at [187, 214] on label "Condition Scoping" at bounding box center [179, 213] width 63 height 8
click at [154, 214] on input "Condition Scoping" at bounding box center [150, 211] width 5 height 5
checkbox input "true"
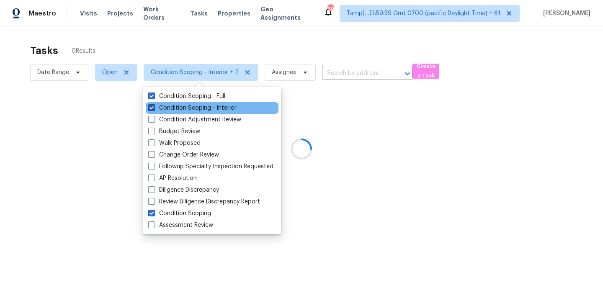
click at [198, 109] on label "Condition Scoping - Interior" at bounding box center [192, 108] width 88 height 8
click at [154, 109] on input "Condition Scoping - Interior" at bounding box center [150, 106] width 5 height 5
checkbox input "false"
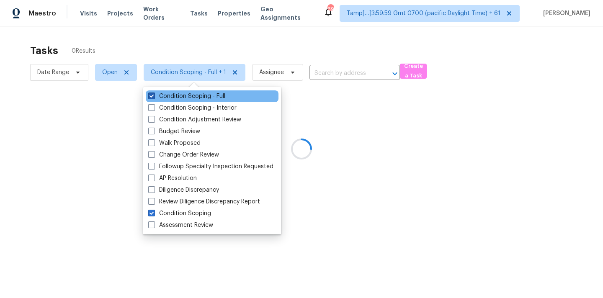
click at [205, 98] on label "Condition Scoping - Full" at bounding box center [186, 96] width 77 height 8
click at [154, 98] on input "Condition Scoping - Full" at bounding box center [150, 94] width 5 height 5
checkbox input "false"
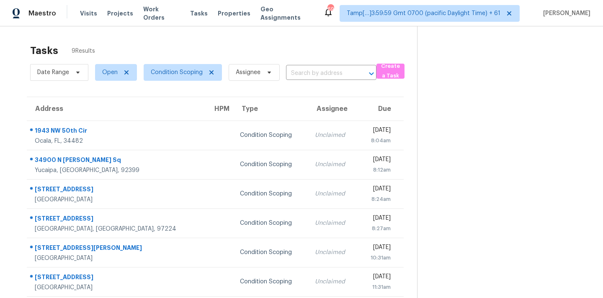
click at [308, 148] on td "Unclaimed" at bounding box center [333, 135] width 50 height 29
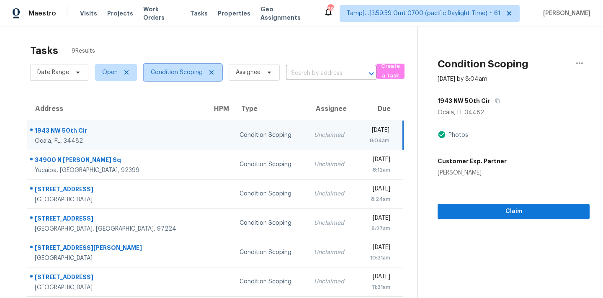
click at [183, 75] on span "Condition Scoping" at bounding box center [177, 72] width 52 height 8
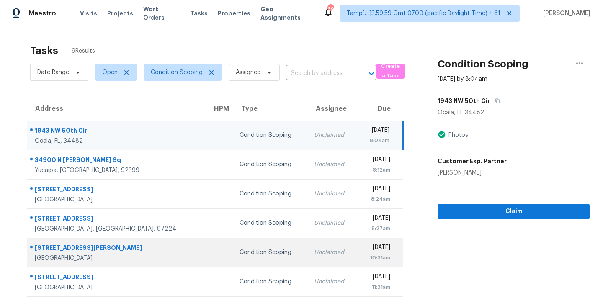
click at [307, 239] on td "Unclaimed" at bounding box center [332, 252] width 50 height 29
